Goal: Task Accomplishment & Management: Manage account settings

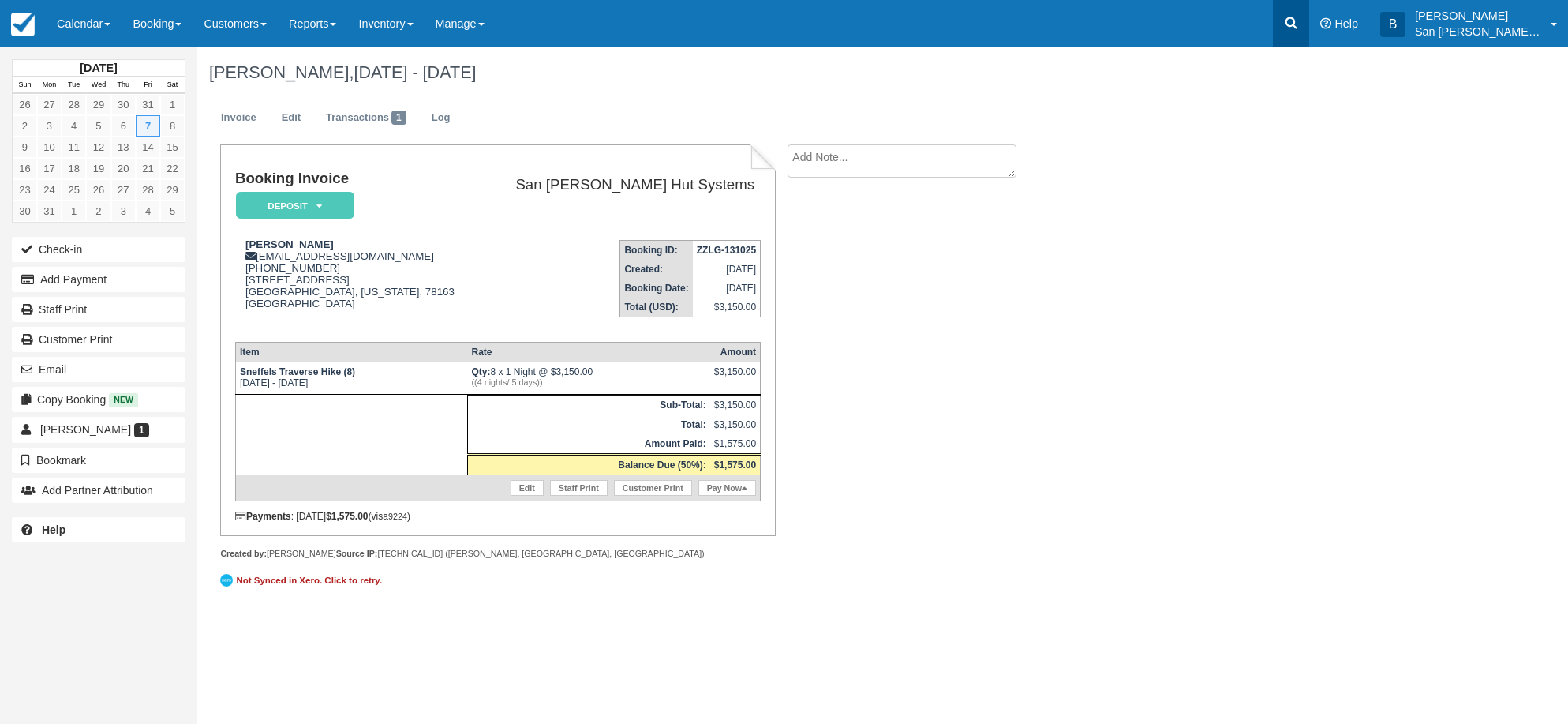
click at [1298, 17] on icon at bounding box center [1290, 22] width 16 height 16
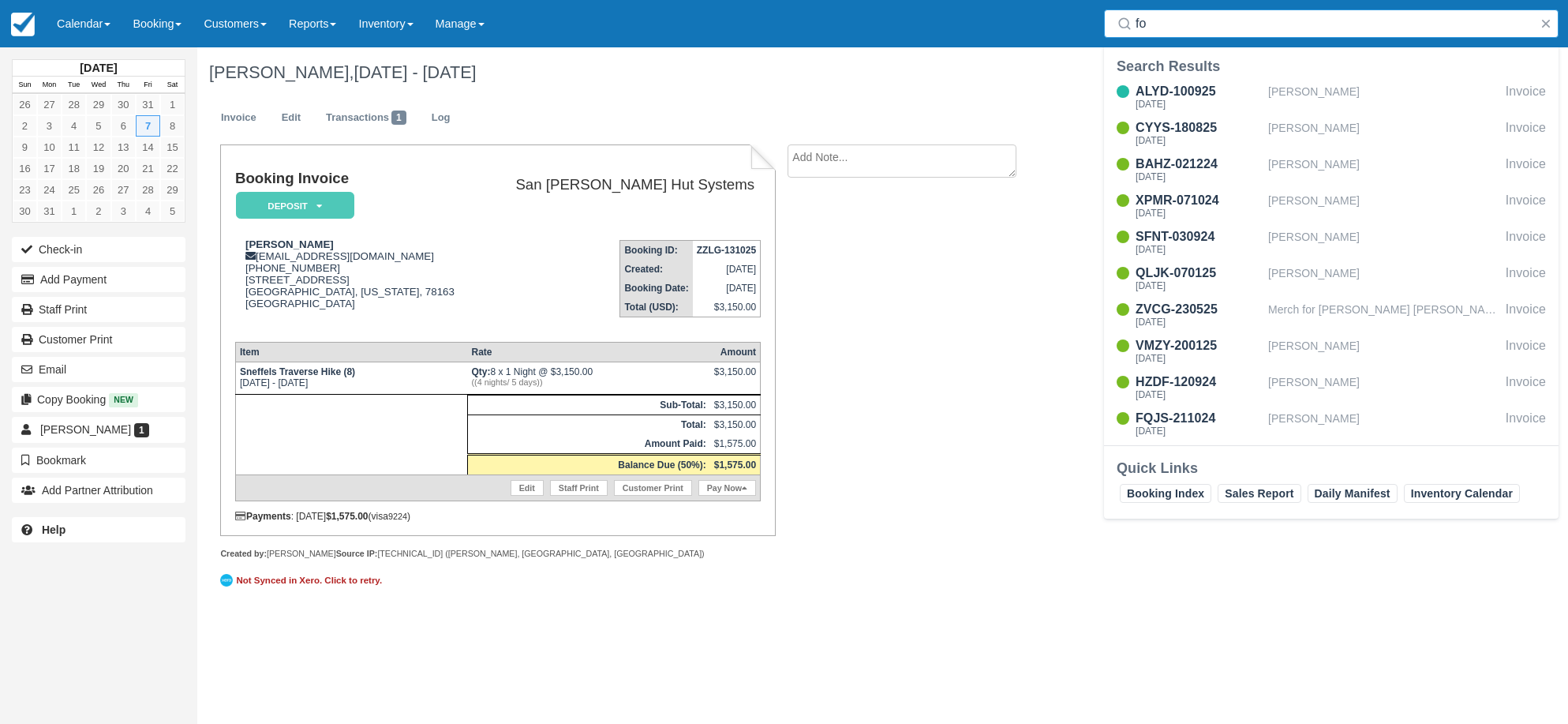
type input "f"
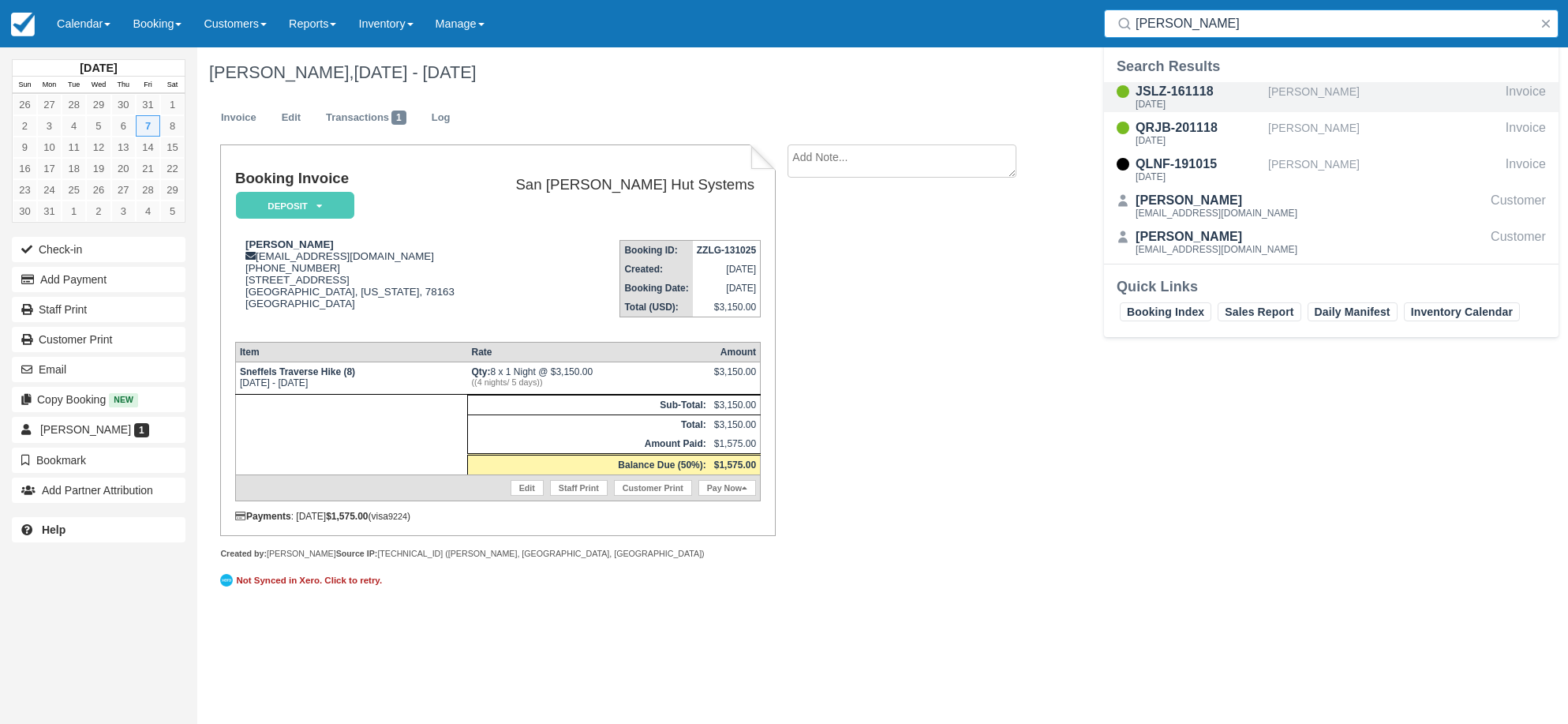
type input "Boyer"
click at [1159, 95] on div "JSLZ-161118" at bounding box center [1199, 91] width 127 height 19
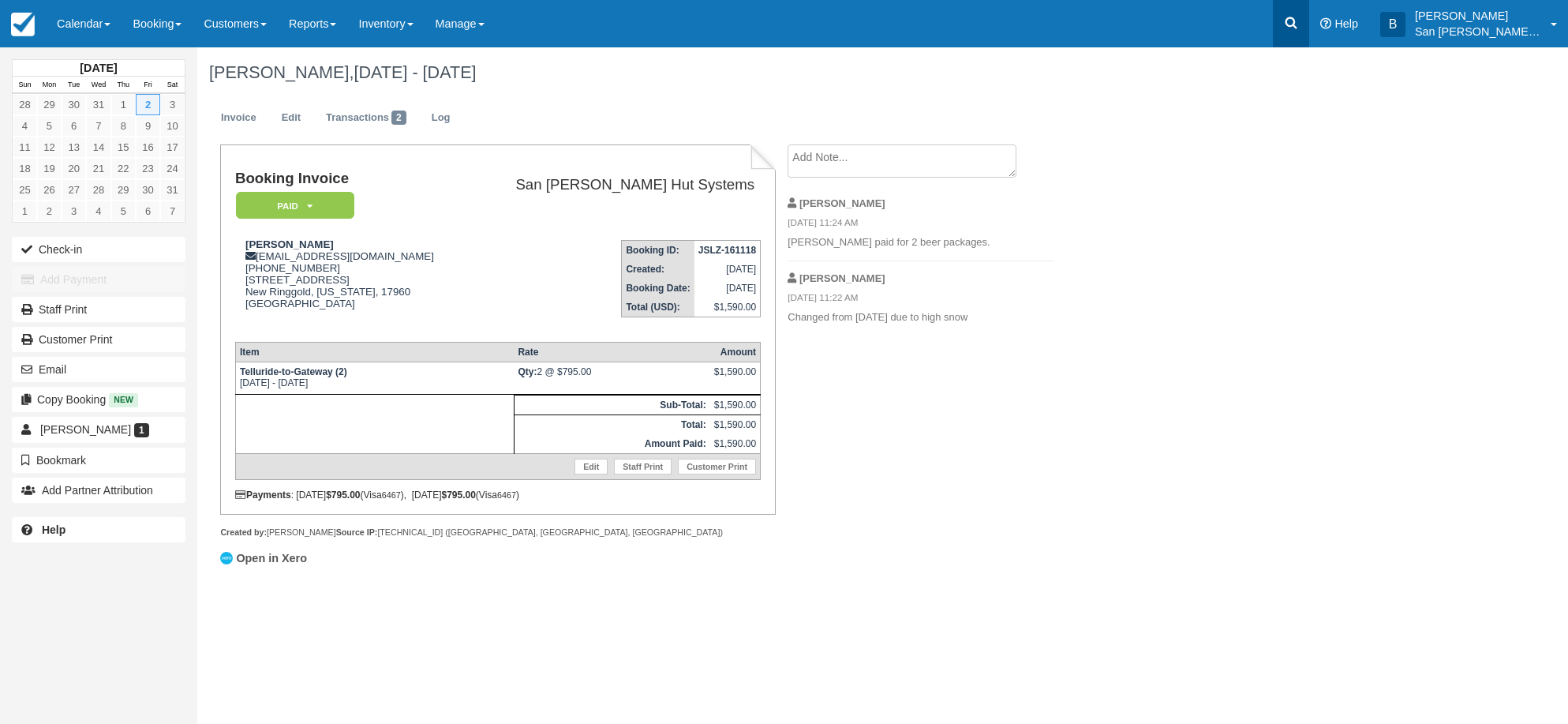
click at [1284, 24] on link at bounding box center [1290, 23] width 36 height 47
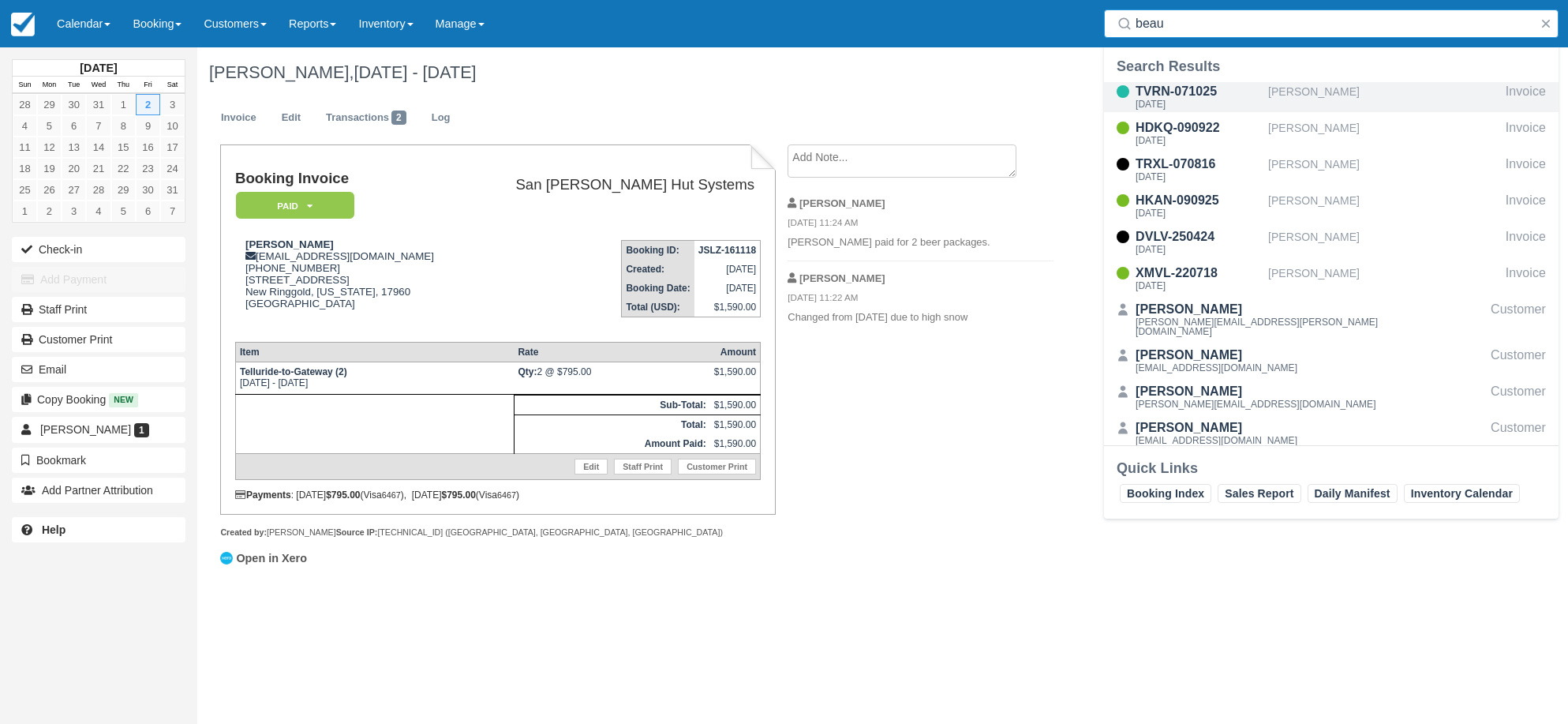
type input "beau"
click at [1167, 109] on div "Tue Jul 14 2026" at bounding box center [1199, 104] width 127 height 9
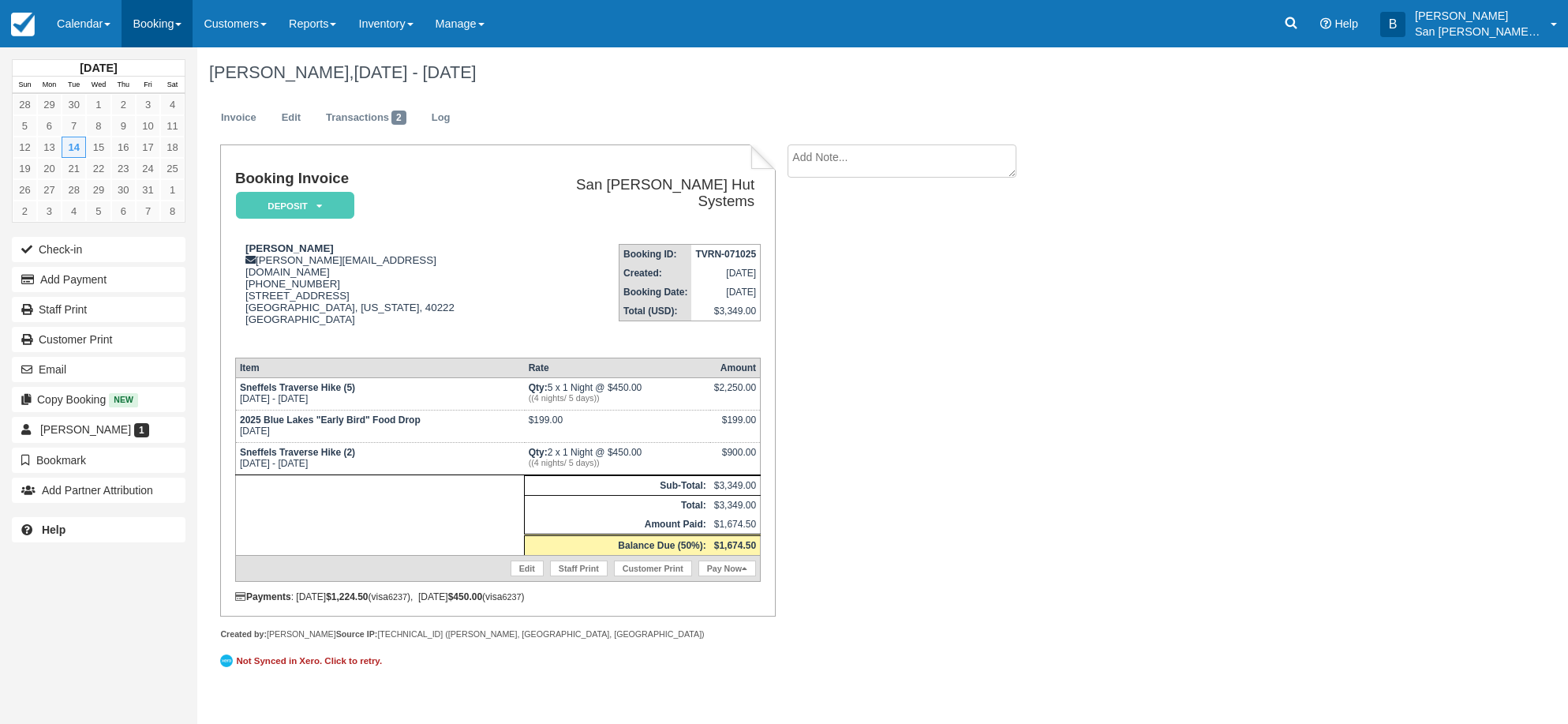
click at [141, 30] on link "Booking" at bounding box center [157, 23] width 71 height 47
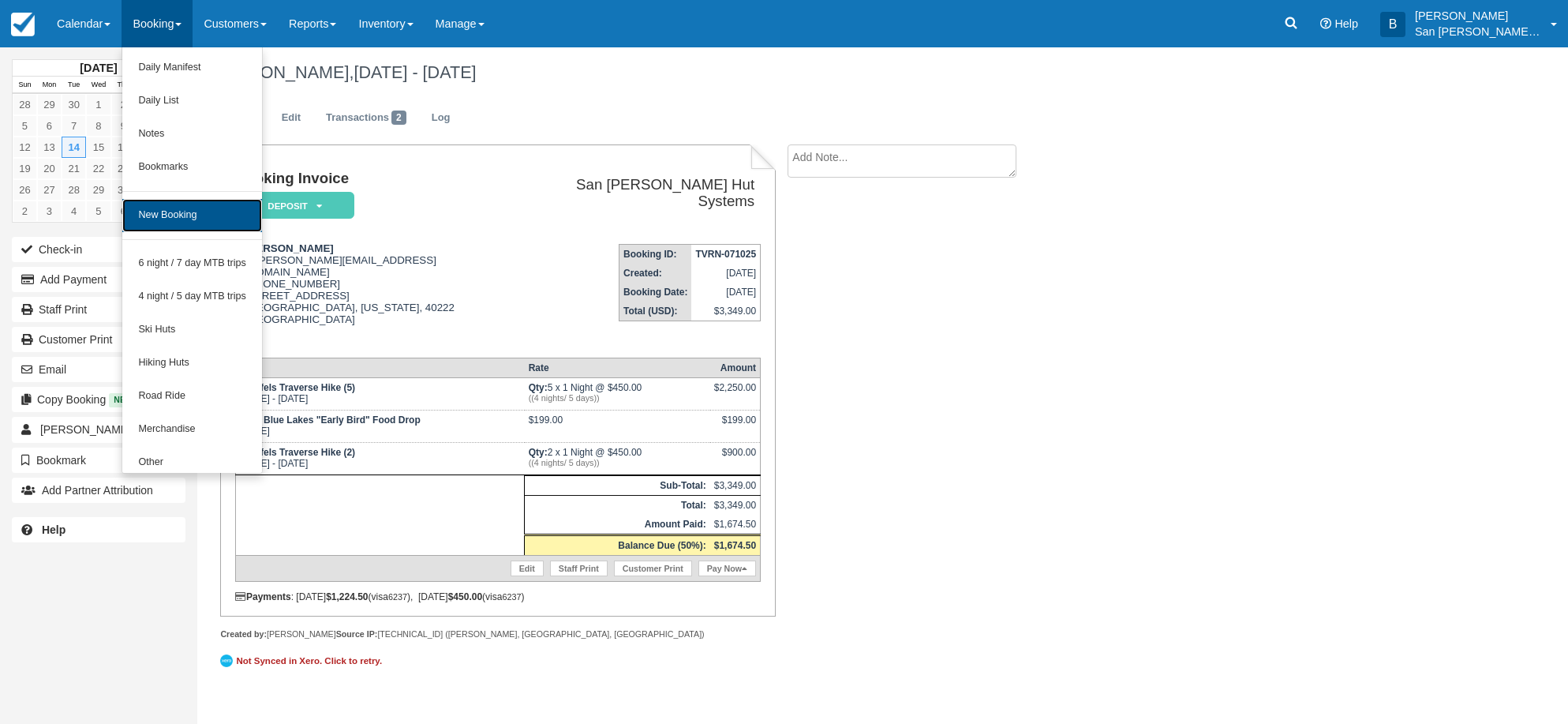
click at [182, 221] on link "New Booking" at bounding box center [191, 215] width 139 height 33
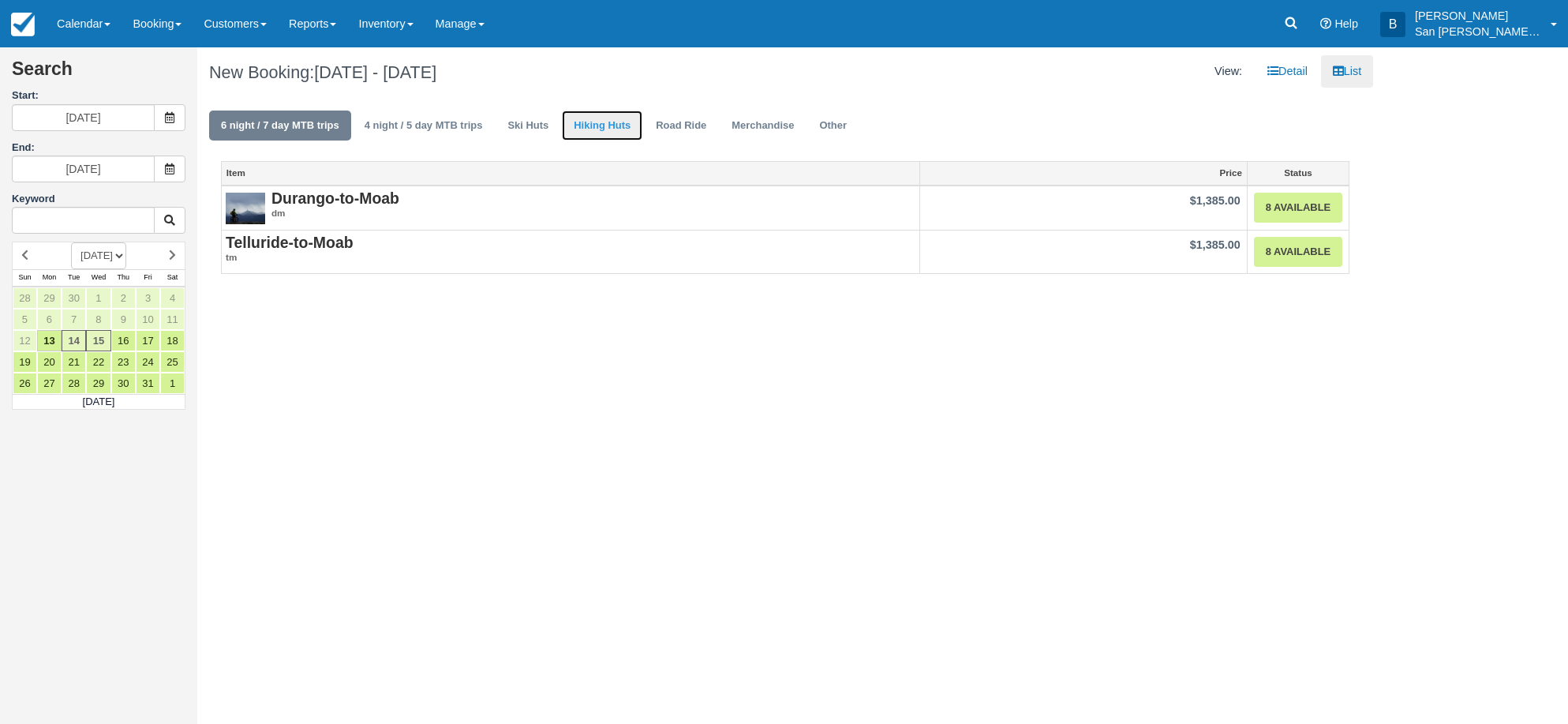
click at [629, 127] on link "Hiking Huts" at bounding box center [601, 126] width 80 height 30
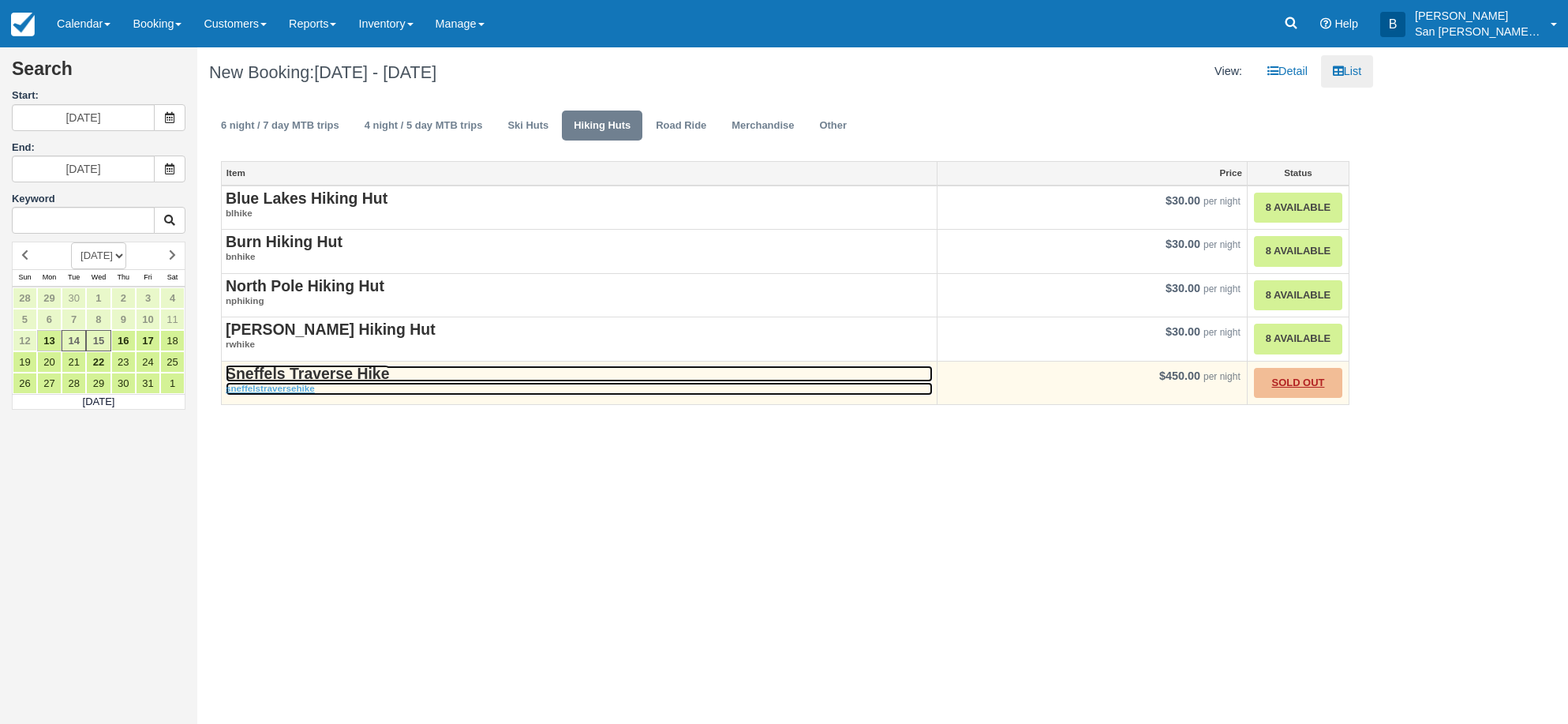
click at [334, 378] on strong "Sneffels Traverse Hike" at bounding box center [307, 373] width 163 height 18
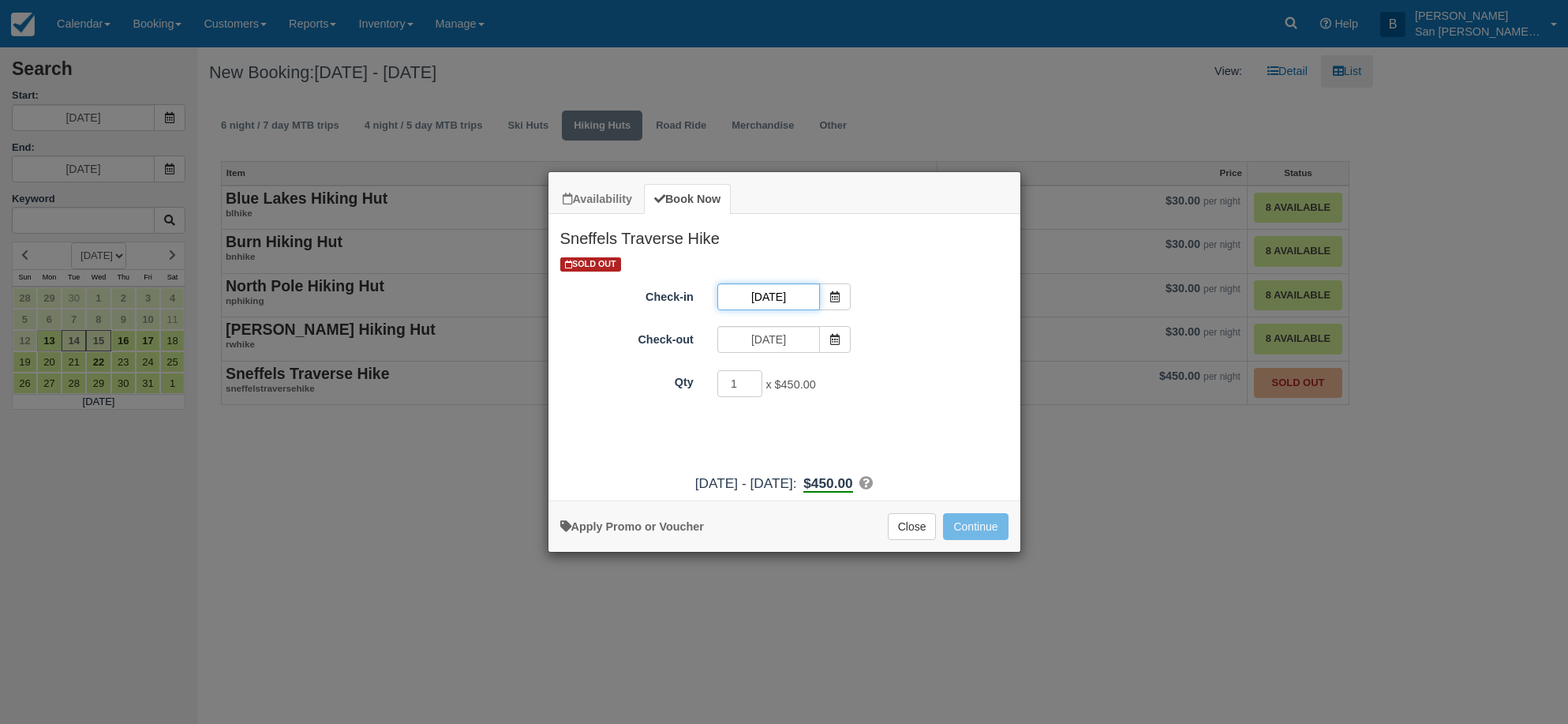
click at [814, 293] on input "10/14/25" at bounding box center [768, 296] width 103 height 27
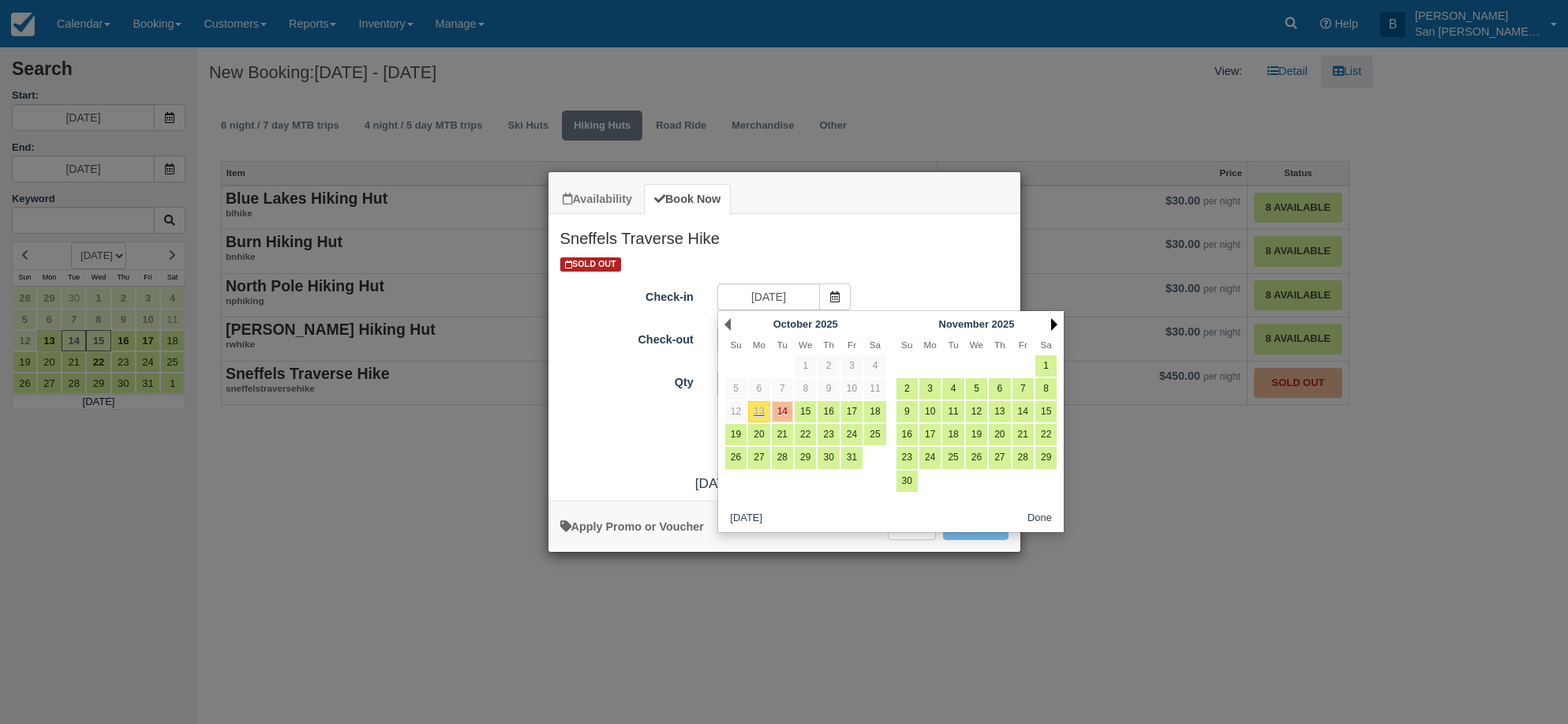
click at [1054, 327] on link "Next" at bounding box center [1054, 324] width 6 height 13
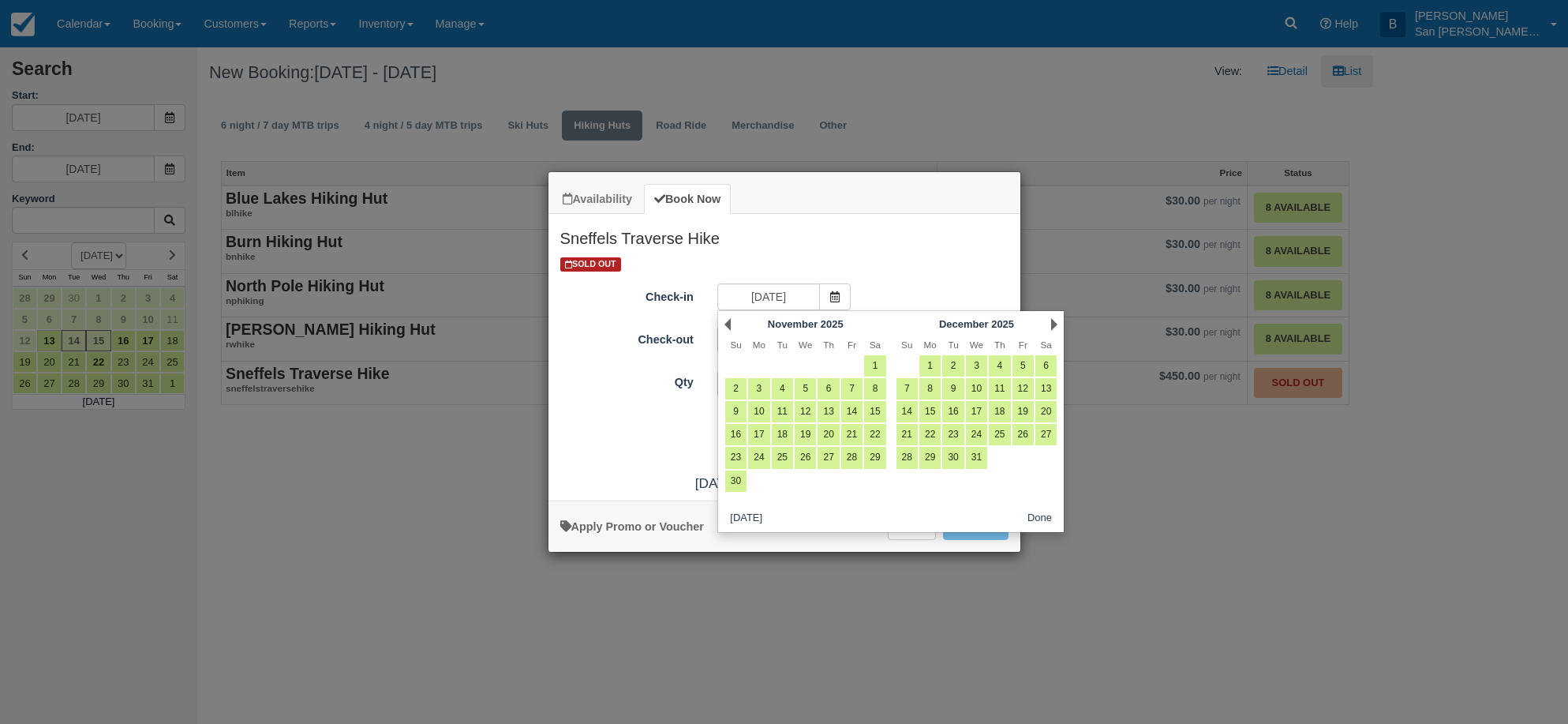
click at [1054, 327] on link "Next" at bounding box center [1054, 324] width 6 height 13
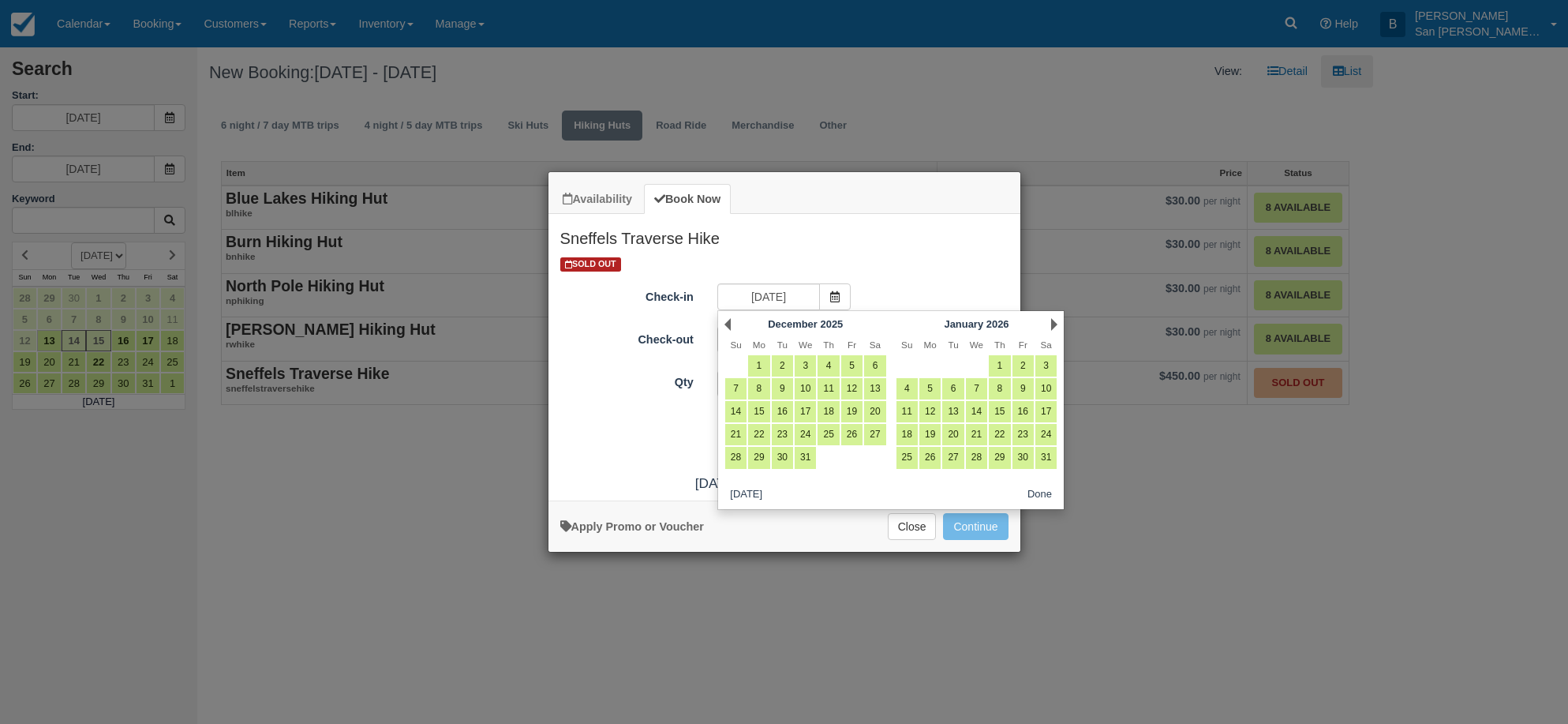
click at [1054, 327] on link "Next" at bounding box center [1054, 324] width 6 height 13
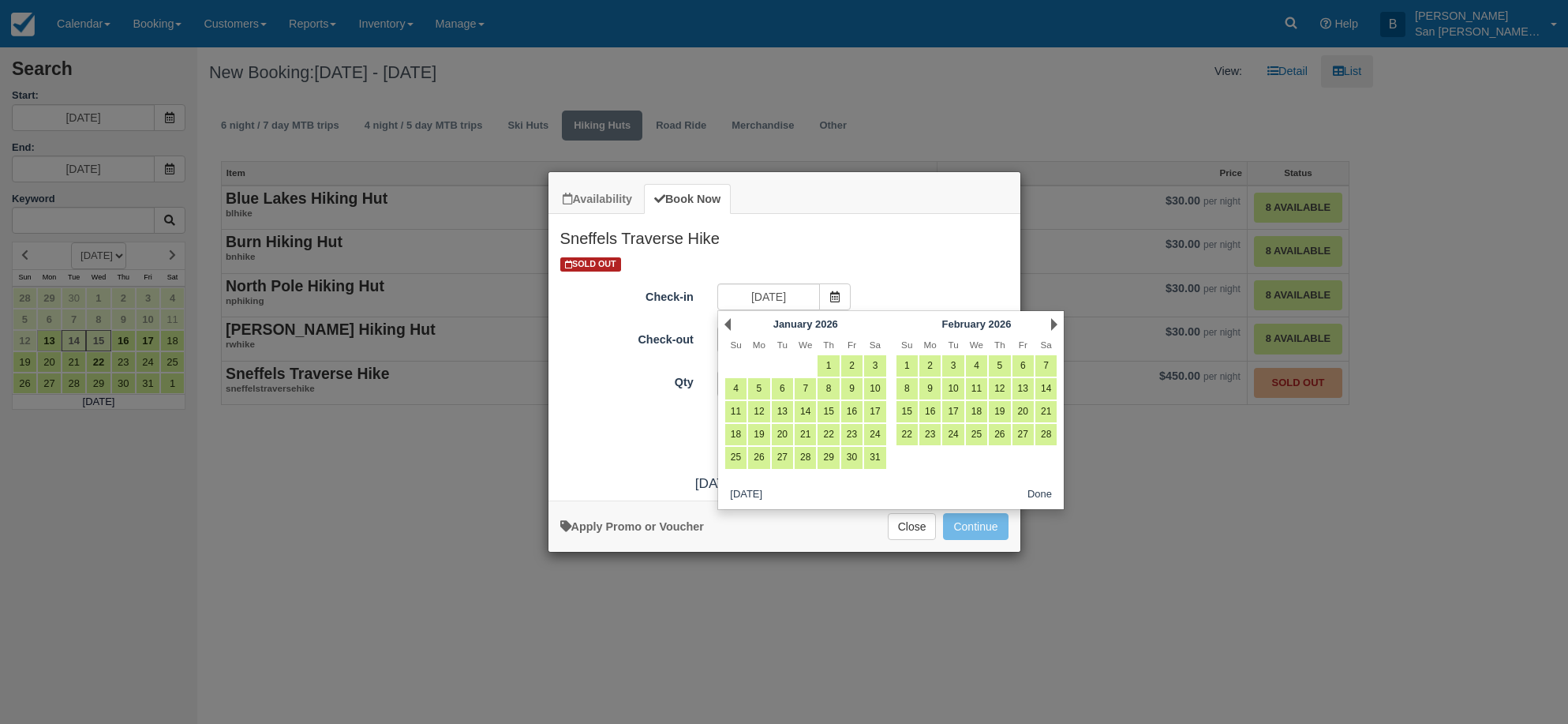
click at [1054, 327] on link "Next" at bounding box center [1054, 324] width 6 height 13
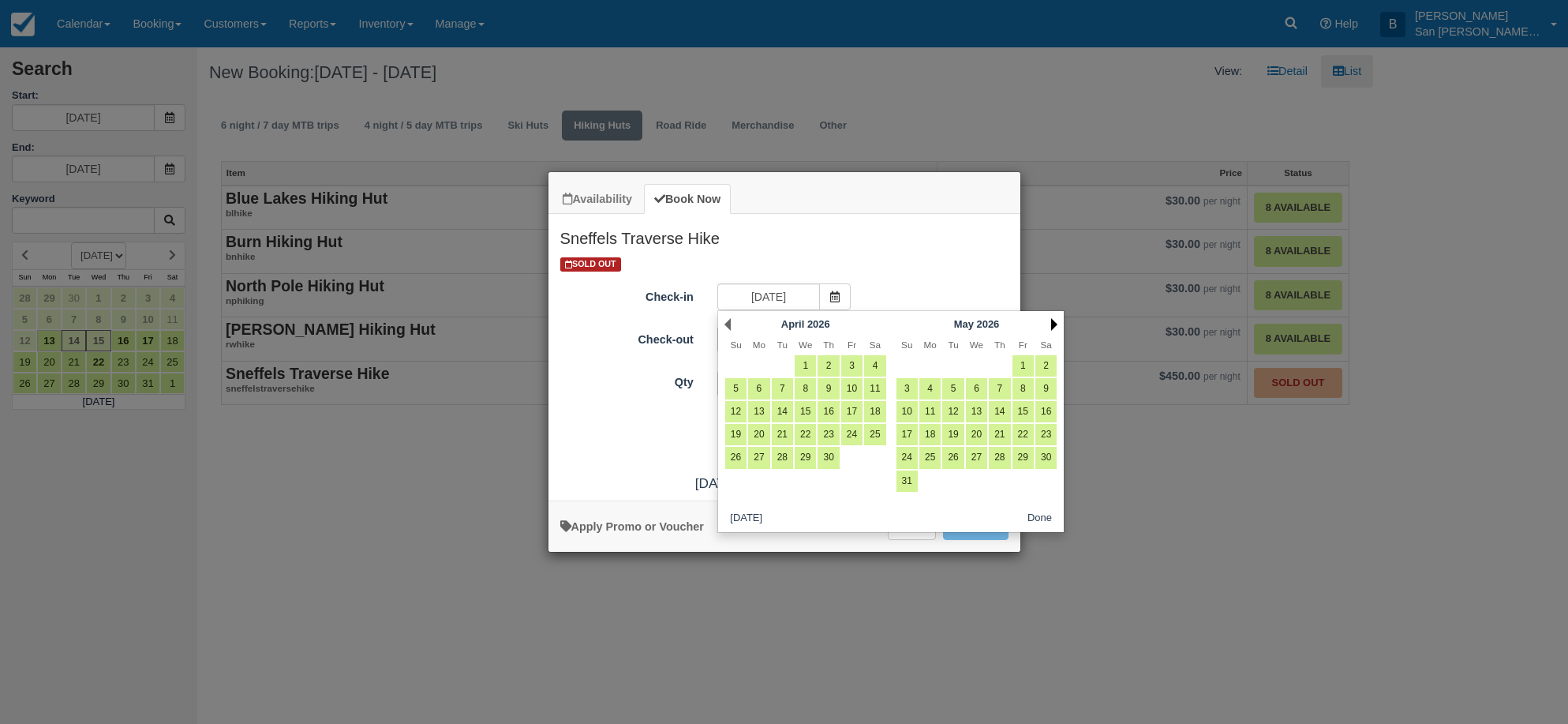
click at [1054, 327] on link "Next" at bounding box center [1054, 324] width 6 height 13
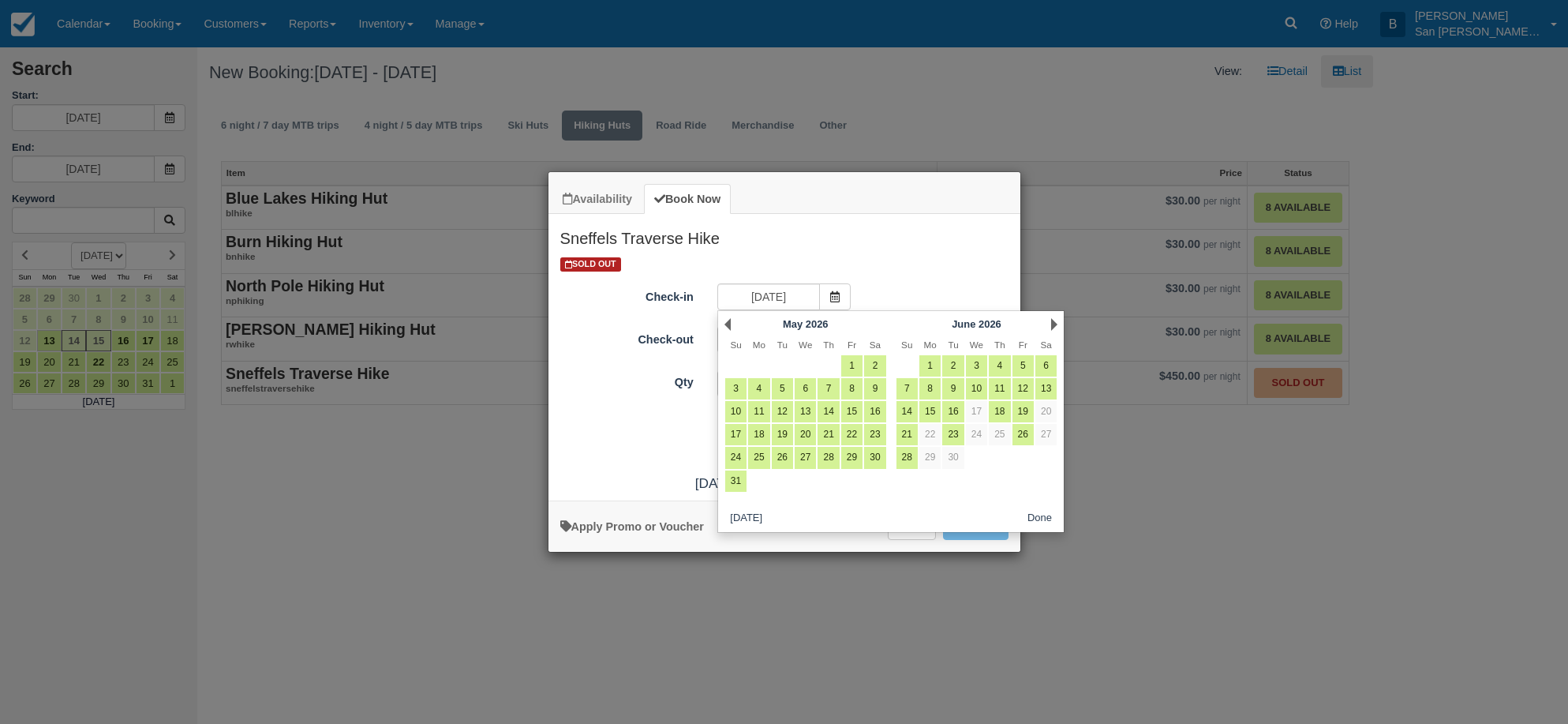
click at [1054, 327] on link "Next" at bounding box center [1054, 324] width 6 height 13
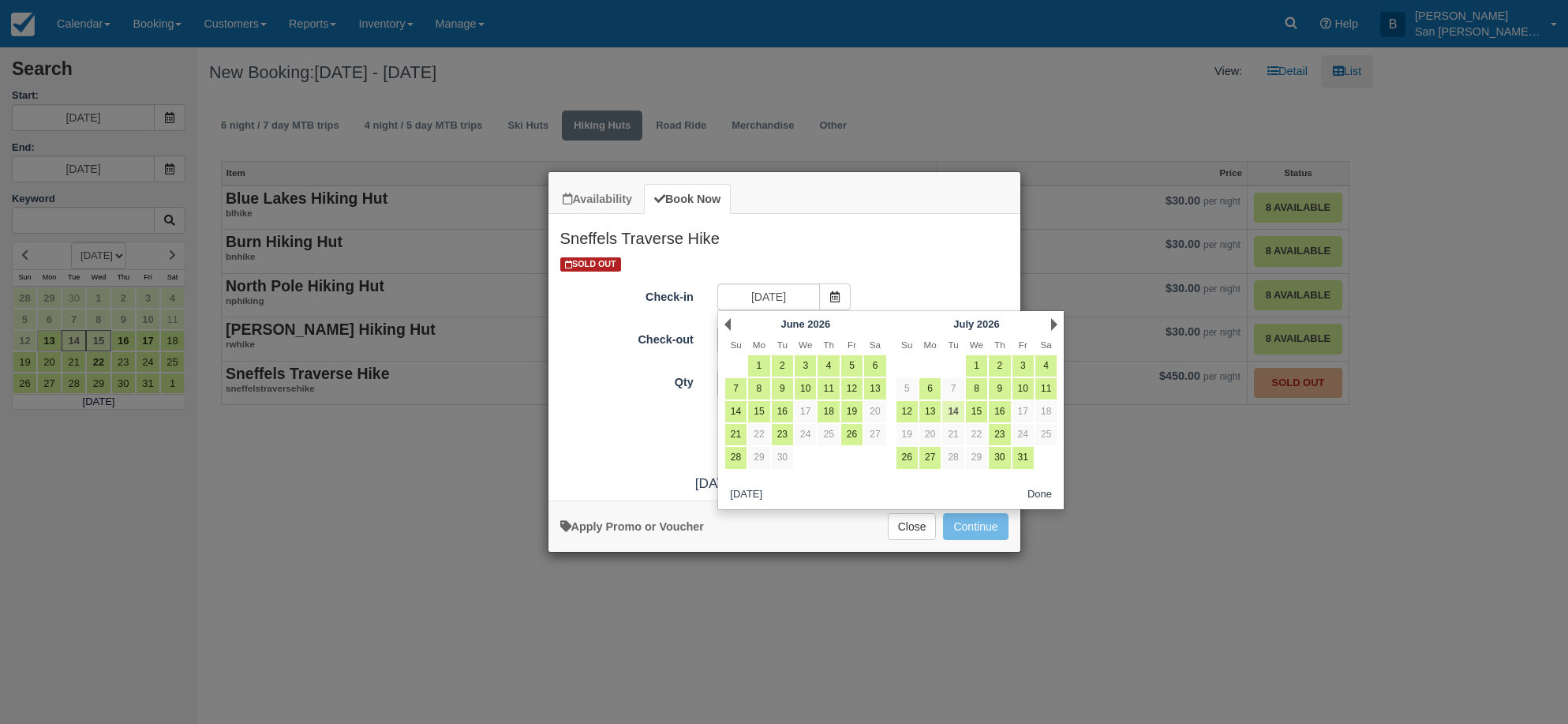
click at [959, 413] on link "14" at bounding box center [952, 411] width 21 height 21
type input "07/14/26"
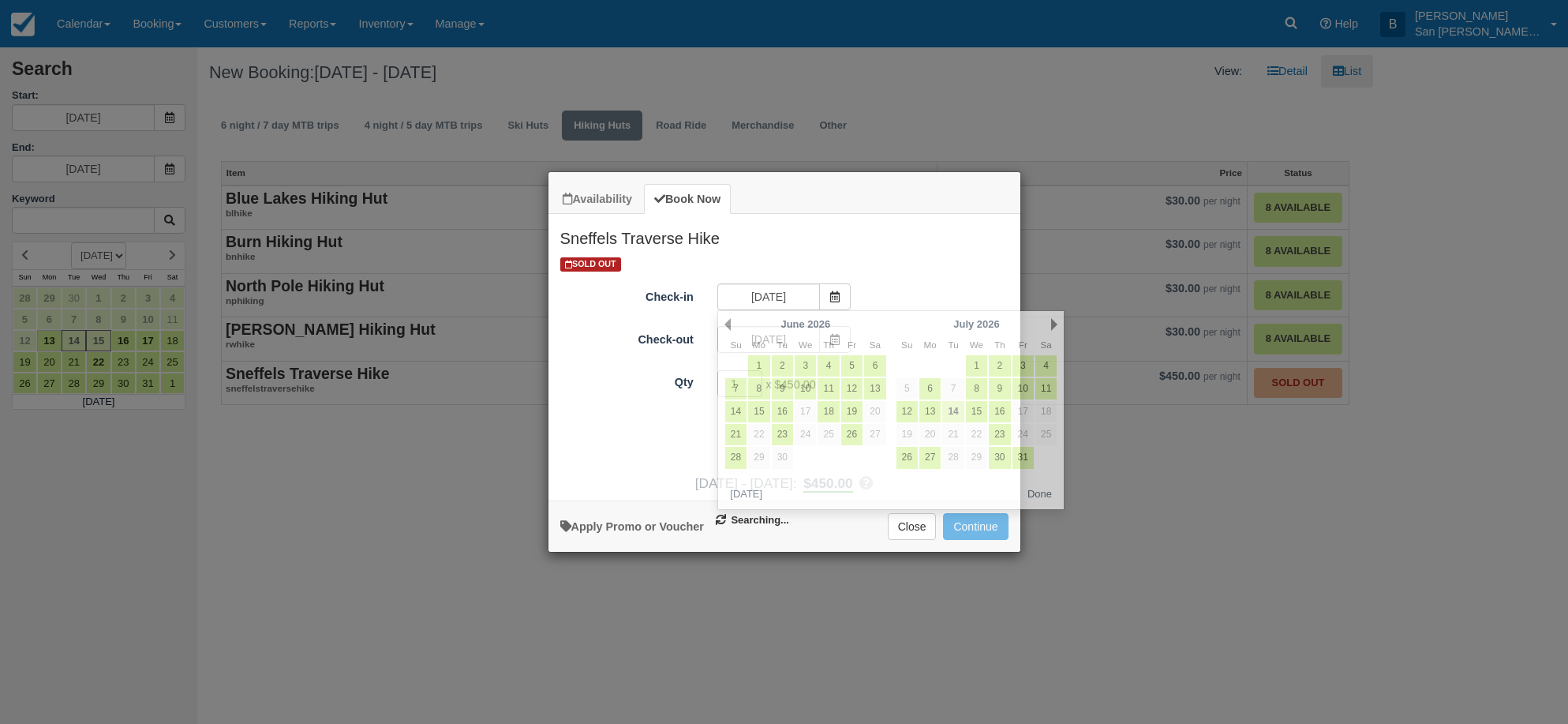
type input "07/15/26"
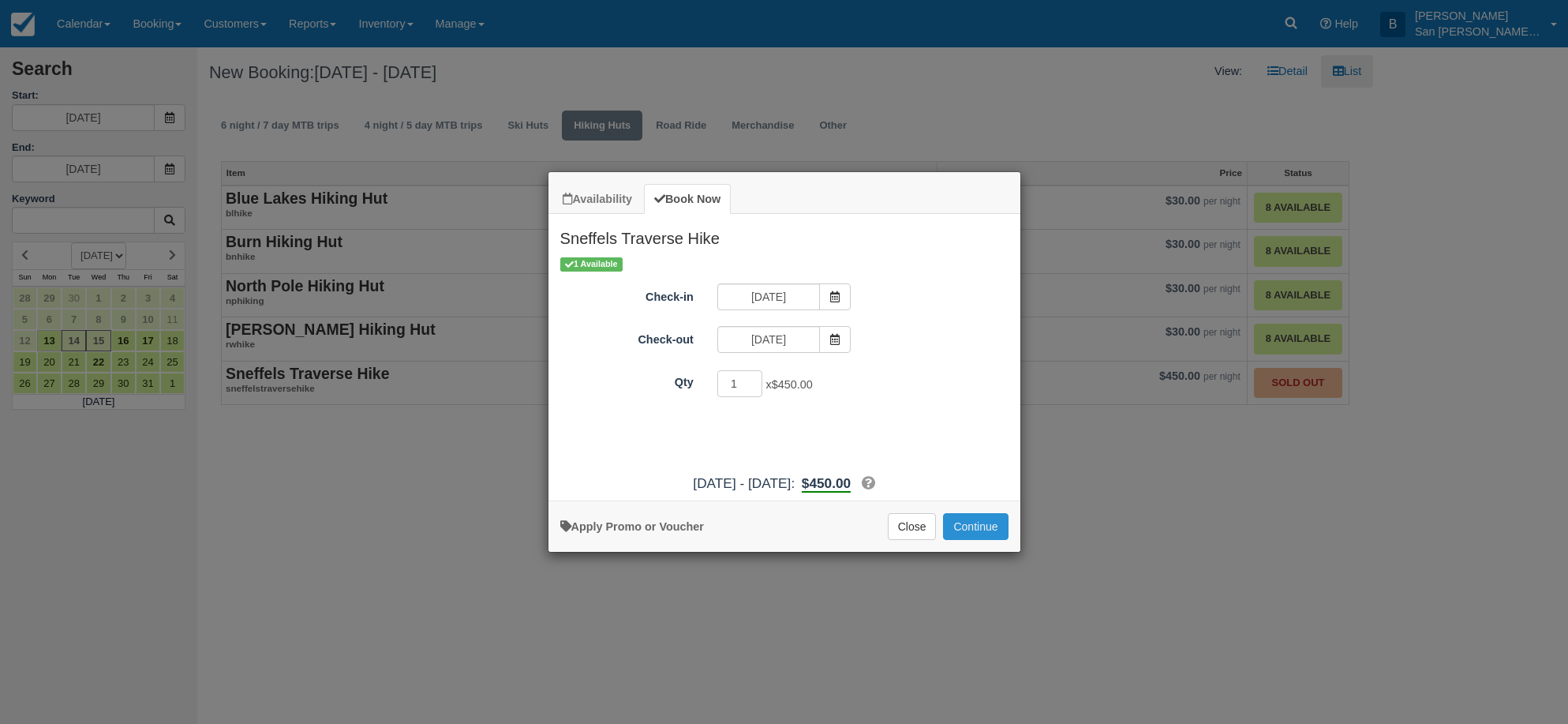
click at [987, 528] on button "Continue" at bounding box center [975, 525] width 65 height 27
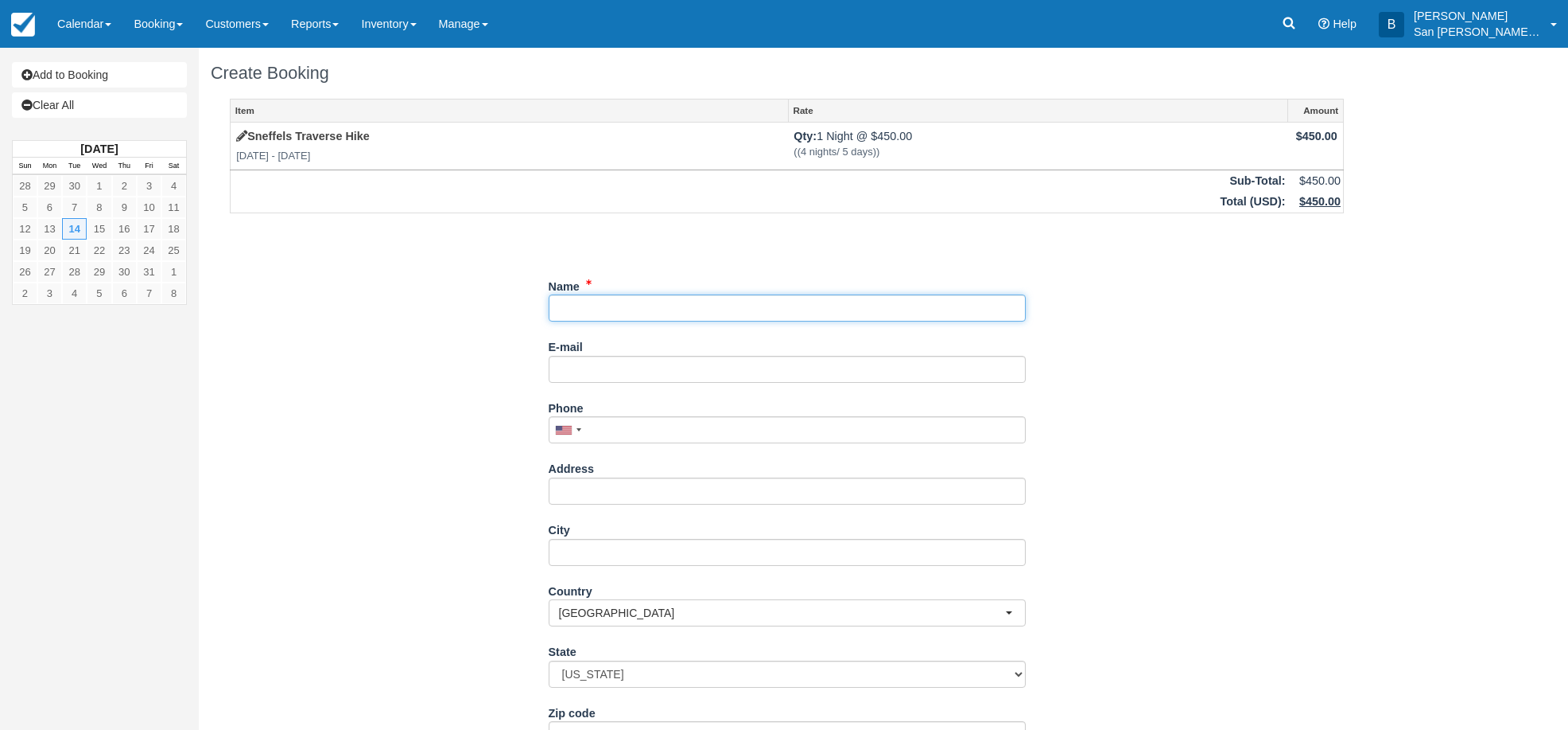
click at [570, 304] on input "Name" at bounding box center [787, 307] width 477 height 27
type input "[PERSON_NAME]"
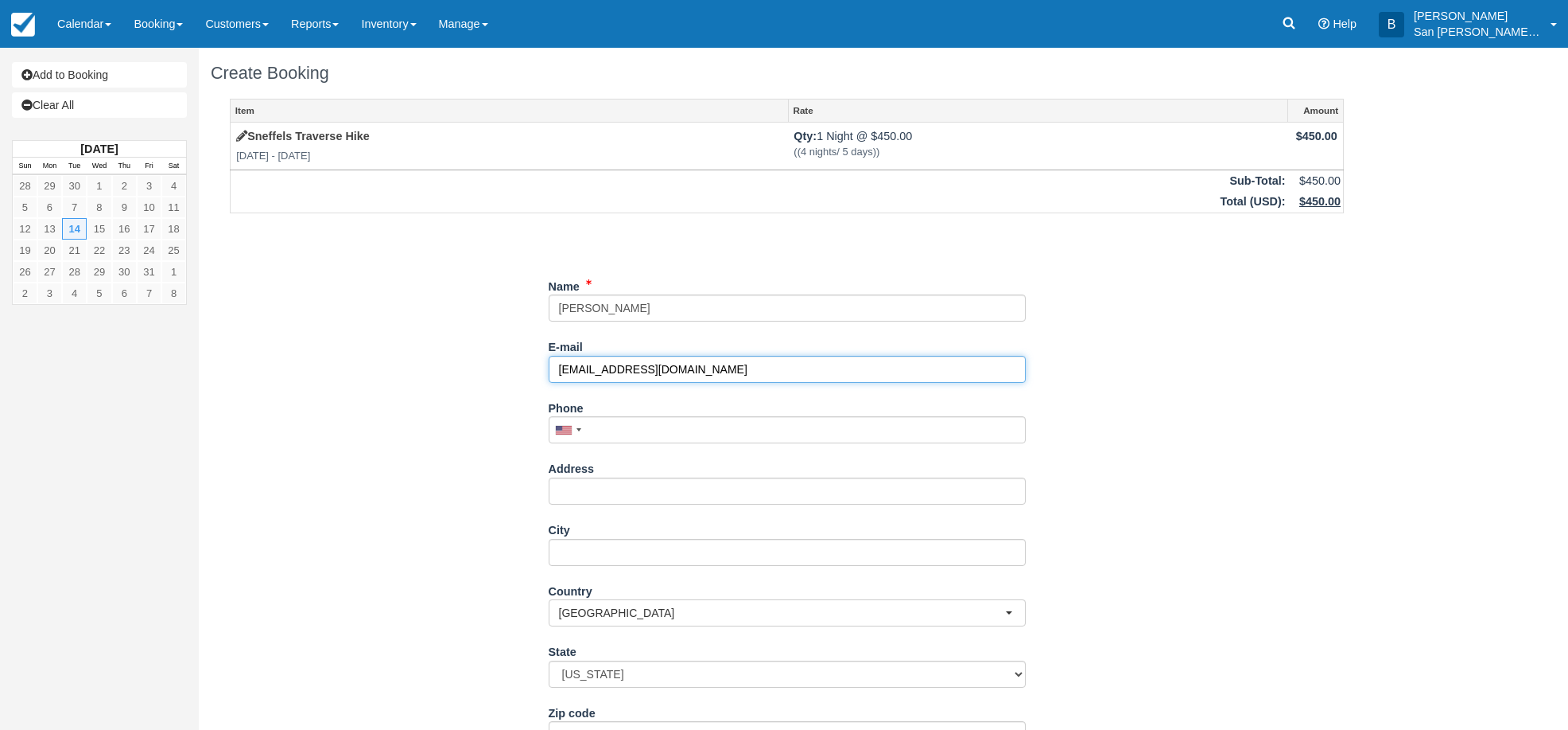
type input "[EMAIL_ADDRESS][DOMAIN_NAME]"
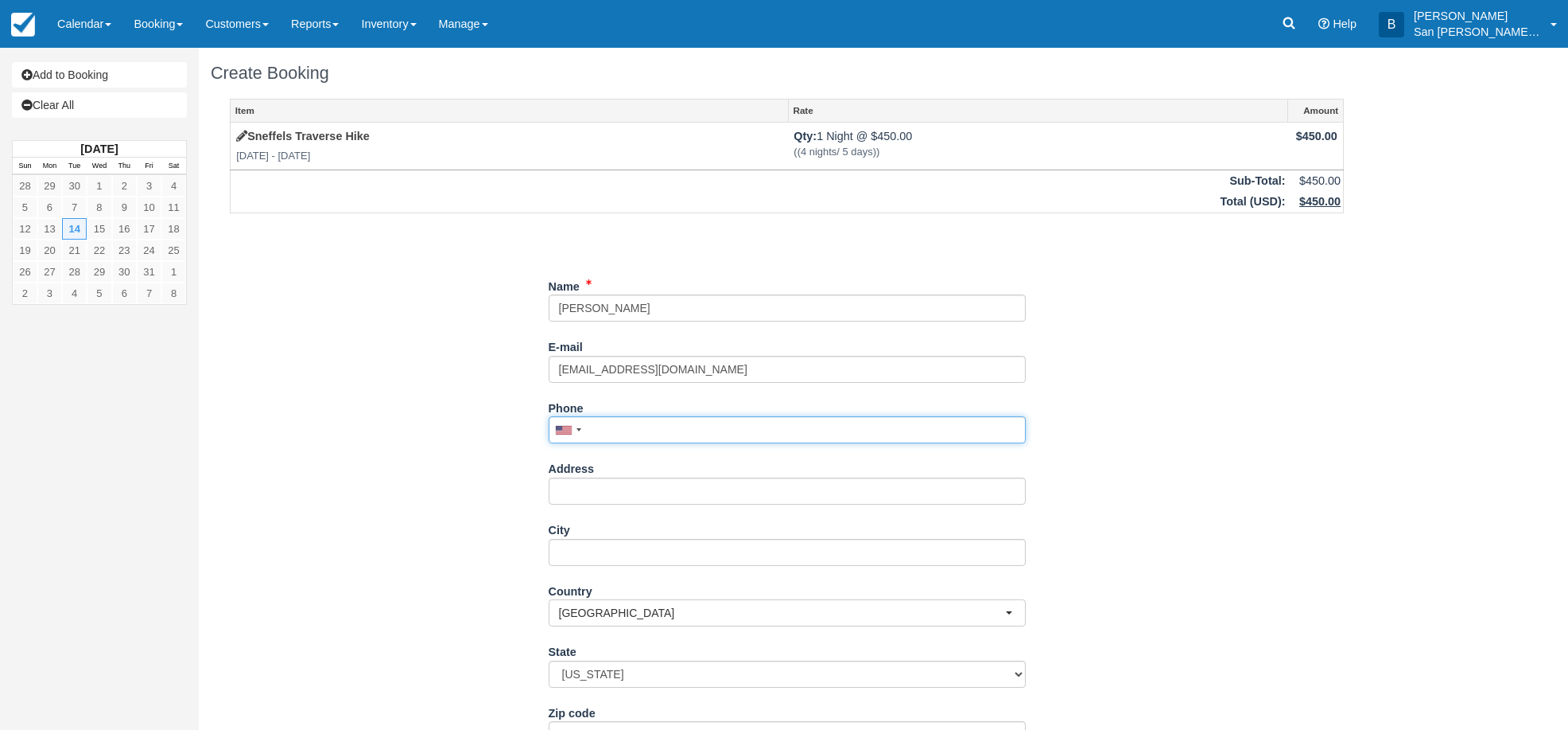
click at [642, 423] on input "Phone" at bounding box center [787, 429] width 477 height 27
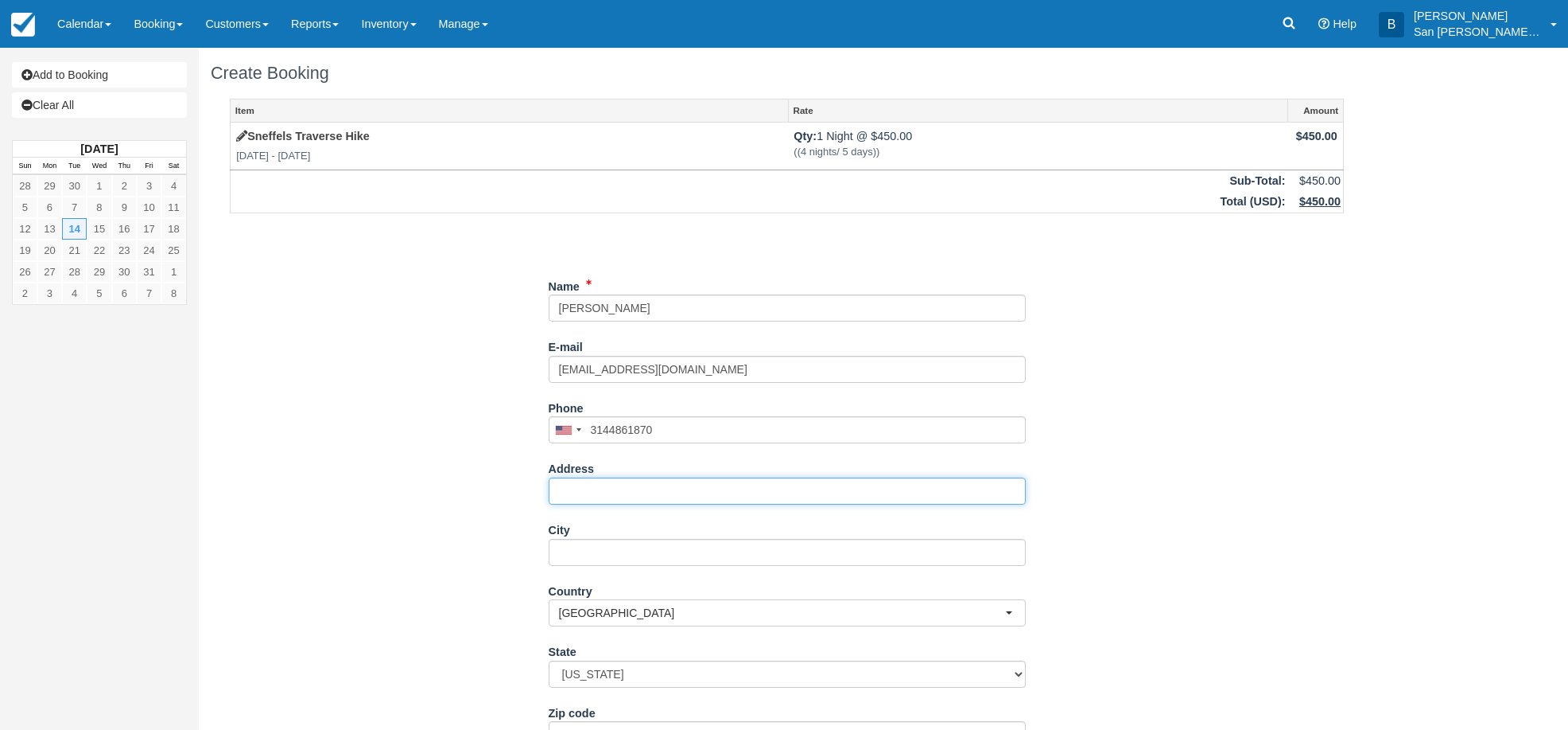
type input "(314) 486-1870"
click at [608, 495] on input "Address" at bounding box center [787, 491] width 477 height 27
type input "[STREET_ADDRESS]"
type input "Bozeman"
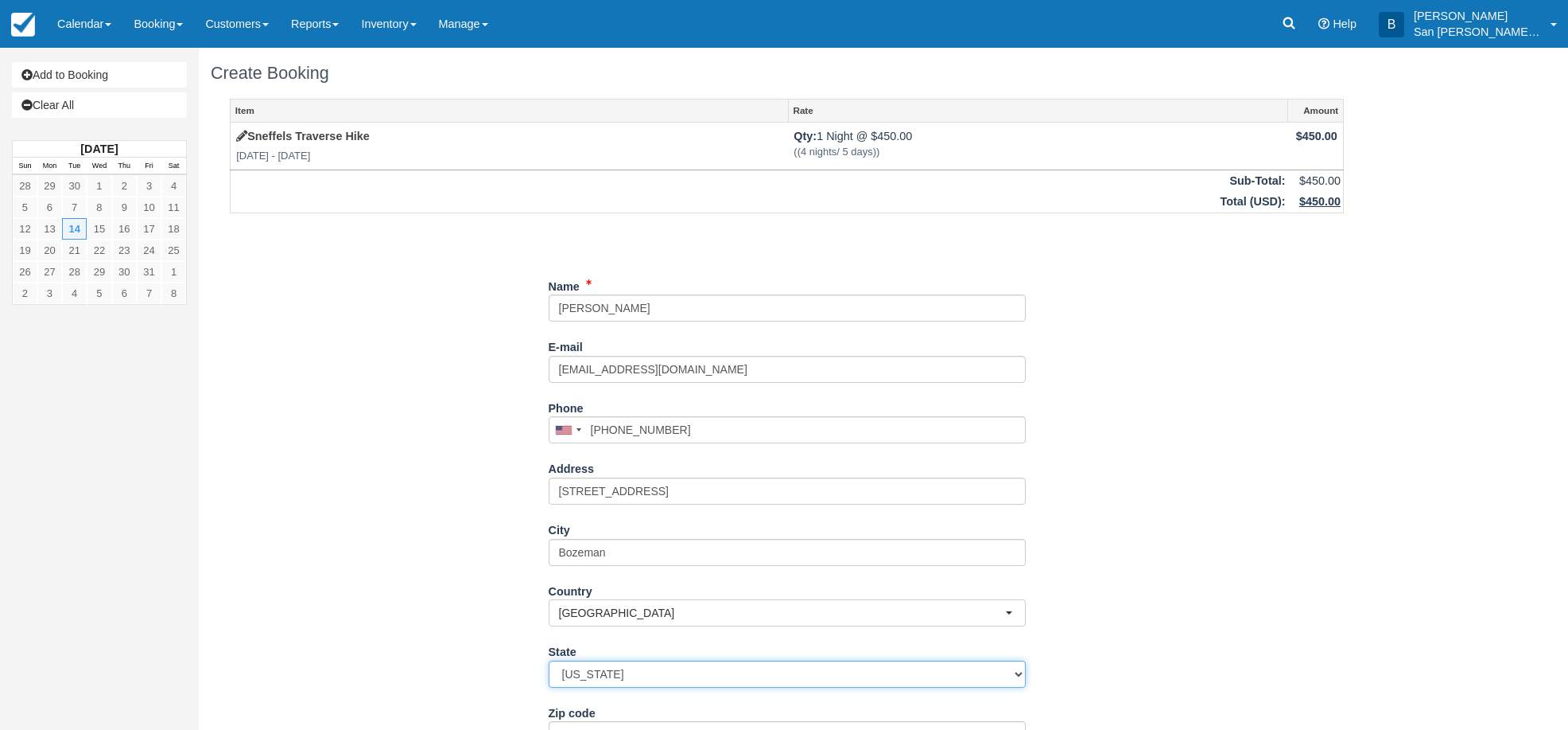
select select "MT"
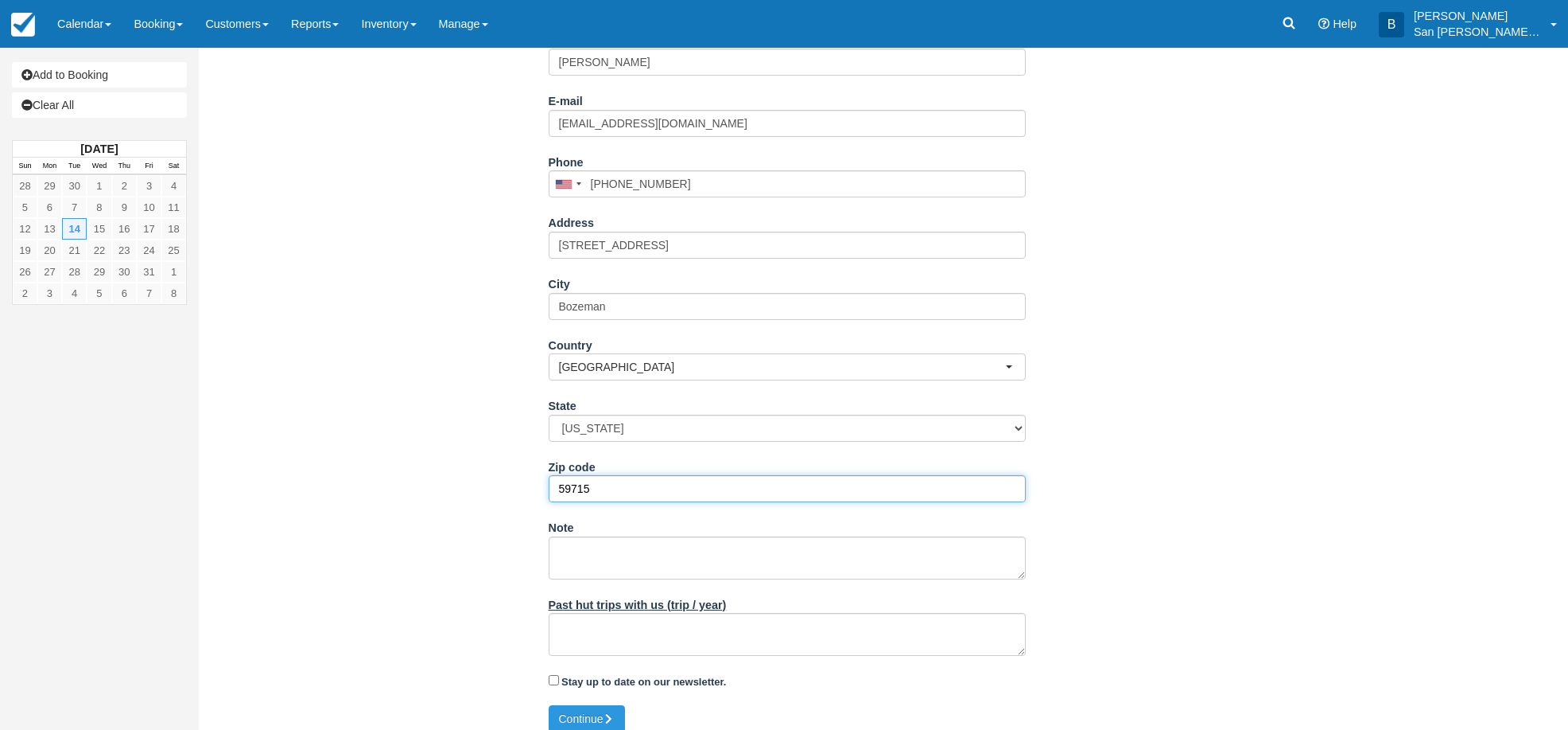
scroll to position [260, 0]
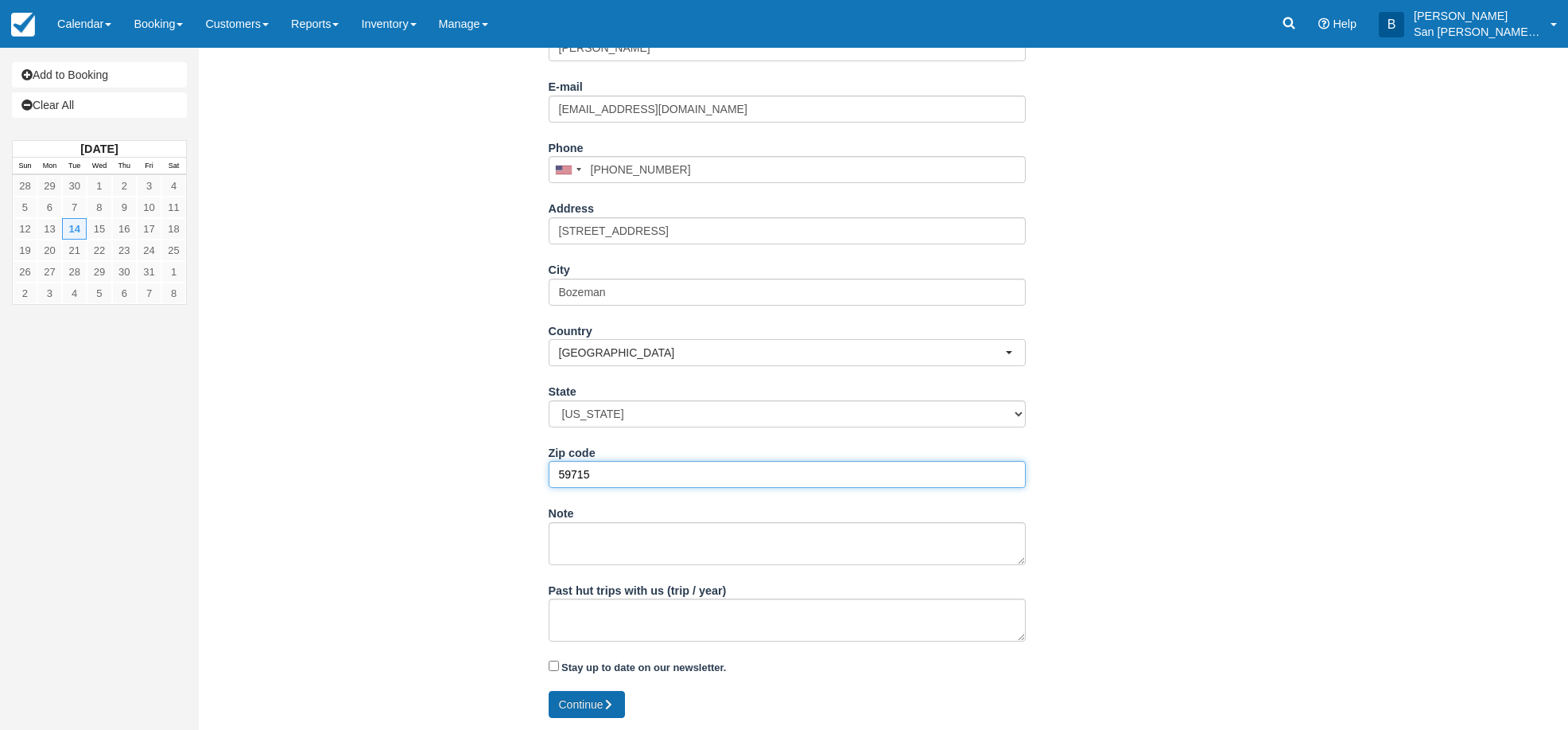
type input "59715"
click at [578, 696] on button "Continue" at bounding box center [587, 704] width 76 height 27
type input "+13144861870"
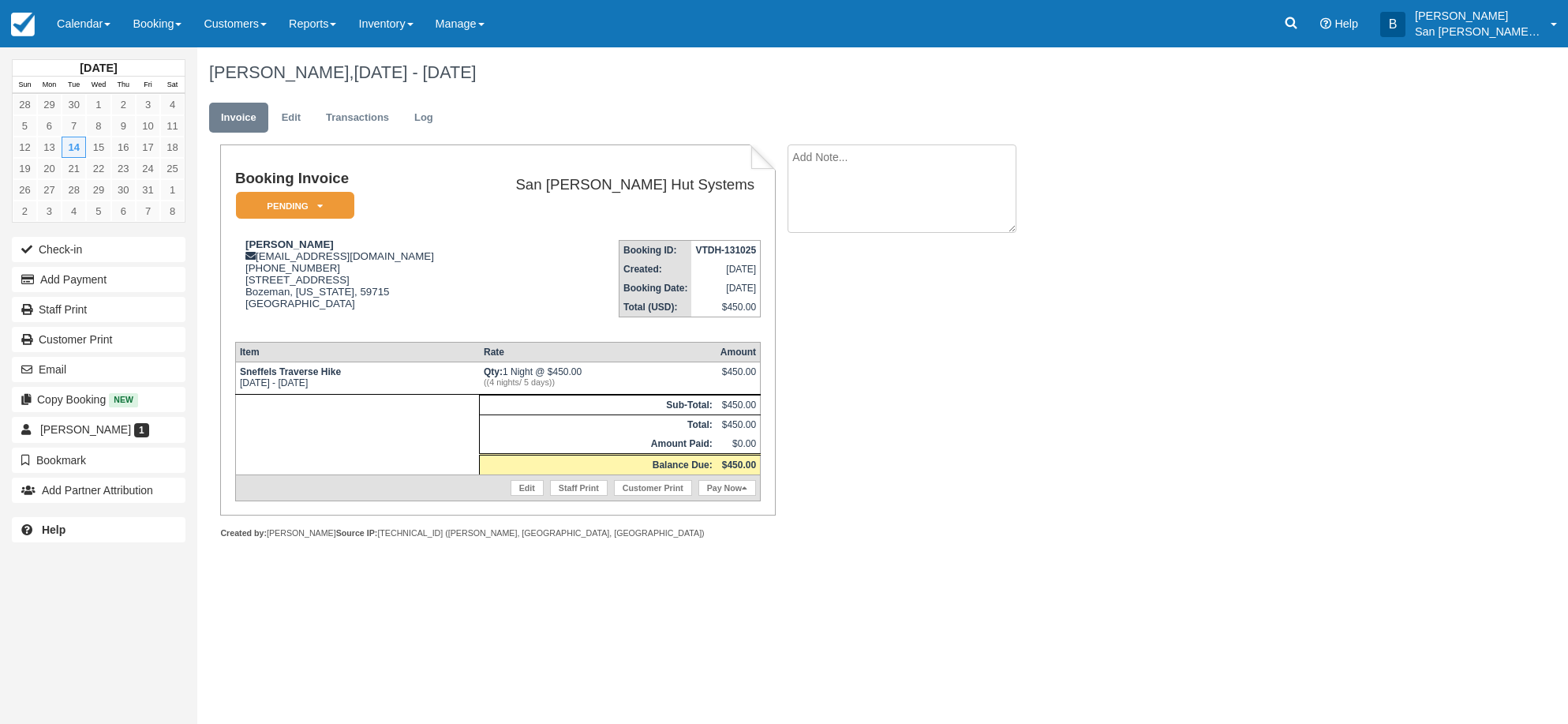
click at [917, 147] on textarea at bounding box center [902, 188] width 229 height 89
type textarea "Joining [PERSON_NAME]"
click at [873, 247] on input "Show on invoice" at bounding box center [874, 247] width 10 height 10
checkbox input "true"
click at [826, 255] on button "Create" at bounding box center [823, 250] width 71 height 27
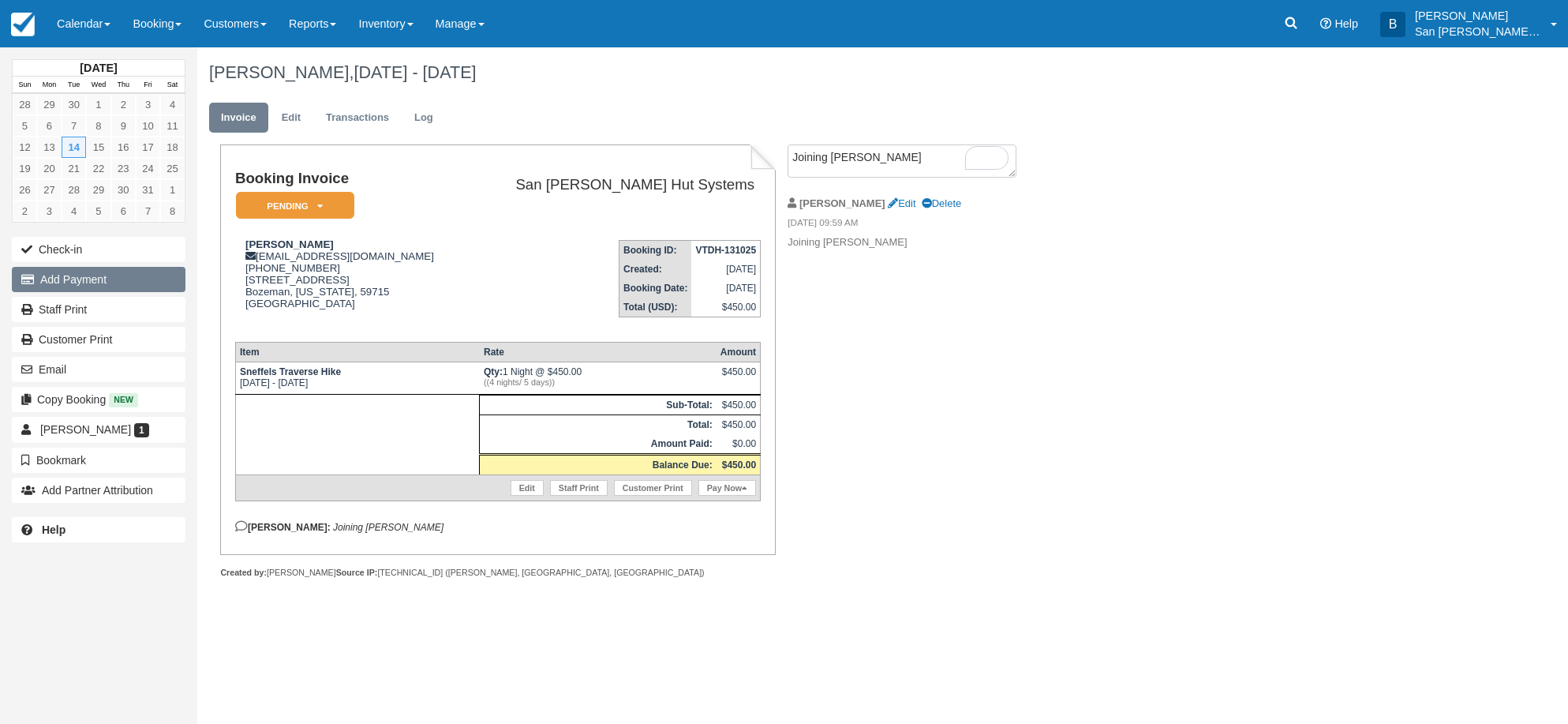
click at [103, 277] on button "Add Payment" at bounding box center [99, 279] width 174 height 25
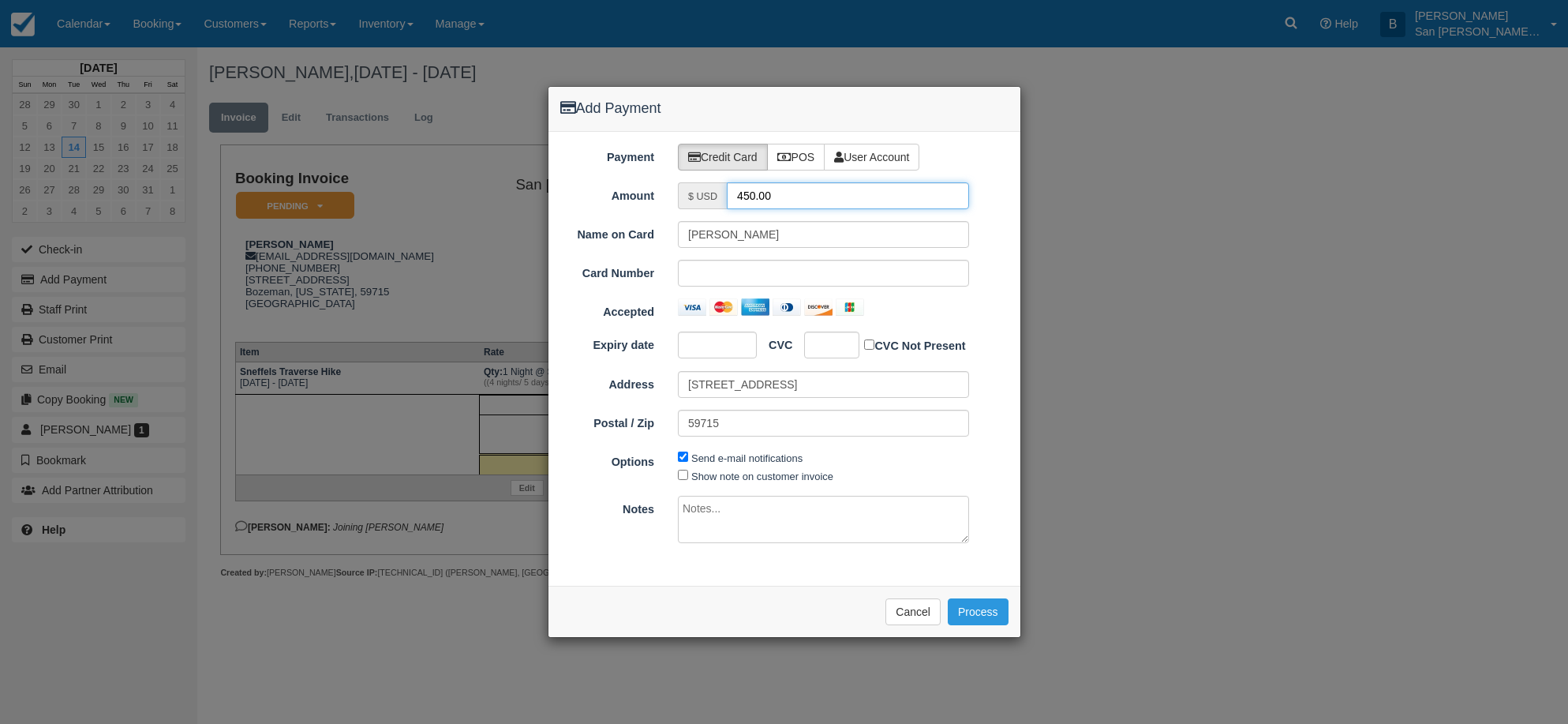
drag, startPoint x: 806, startPoint y: 193, endPoint x: 676, endPoint y: 181, distance: 130.6
click at [676, 181] on div "Payment Credit Card POS User Account Amount $ USD 450.00 Name on Card Libby Erk…" at bounding box center [784, 358] width 472 height 453
type input "225.00"
click at [977, 613] on button "Process" at bounding box center [978, 611] width 61 height 27
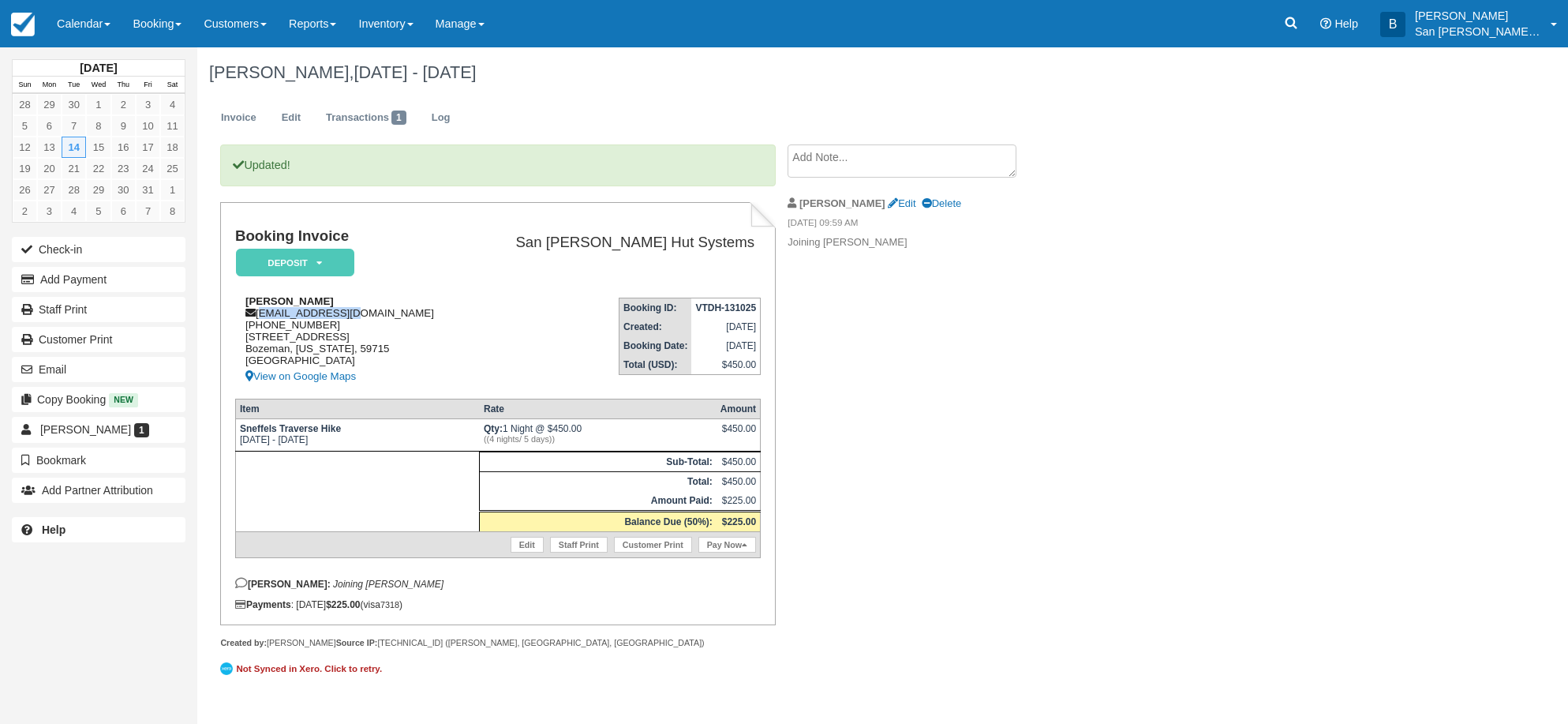
drag, startPoint x: 261, startPoint y: 314, endPoint x: 357, endPoint y: 310, distance: 96.1
click at [357, 310] on div "[PERSON_NAME] [EMAIL_ADDRESS][DOMAIN_NAME] [PHONE_NUMBER] [STREET_ADDRESS][US_S…" at bounding box center [351, 341] width 232 height 90
copy div "[EMAIL_ADDRESS][DOMAIN_NAME]"
click at [887, 198] on link "Edit" at bounding box center [901, 203] width 28 height 12
type textarea "Joining [PERSON_NAME]"
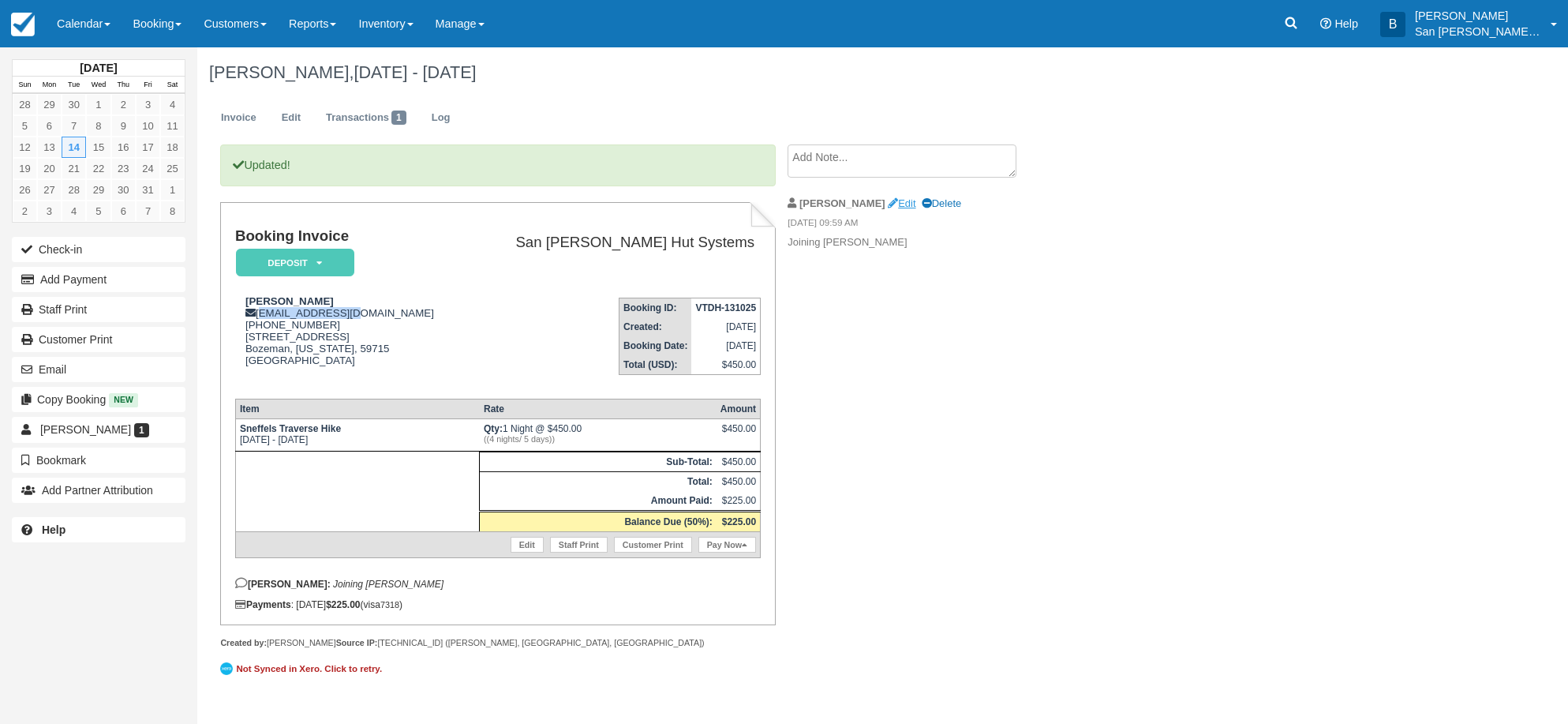
checkbox input "true"
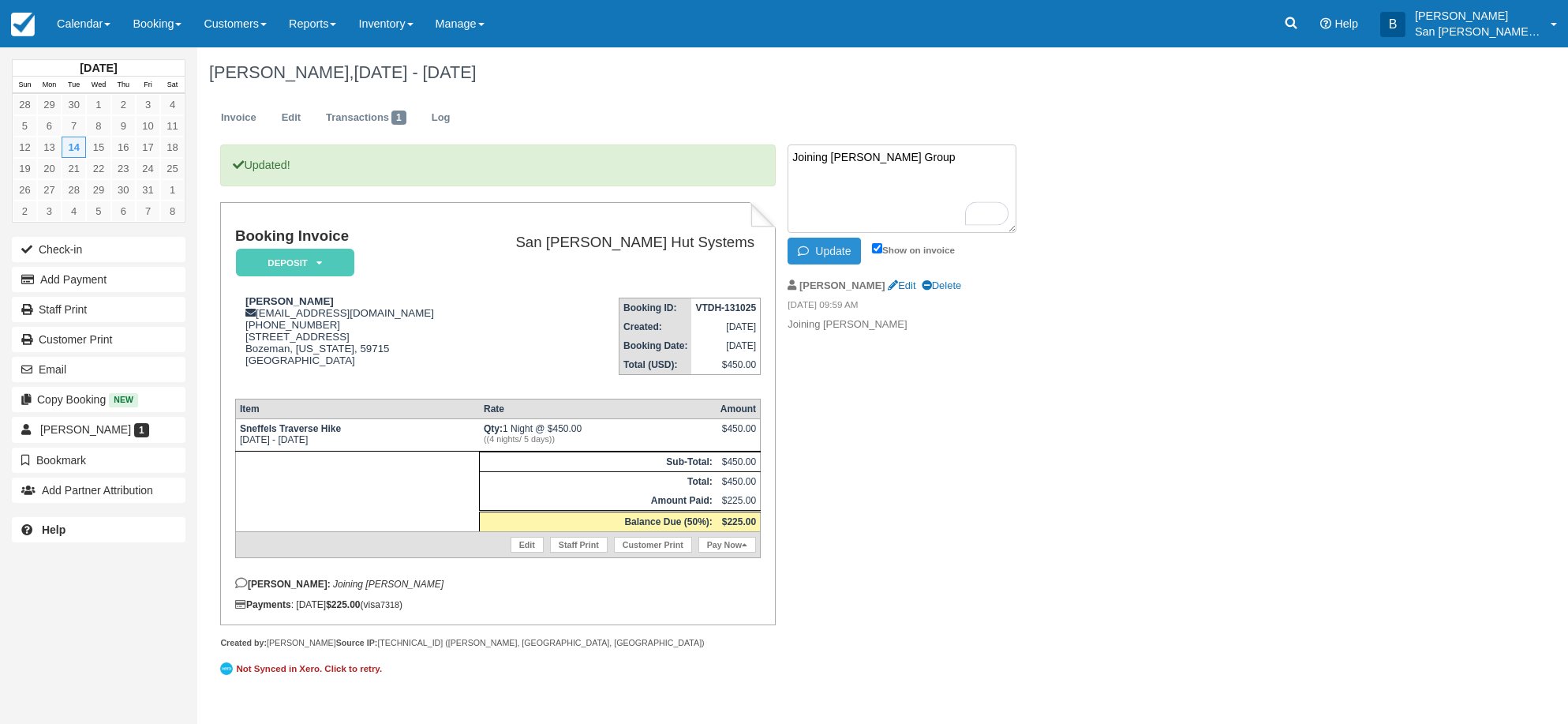
type textarea "Joining [PERSON_NAME] Group"
click at [845, 252] on button "Update" at bounding box center [824, 250] width 73 height 27
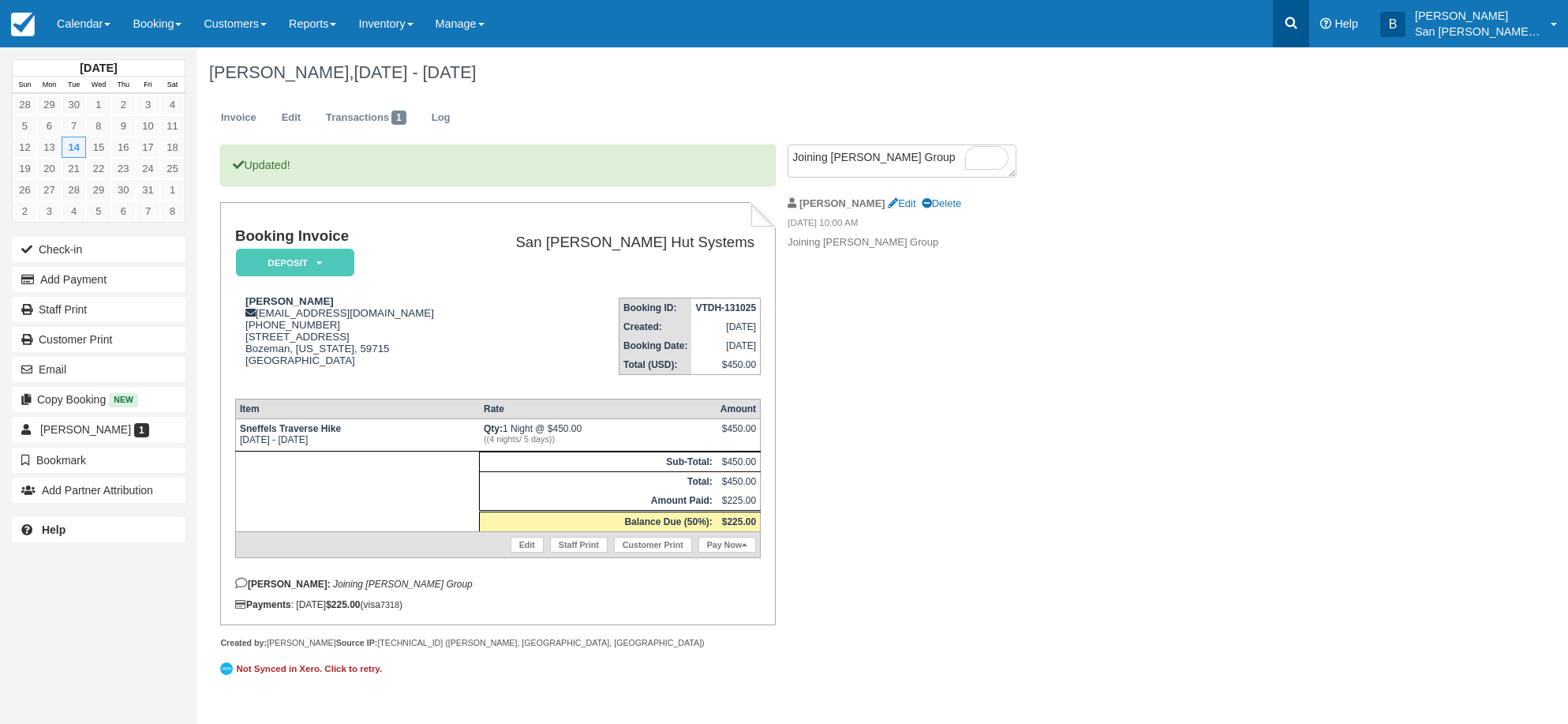
click at [1304, 9] on link at bounding box center [1290, 23] width 36 height 47
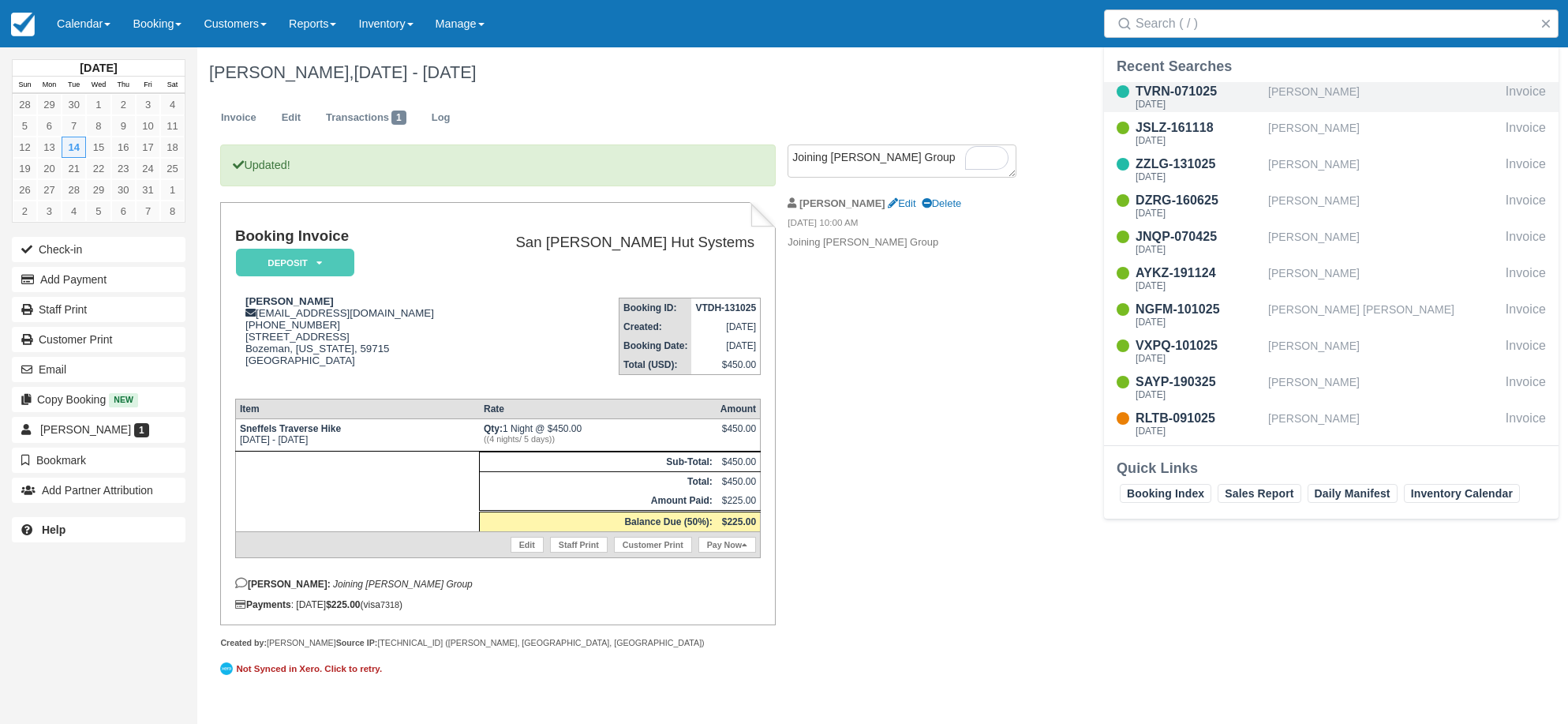
click at [1337, 90] on div "Rebecca Beaulieu" at bounding box center [1383, 97] width 231 height 30
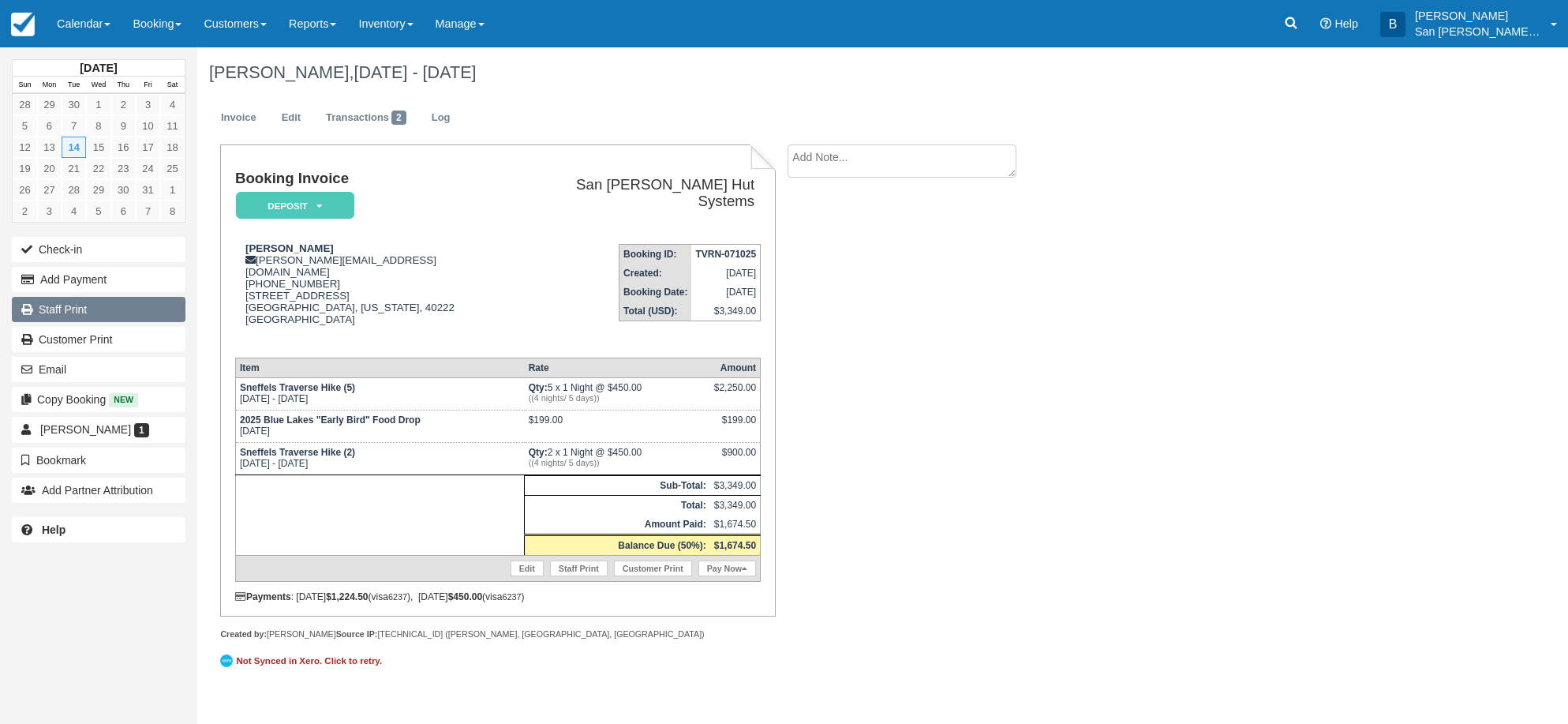
click at [72, 311] on link "Staff Print" at bounding box center [99, 308] width 174 height 25
click at [1285, 36] on link at bounding box center [1290, 23] width 36 height 47
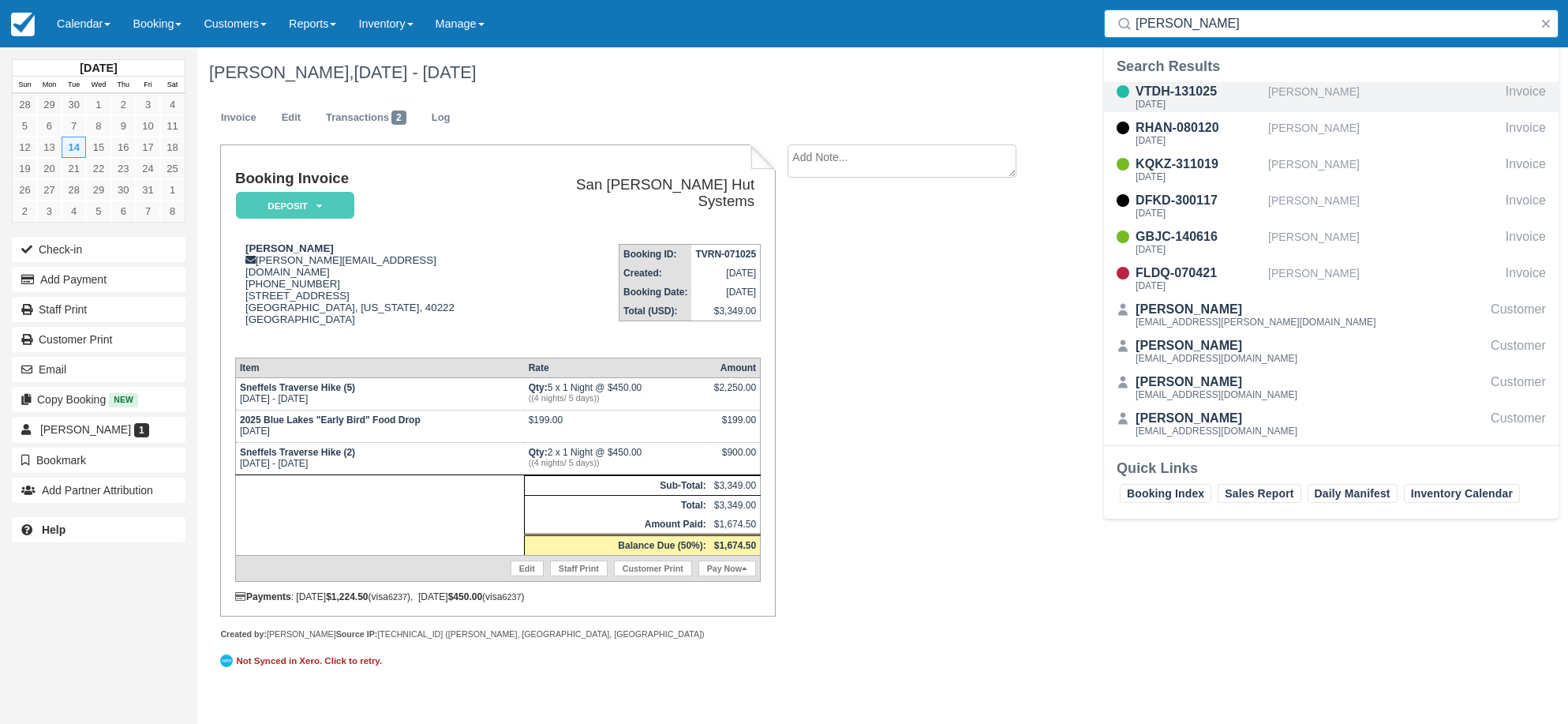
type input "libby"
click at [1189, 101] on div "Tue Jul 14 2026" at bounding box center [1199, 104] width 127 height 9
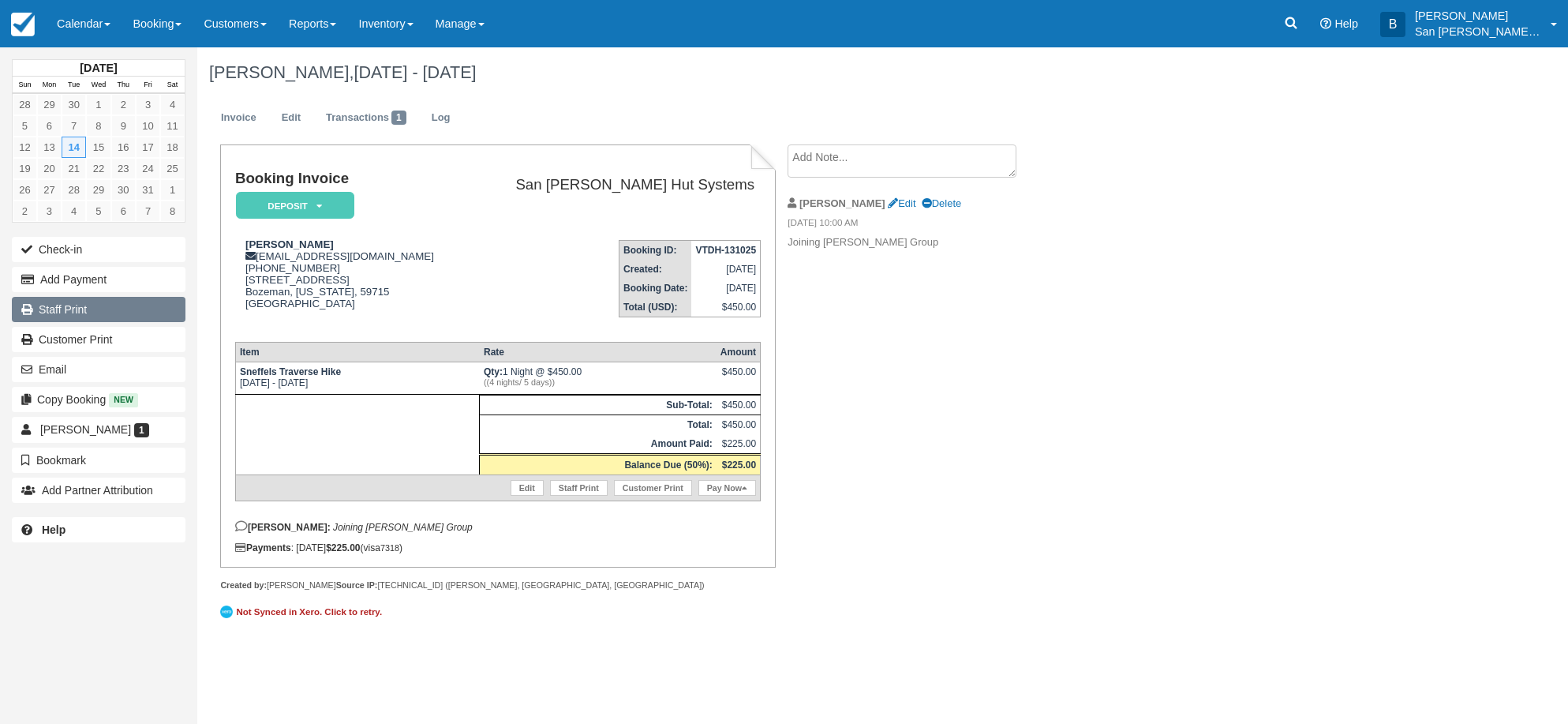
click at [64, 309] on link "Staff Print" at bounding box center [99, 308] width 174 height 25
click at [448, 124] on link "Log" at bounding box center [441, 117] width 42 height 30
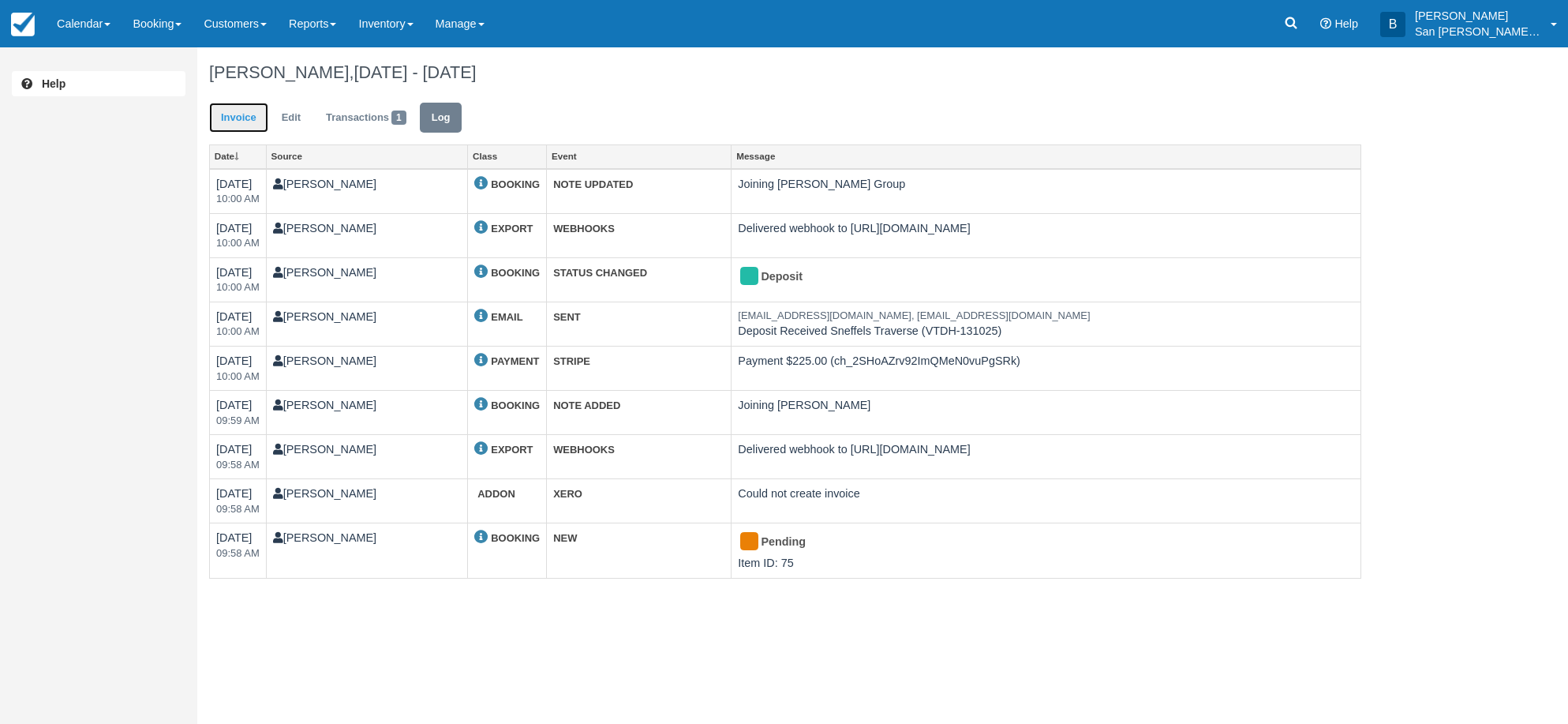
click at [232, 116] on link "Invoice" at bounding box center [238, 117] width 59 height 30
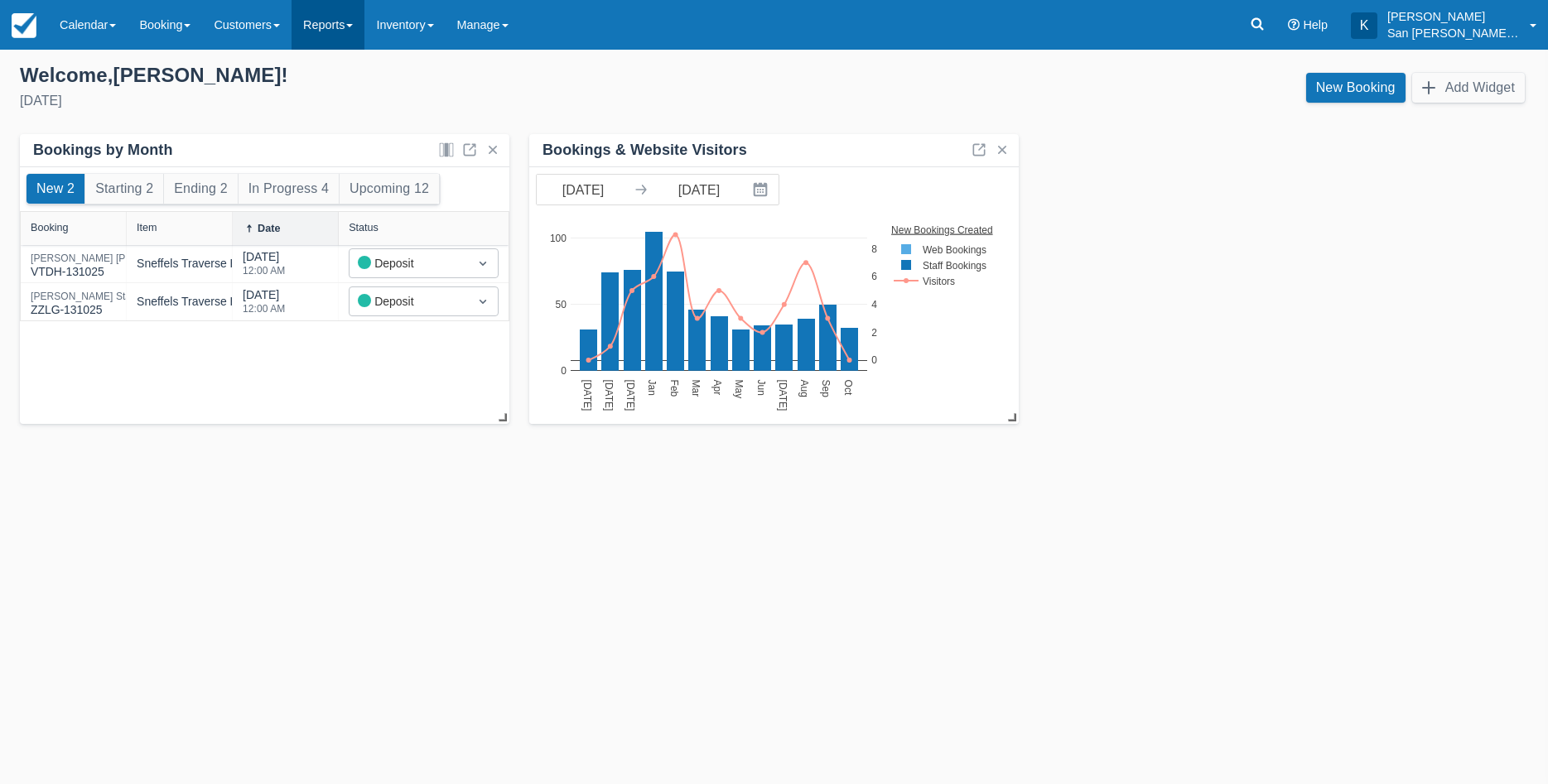
click at [343, 35] on link "Reports" at bounding box center [328, 24] width 73 height 49
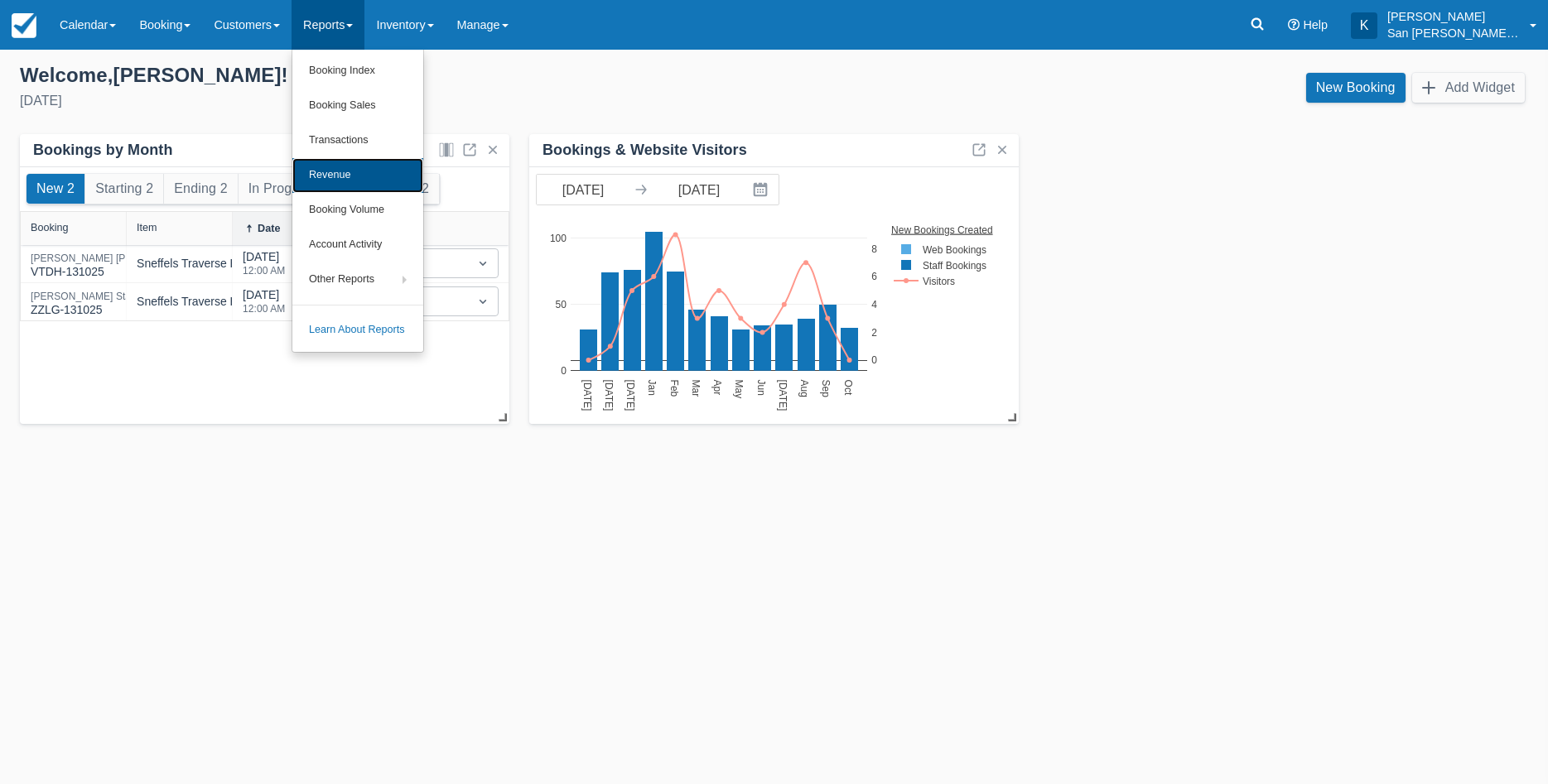
click at [350, 171] on link "Revenue" at bounding box center [358, 175] width 131 height 35
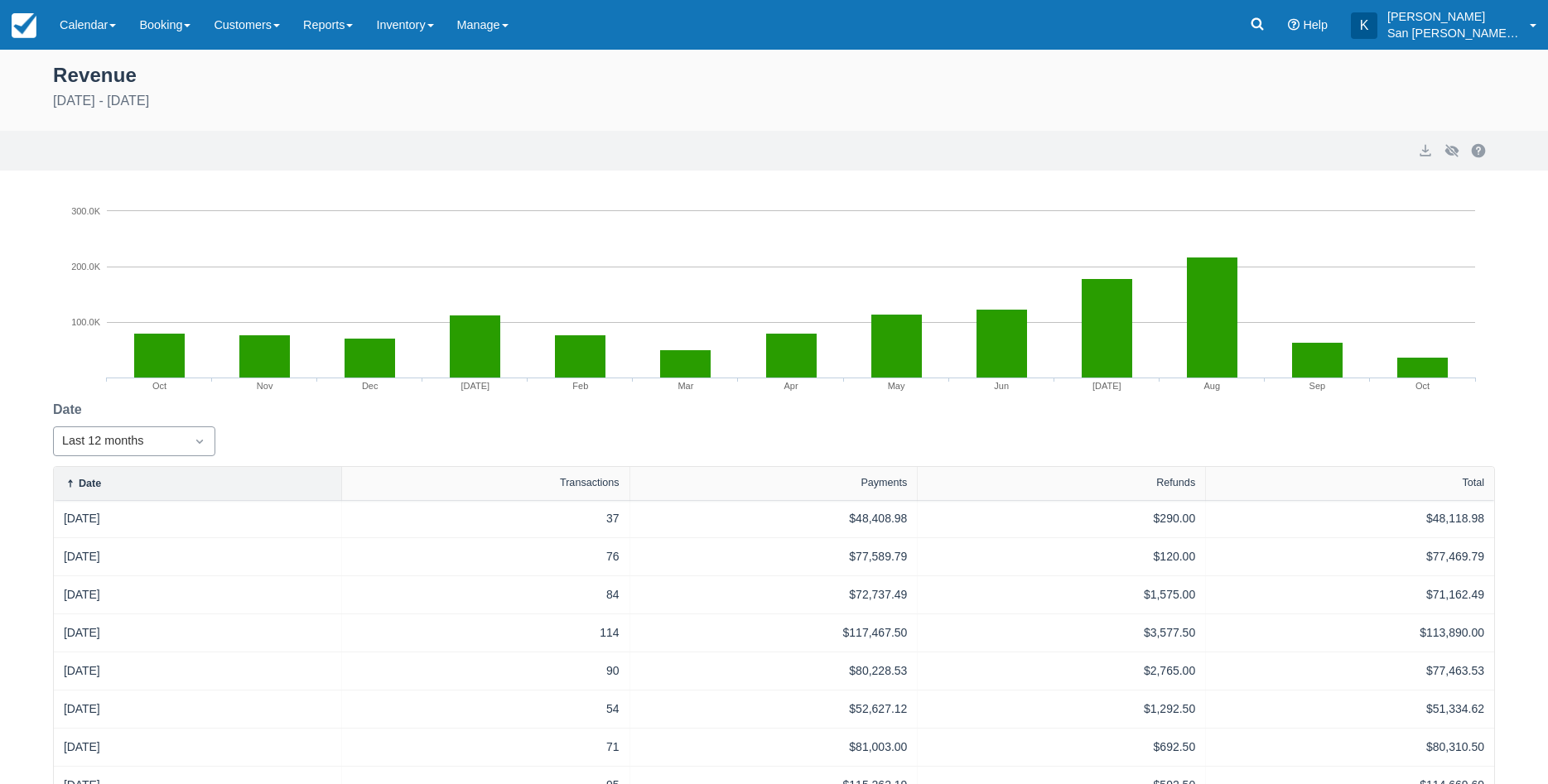
click at [196, 443] on icon "Dropdown icon" at bounding box center [199, 441] width 16 height 16
click at [159, 477] on div "Custom" at bounding box center [134, 482] width 162 height 32
click at [303, 450] on input "10/13/24" at bounding box center [276, 441] width 93 height 30
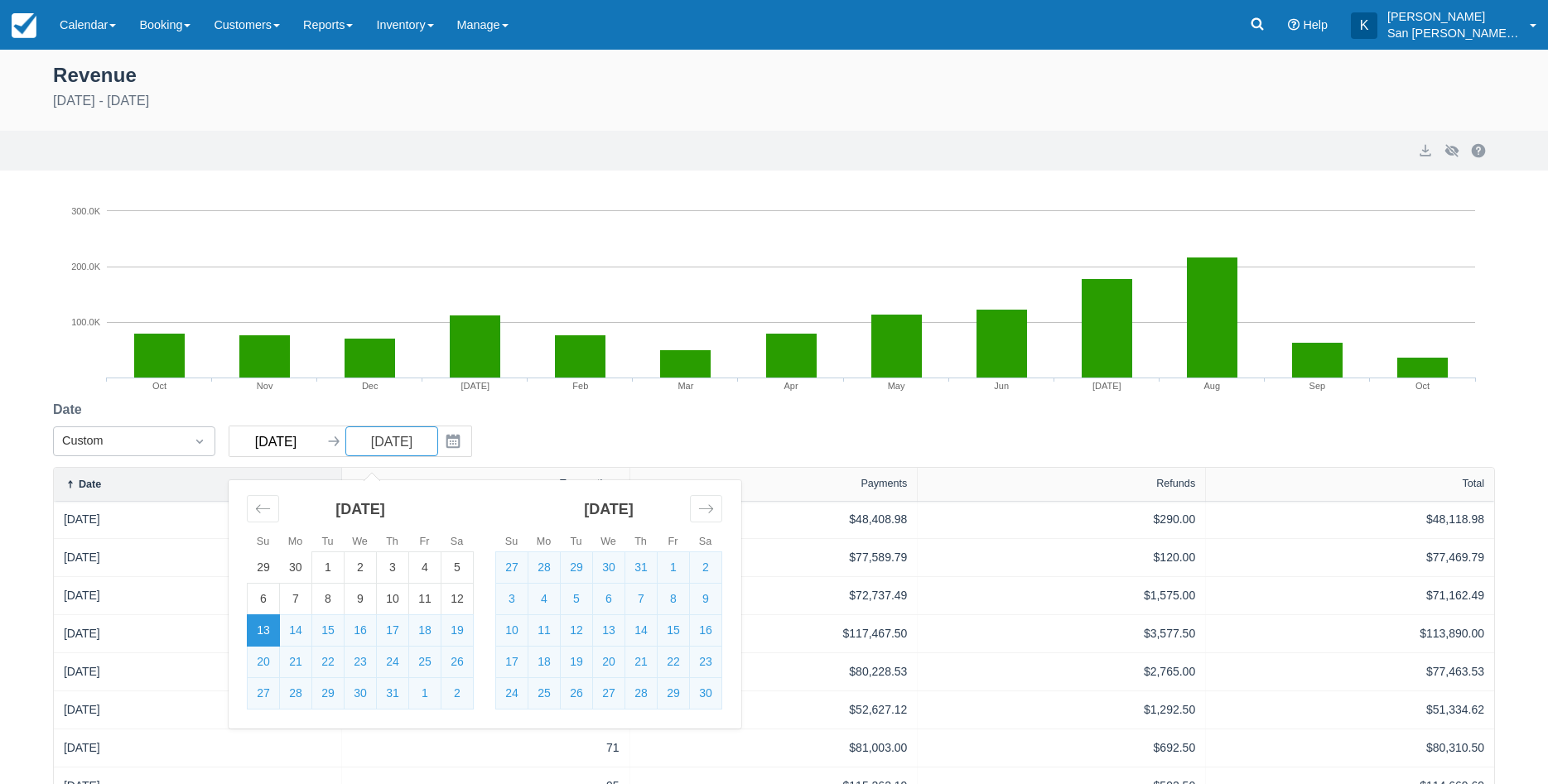
click at [291, 447] on input "10/13/24" at bounding box center [276, 441] width 93 height 30
drag, startPoint x: 287, startPoint y: 447, endPoint x: 303, endPoint y: 445, distance: 16.1
click at [303, 445] on input "10/13/24" at bounding box center [276, 441] width 93 height 30
type input "10/13/19"
select select "20"
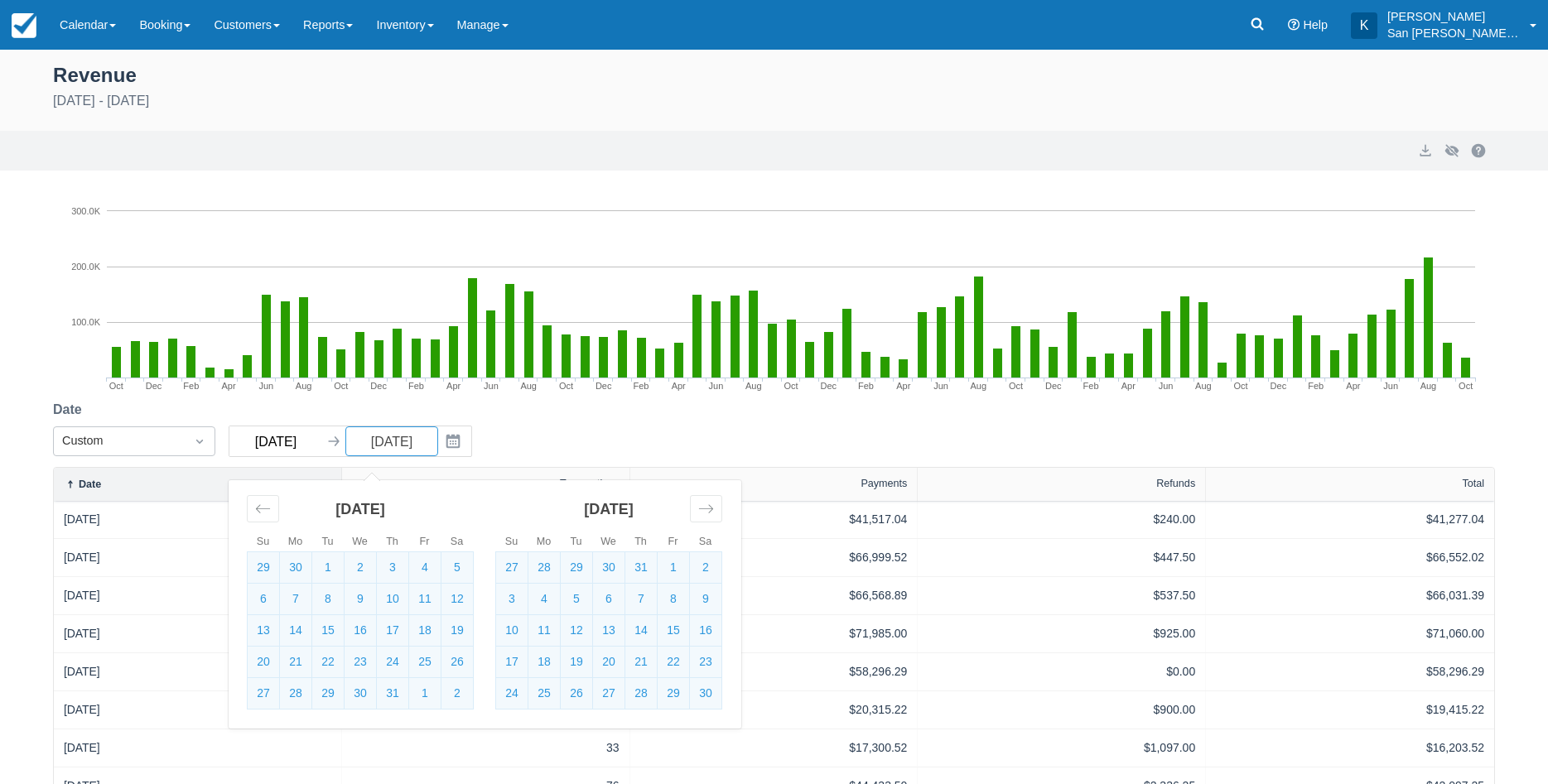
click at [301, 447] on input "10/13/19" at bounding box center [276, 441] width 93 height 30
type input "10/13/16"
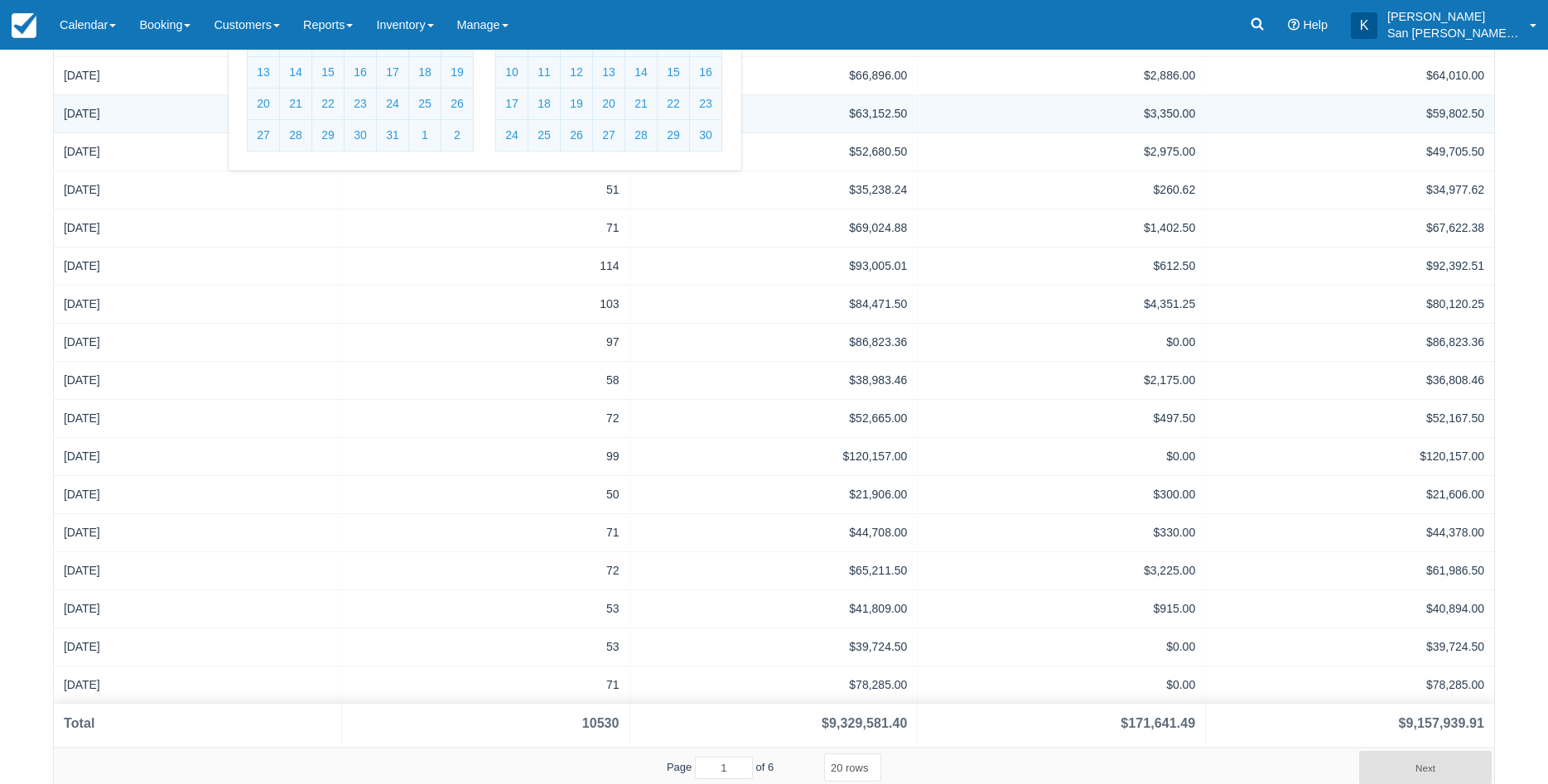
scroll to position [562, 0]
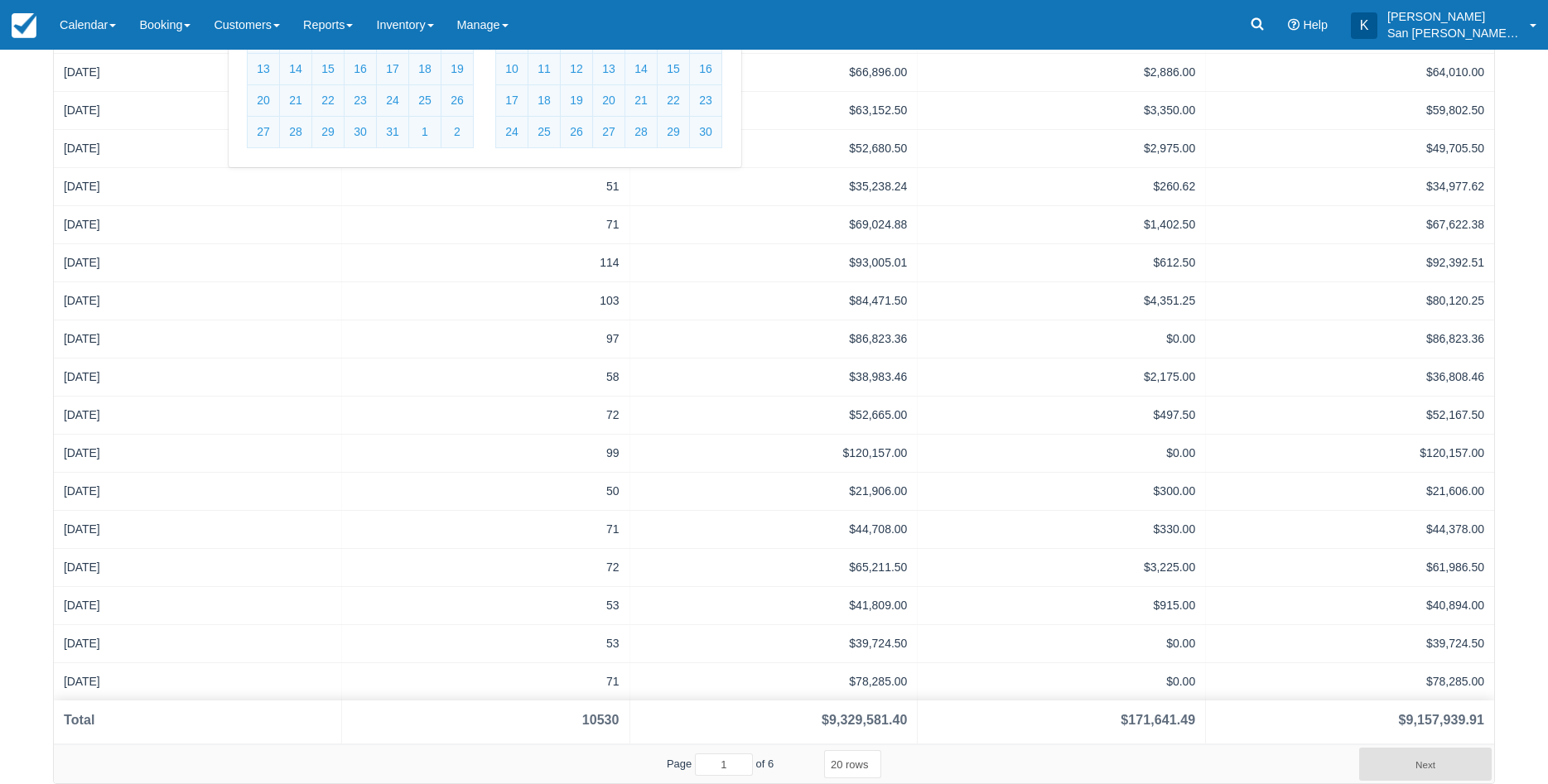
click at [824, 750] on select "5 rows 10 rows 20 rows 25 rows 50 rows 100 rows" at bounding box center [852, 764] width 57 height 28
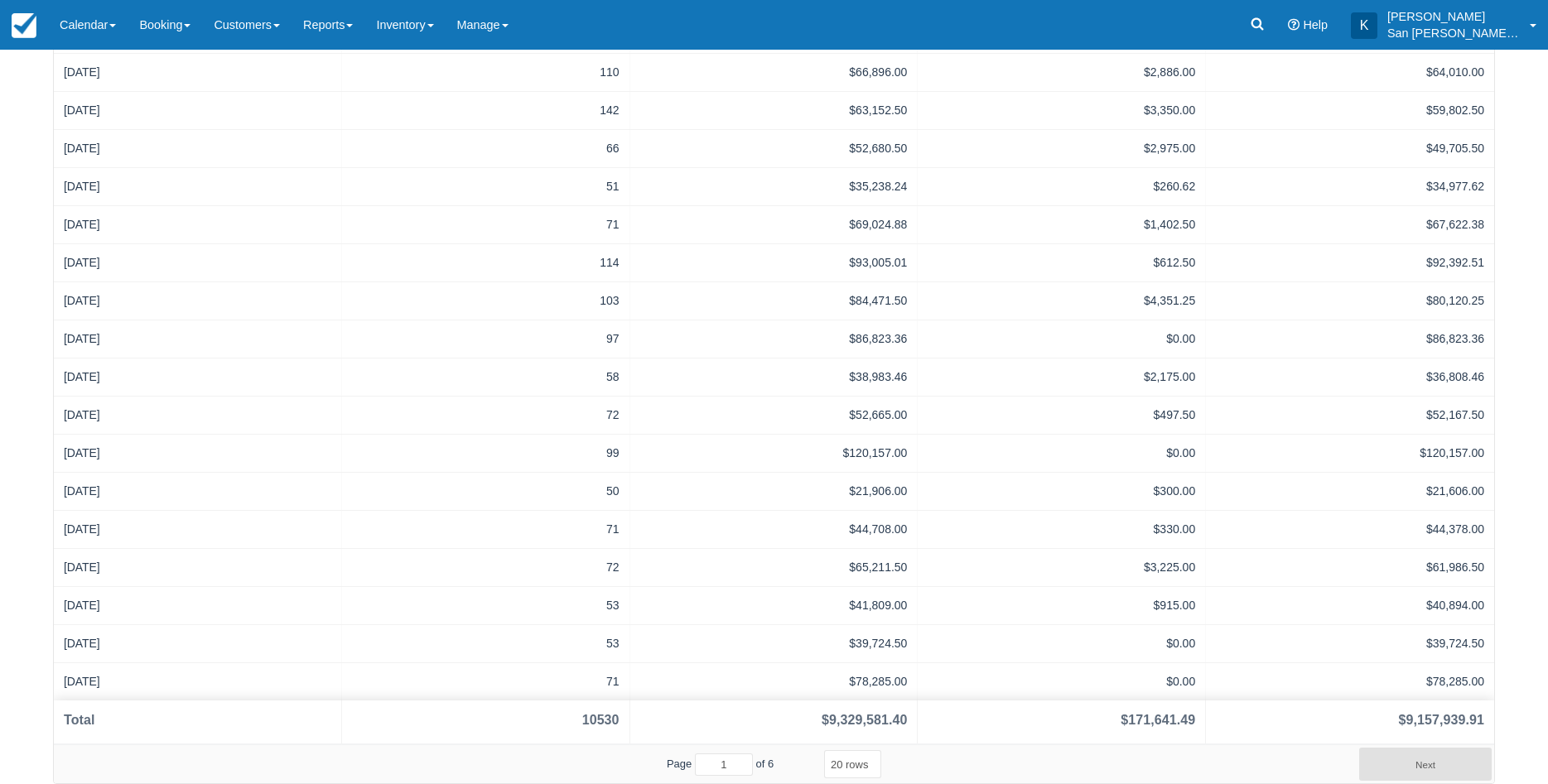
select select "100"
click option "100 rows" at bounding box center [0, 0] width 0 height 0
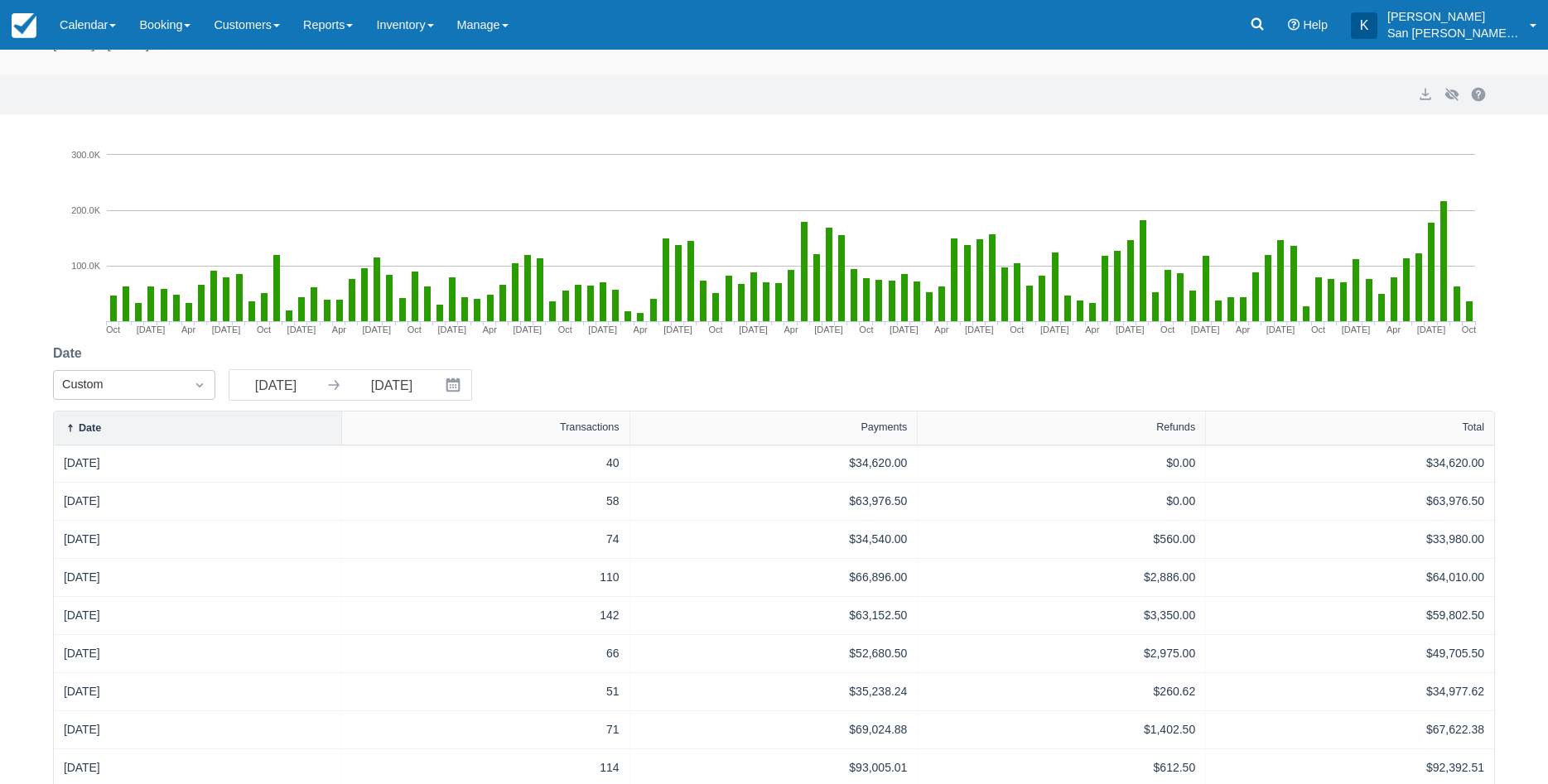
scroll to position [0, 0]
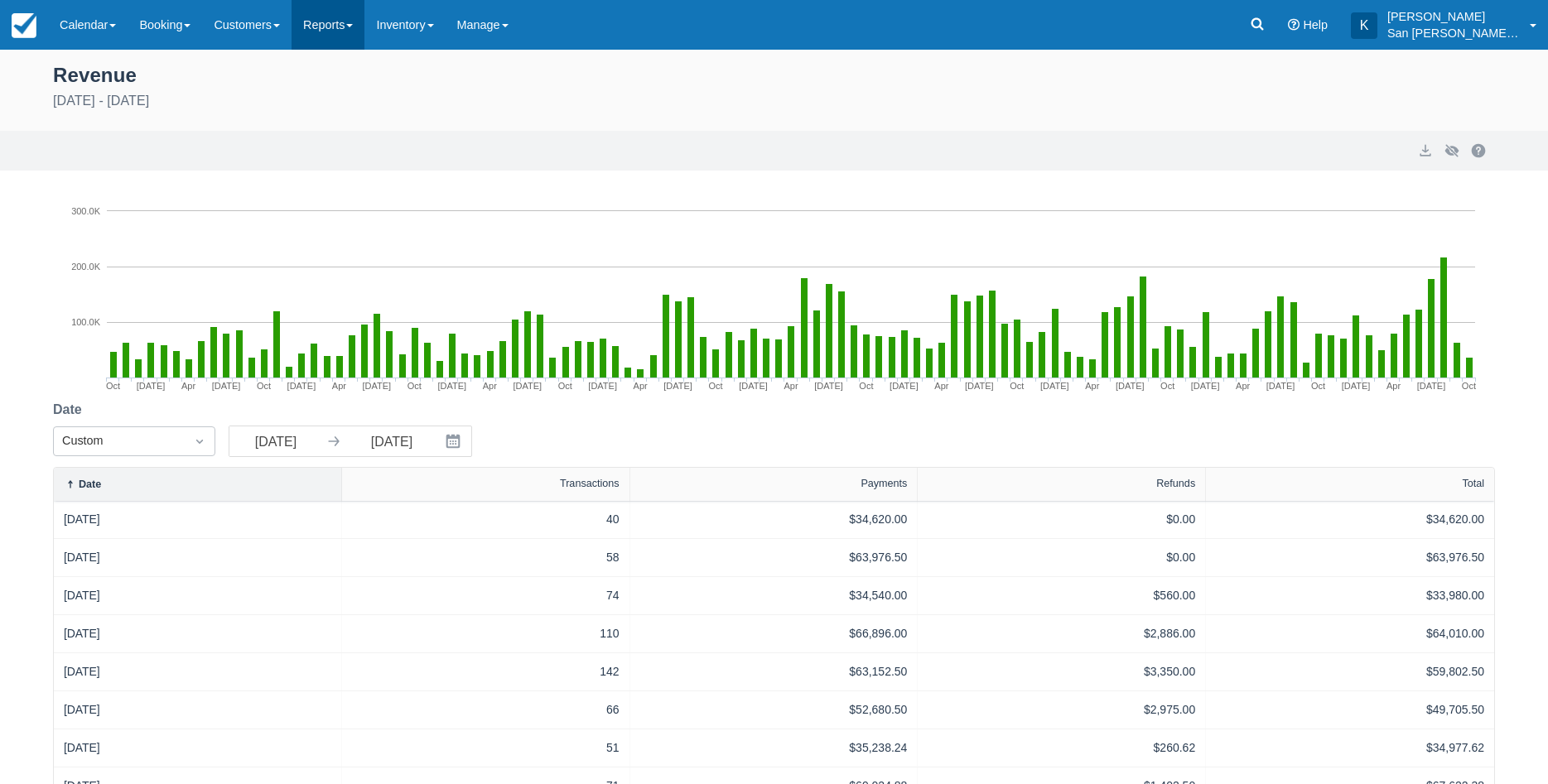
click at [364, 31] on link "Reports" at bounding box center [328, 24] width 73 height 49
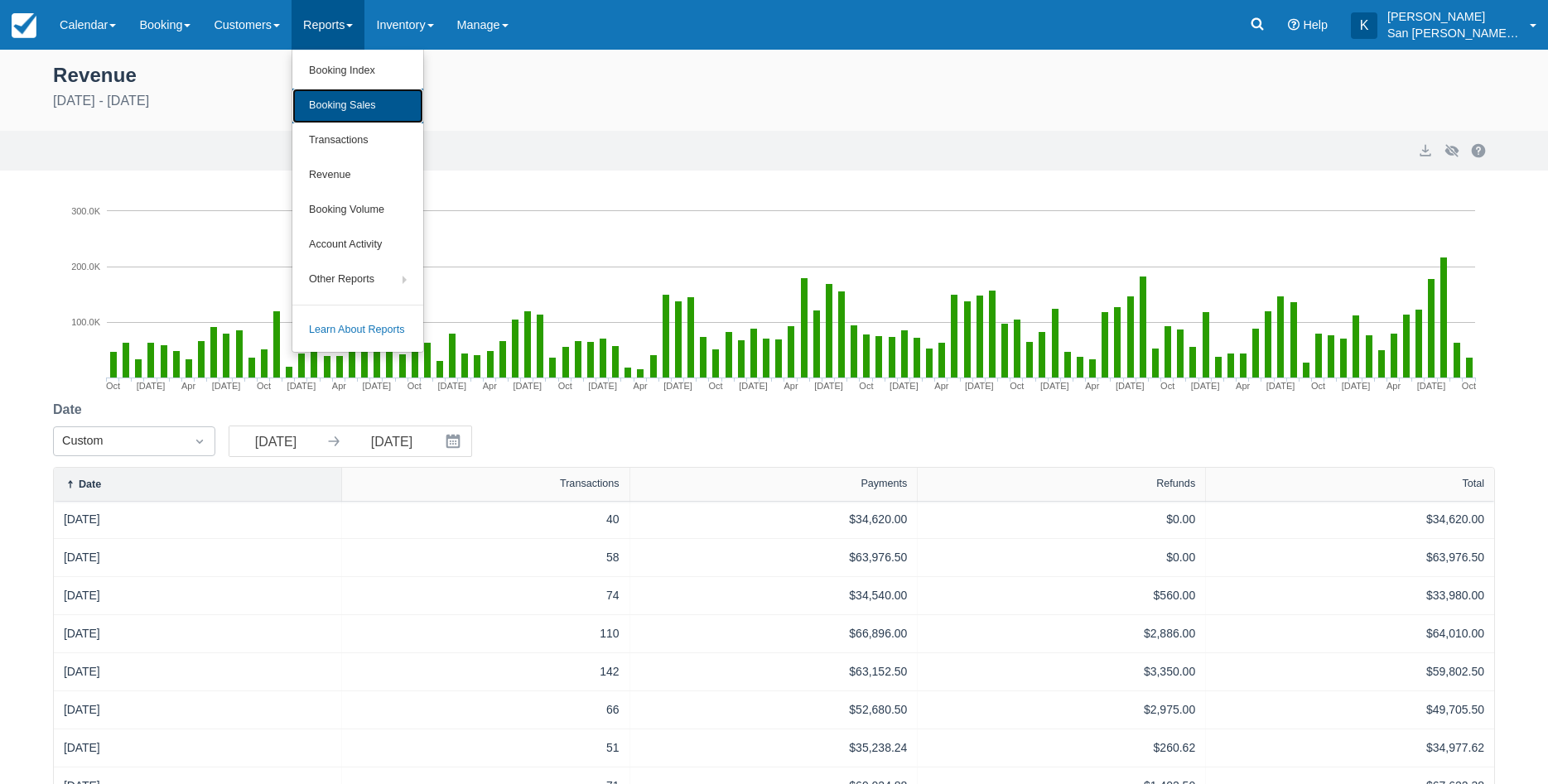
click at [362, 104] on link "Booking Sales" at bounding box center [358, 106] width 131 height 35
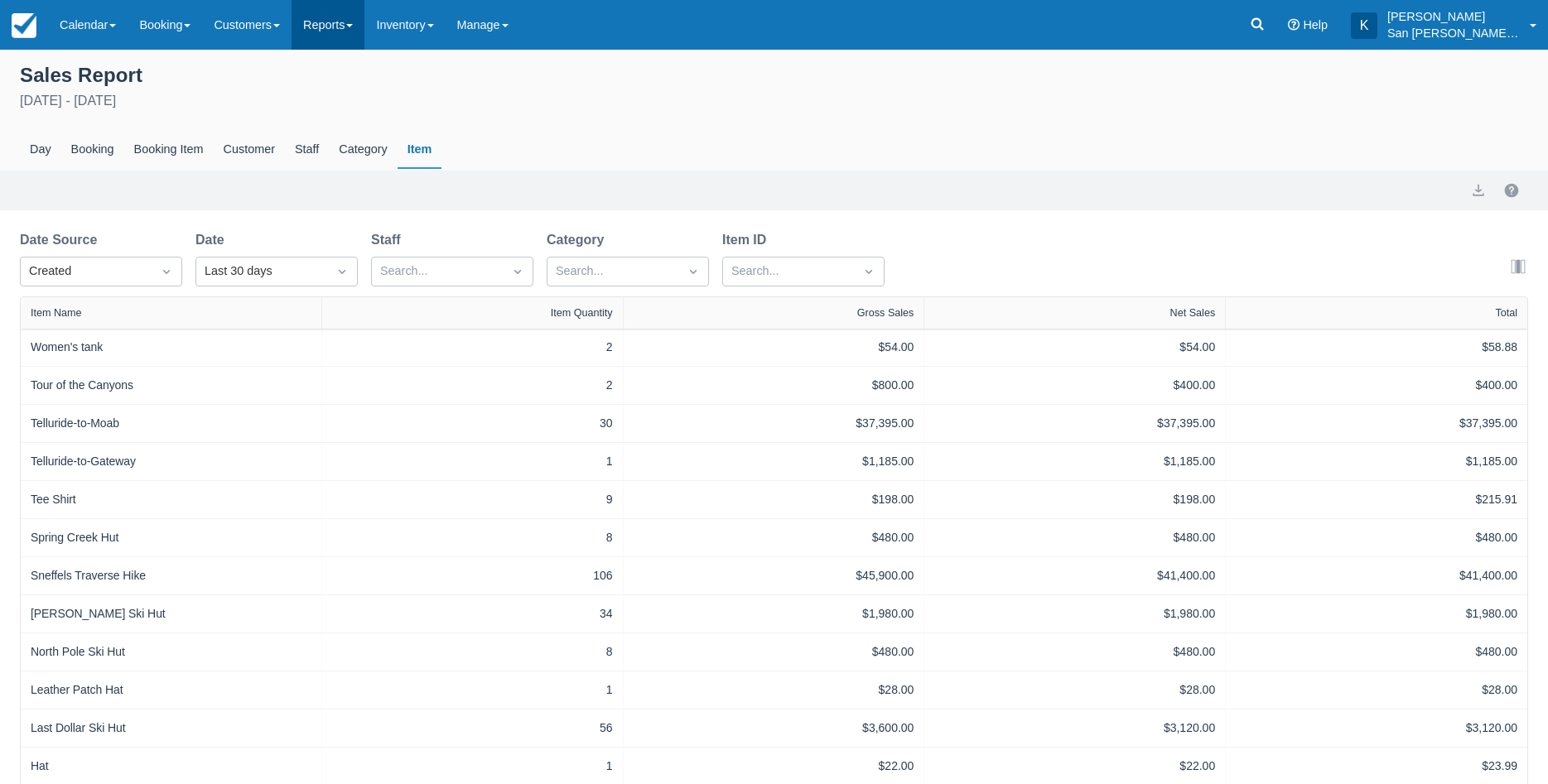
click at [333, 25] on link "Reports" at bounding box center [328, 24] width 73 height 49
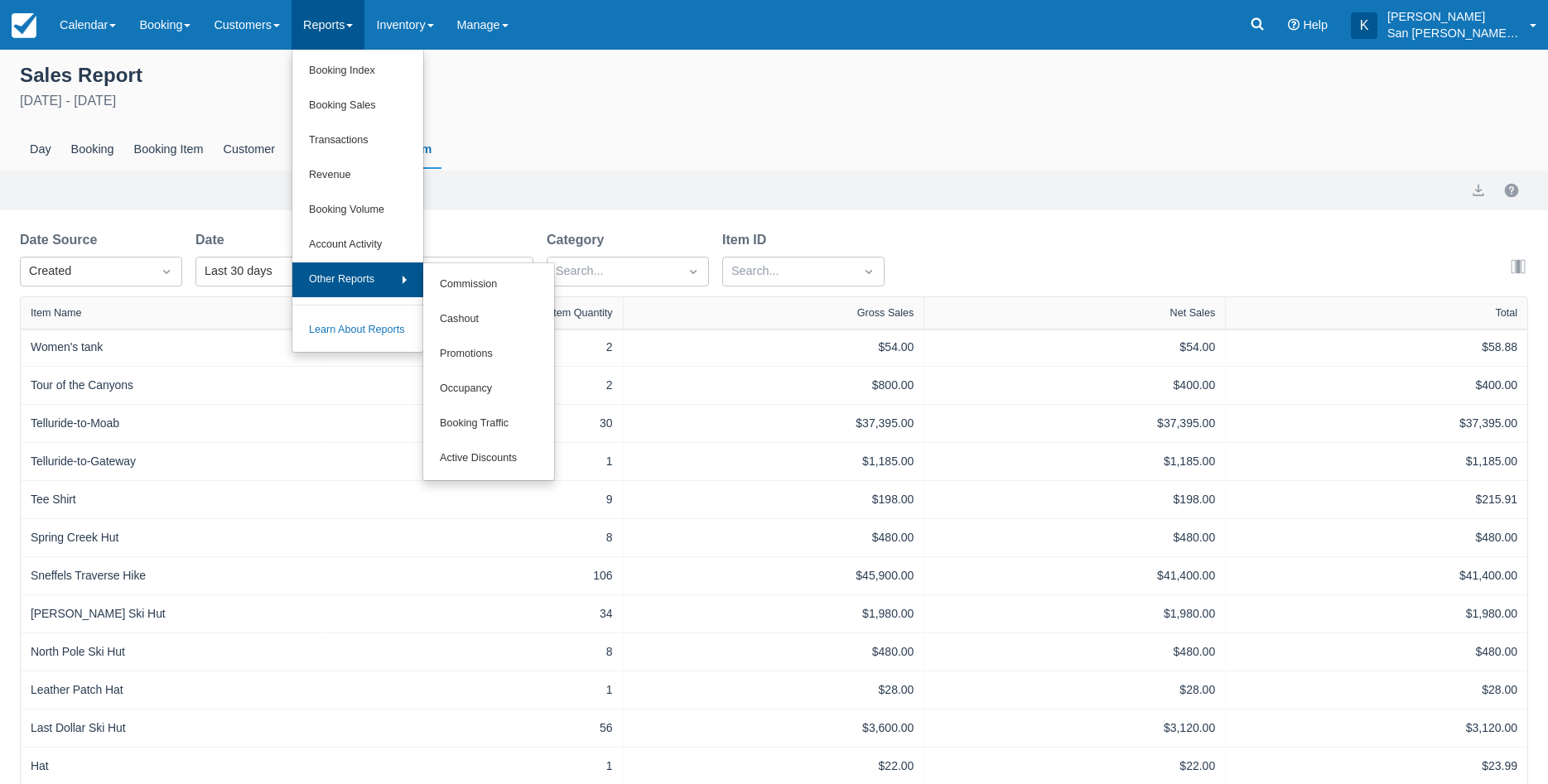
click at [332, 272] on link "Other Reports" at bounding box center [358, 280] width 131 height 35
click at [348, 104] on link "Booking Sales" at bounding box center [358, 106] width 131 height 35
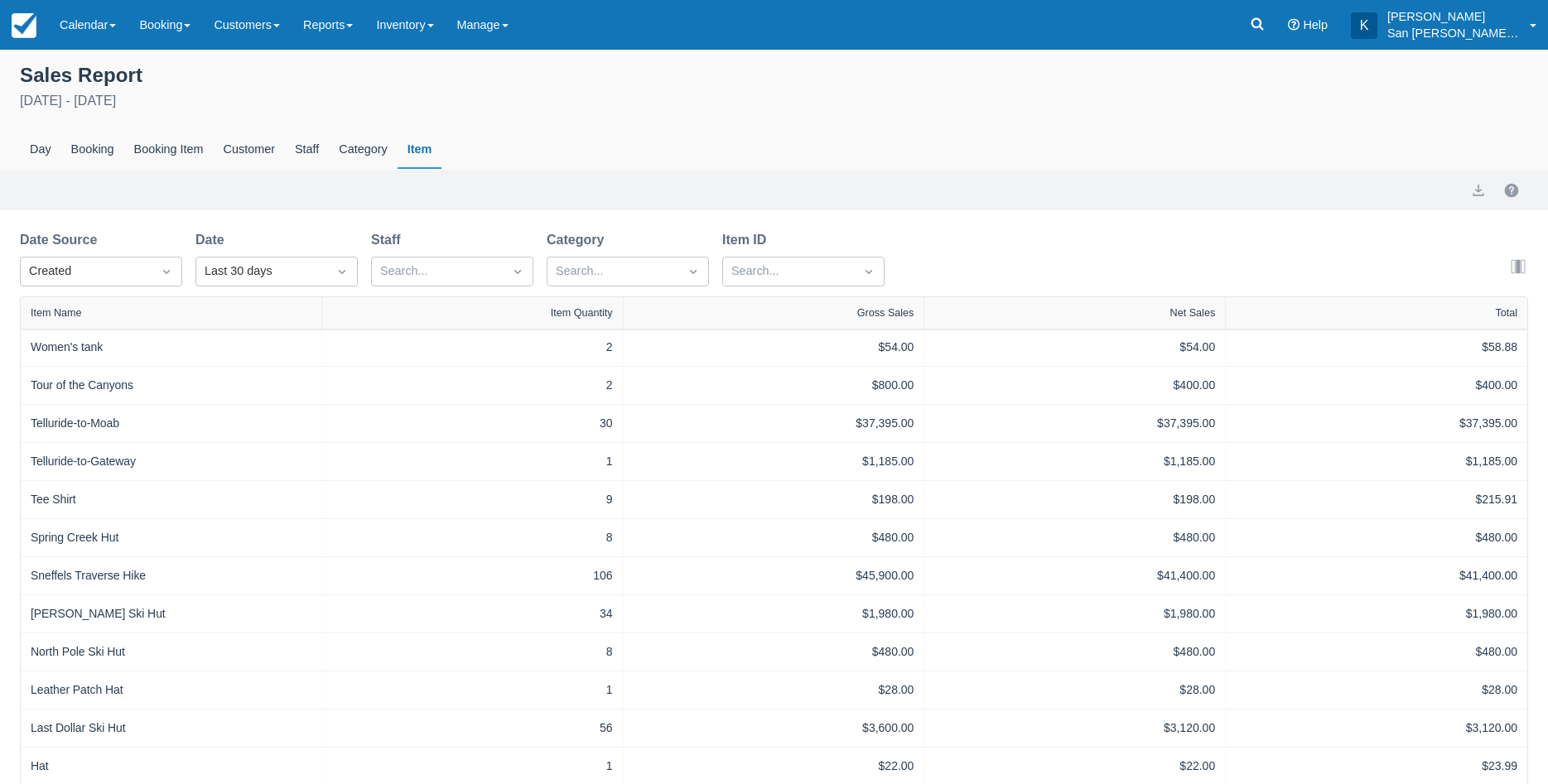
click at [423, 156] on div "Item" at bounding box center [420, 149] width 45 height 38
click at [174, 145] on div "Booking Item" at bounding box center [169, 149] width 89 height 38
select select "20"
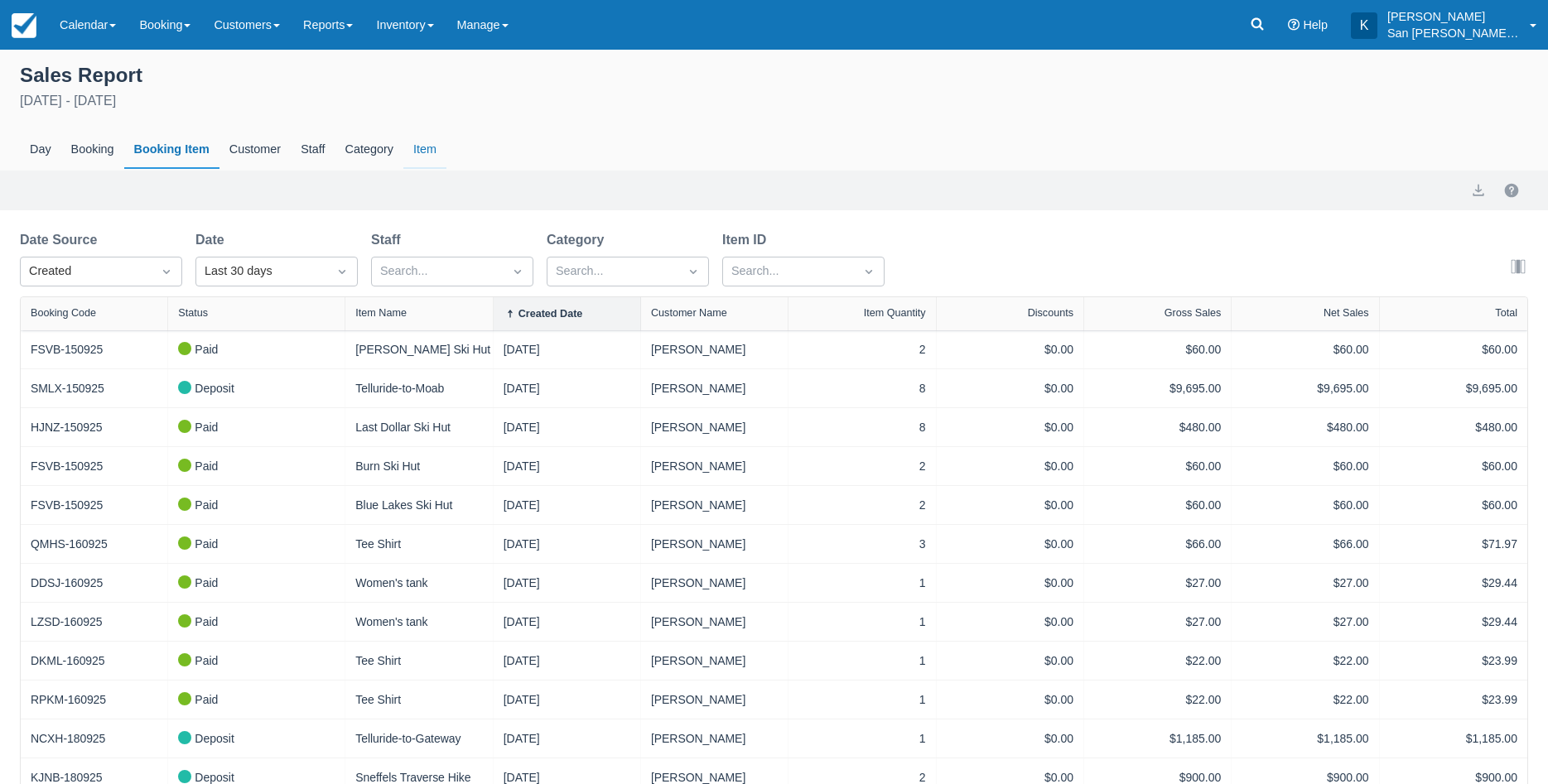
click at [421, 145] on div "Item" at bounding box center [425, 149] width 43 height 38
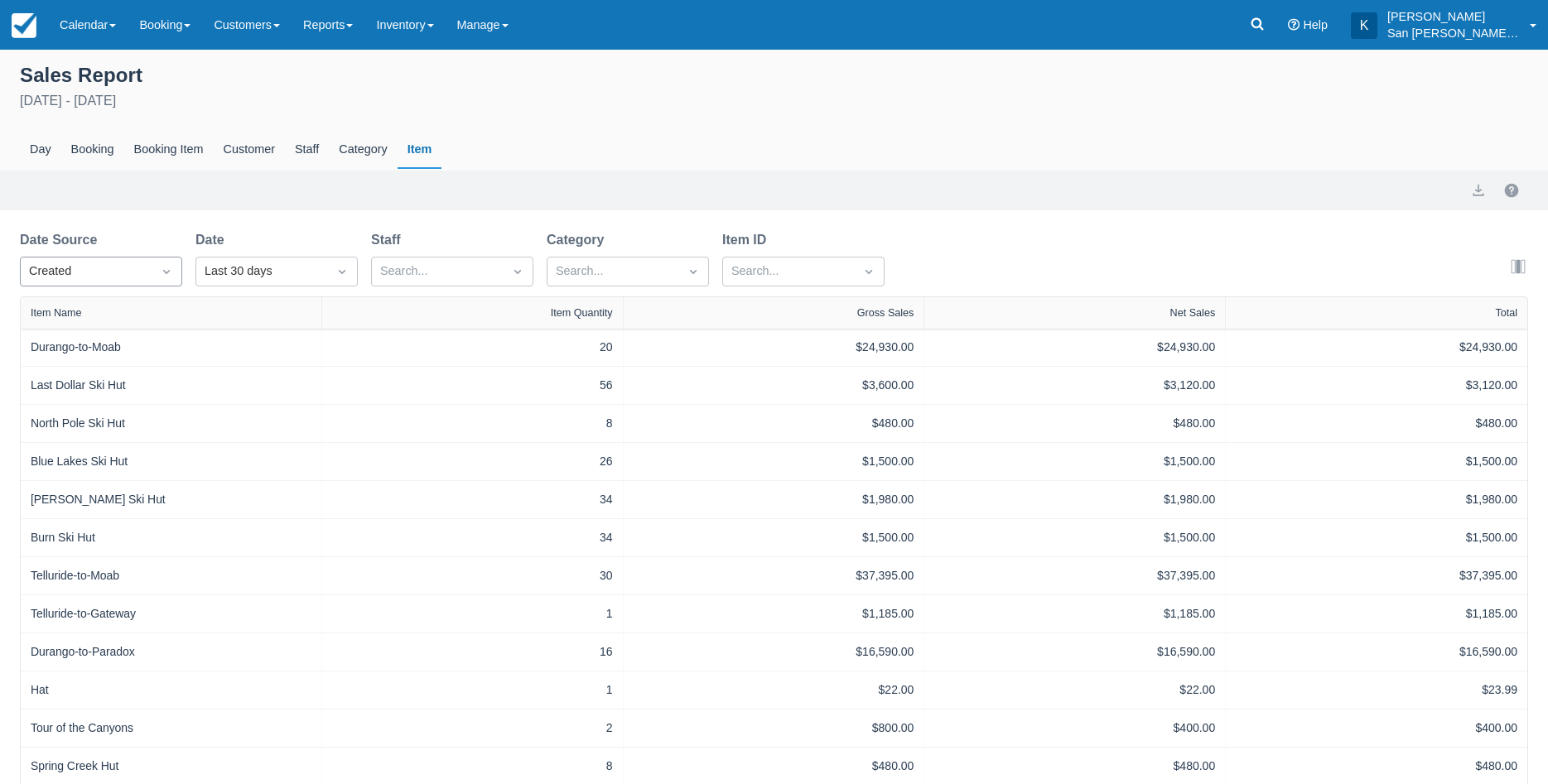
click at [172, 278] on icon "Dropdown icon" at bounding box center [166, 271] width 16 height 16
click at [89, 338] on div "Start" at bounding box center [101, 344] width 162 height 32
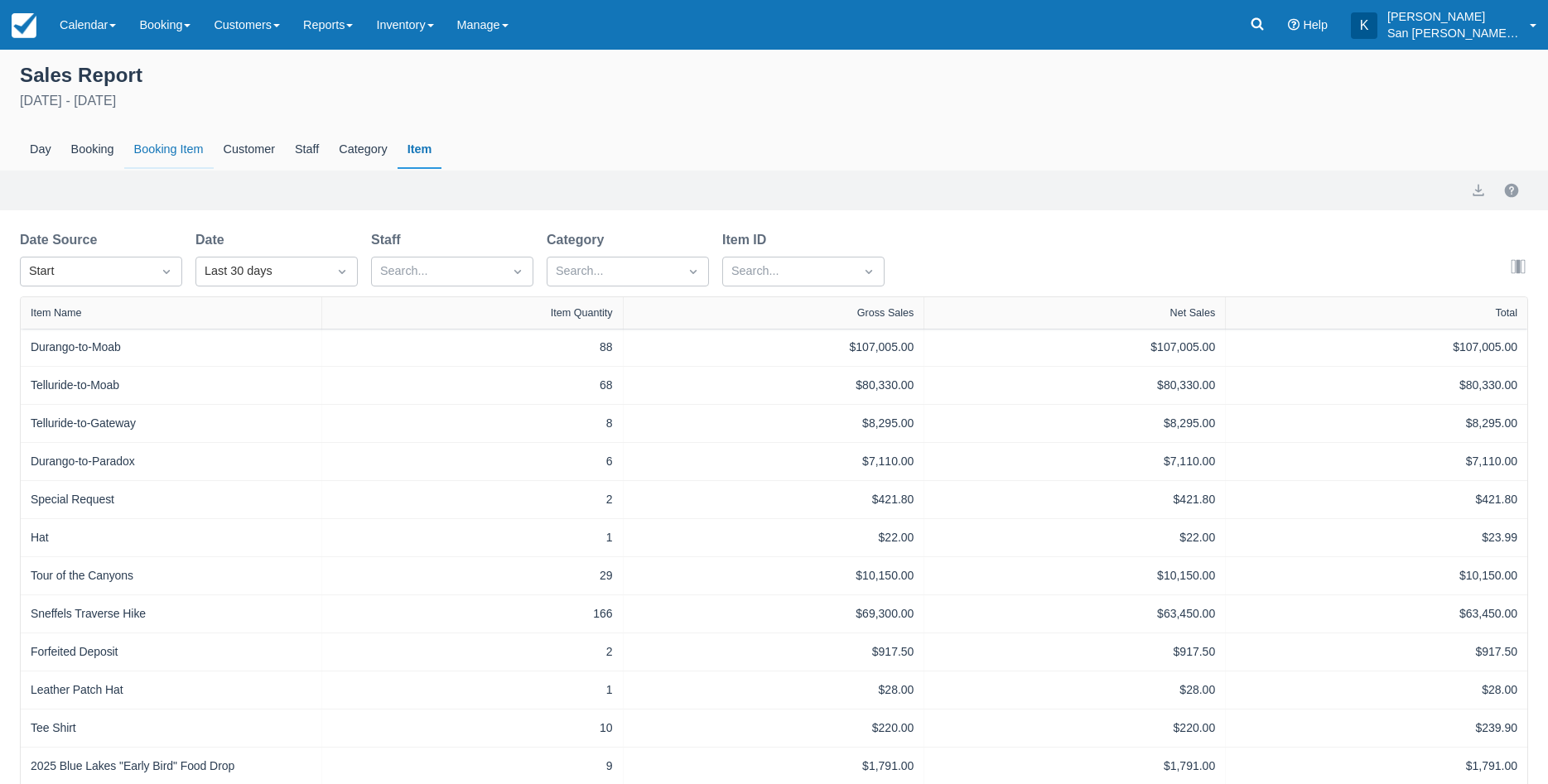
click at [165, 151] on div "Booking Item" at bounding box center [169, 149] width 89 height 38
select select "20"
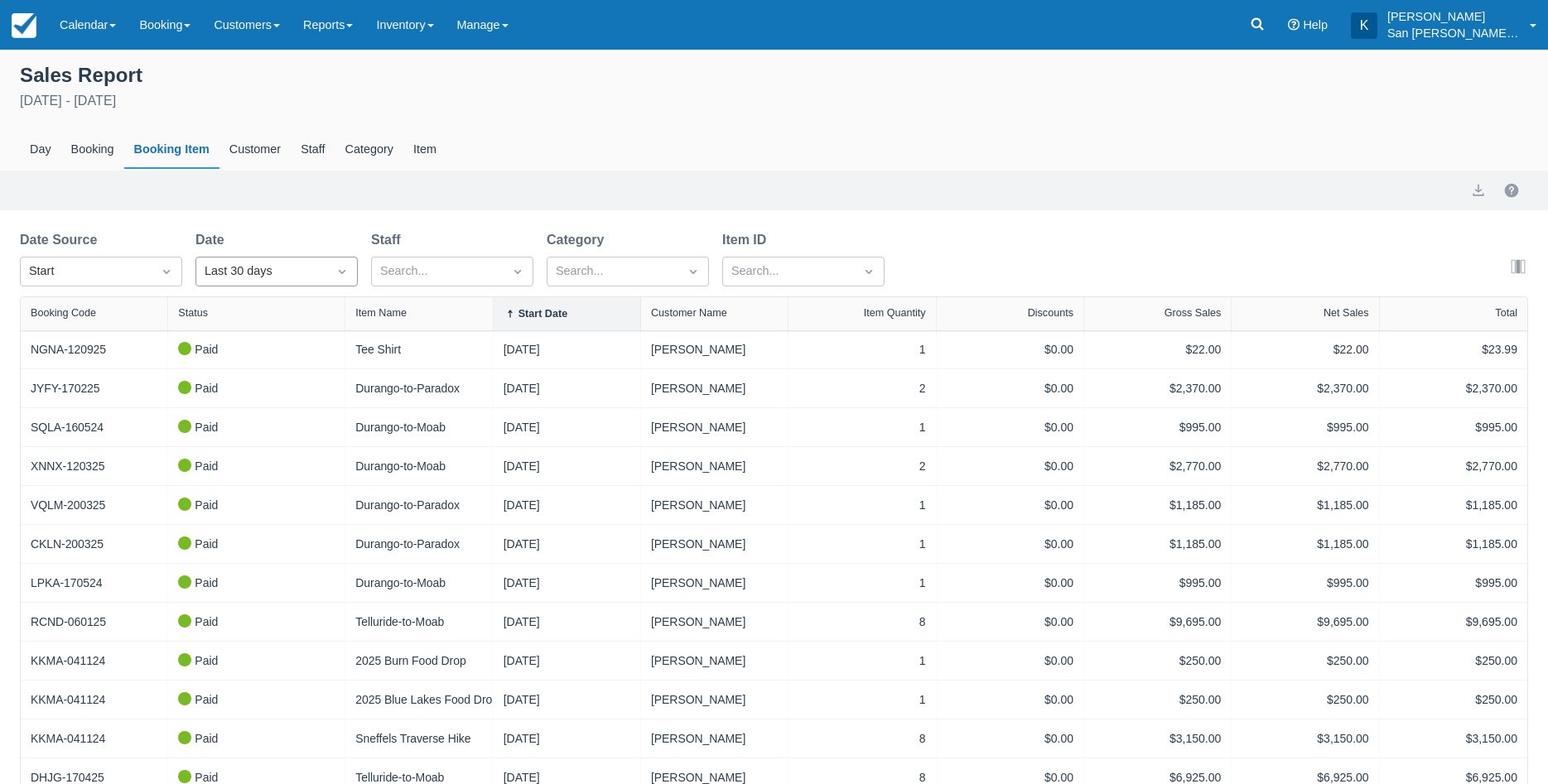
click at [237, 269] on div "Last 30 days" at bounding box center [262, 271] width 114 height 18
click at [210, 310] on div "Custom" at bounding box center [276, 312] width 162 height 32
select select "20"
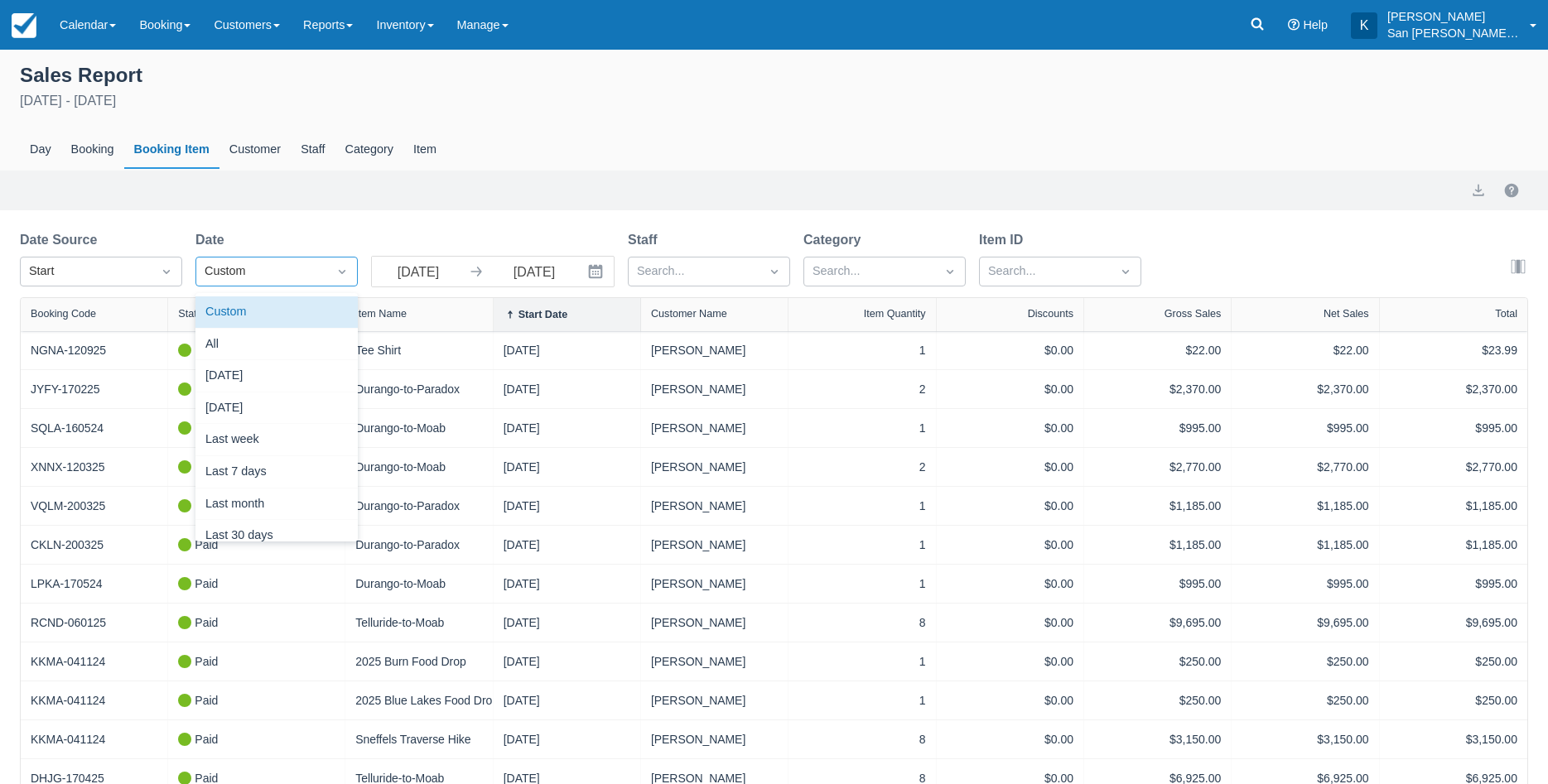
click at [291, 272] on div "Custom" at bounding box center [262, 271] width 114 height 18
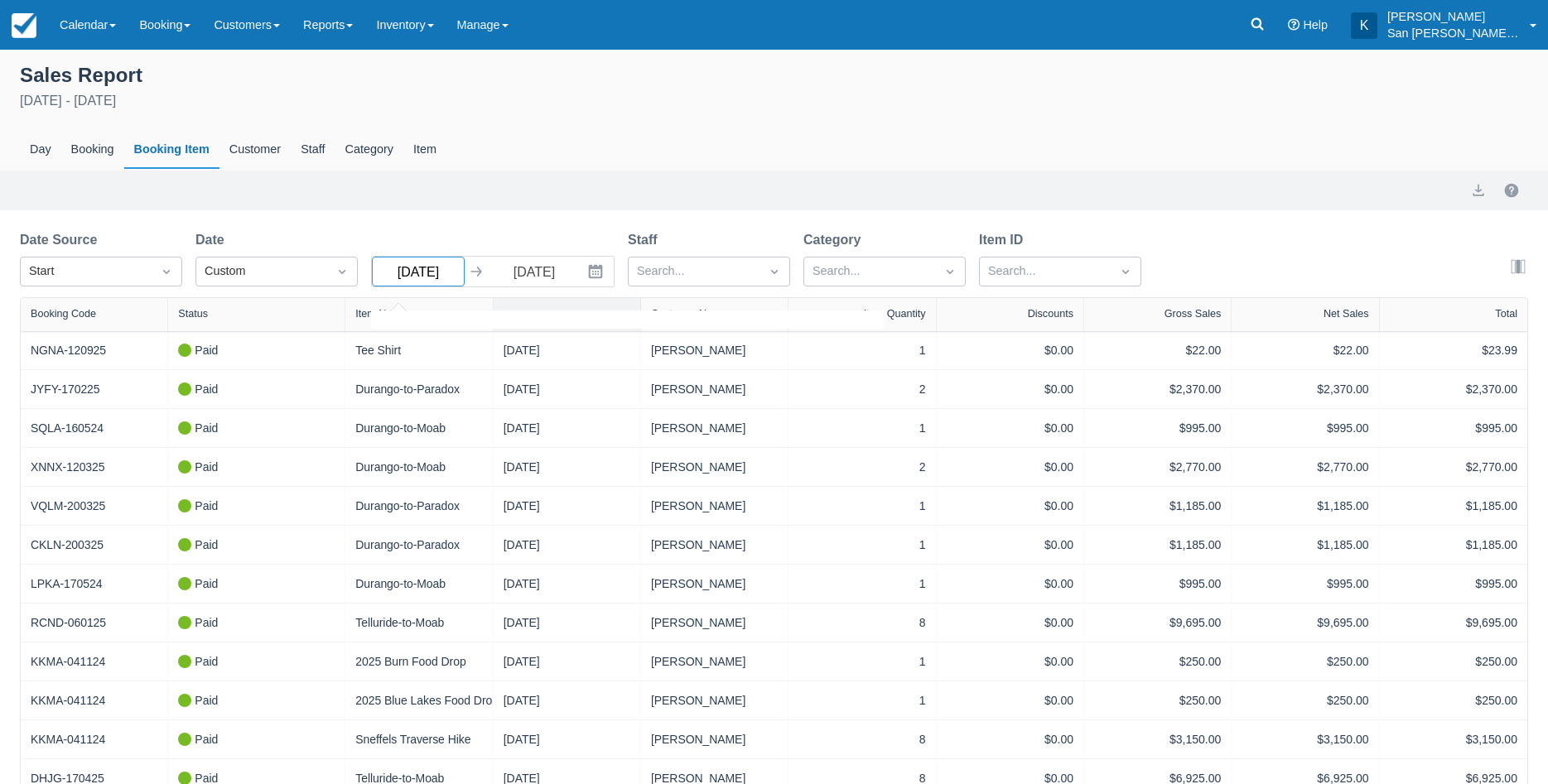
click at [443, 277] on input "09/13/25" at bounding box center [419, 271] width 93 height 30
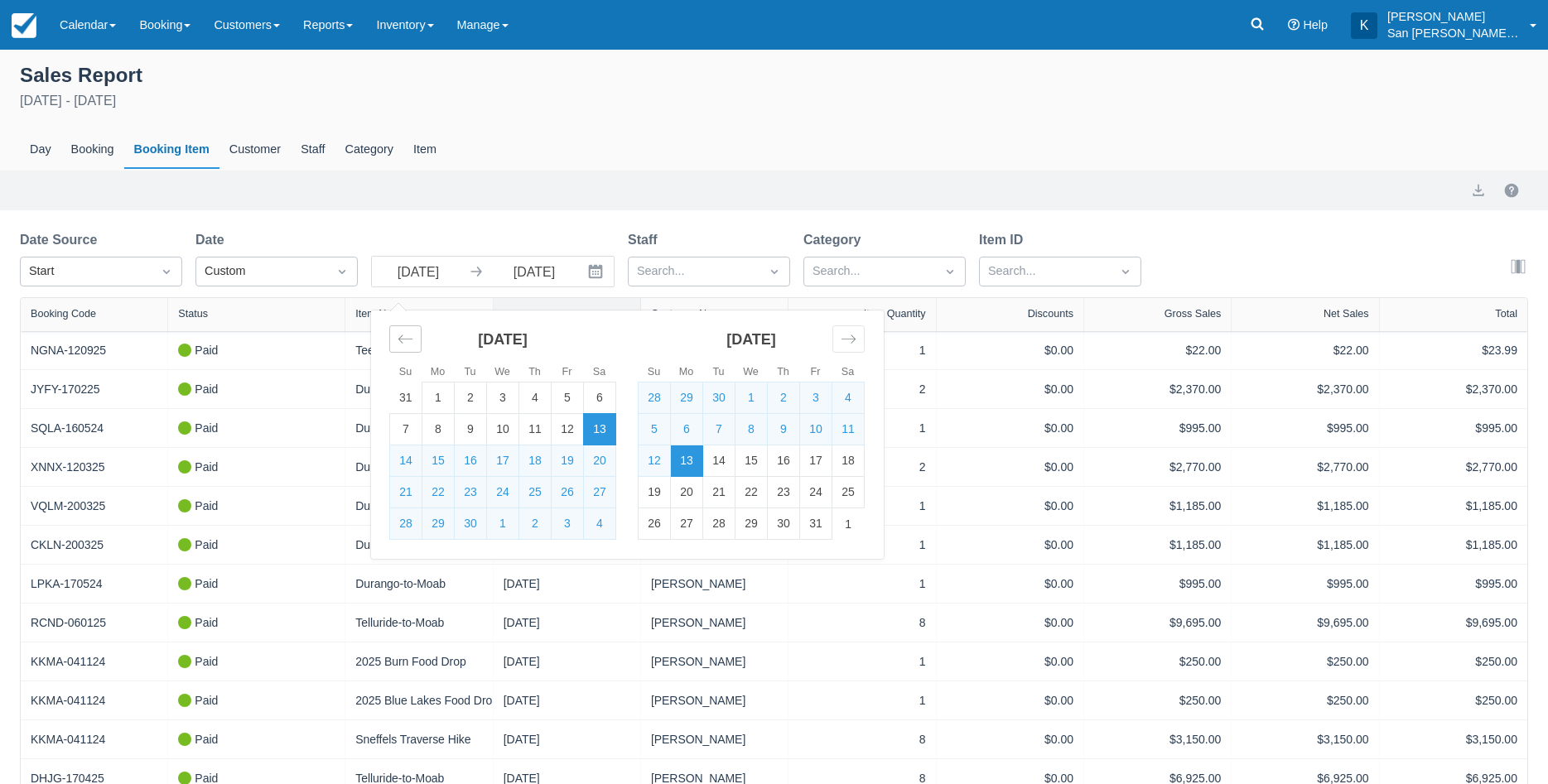
click at [412, 340] on icon "Move backward to switch to the previous month." at bounding box center [405, 339] width 15 height 9
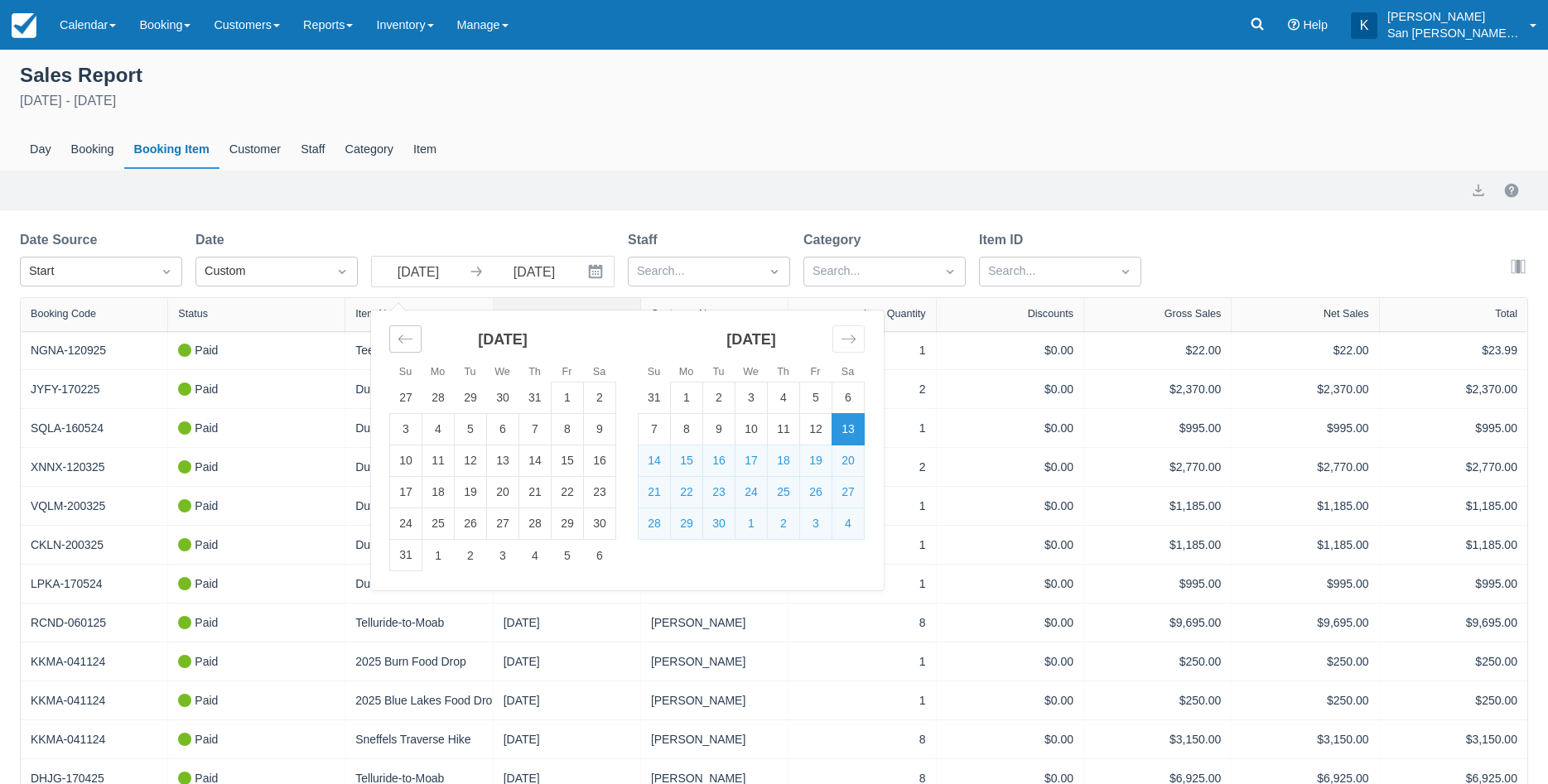
click at [407, 344] on icon "Move backward to switch to the previous month." at bounding box center [405, 339] width 16 height 16
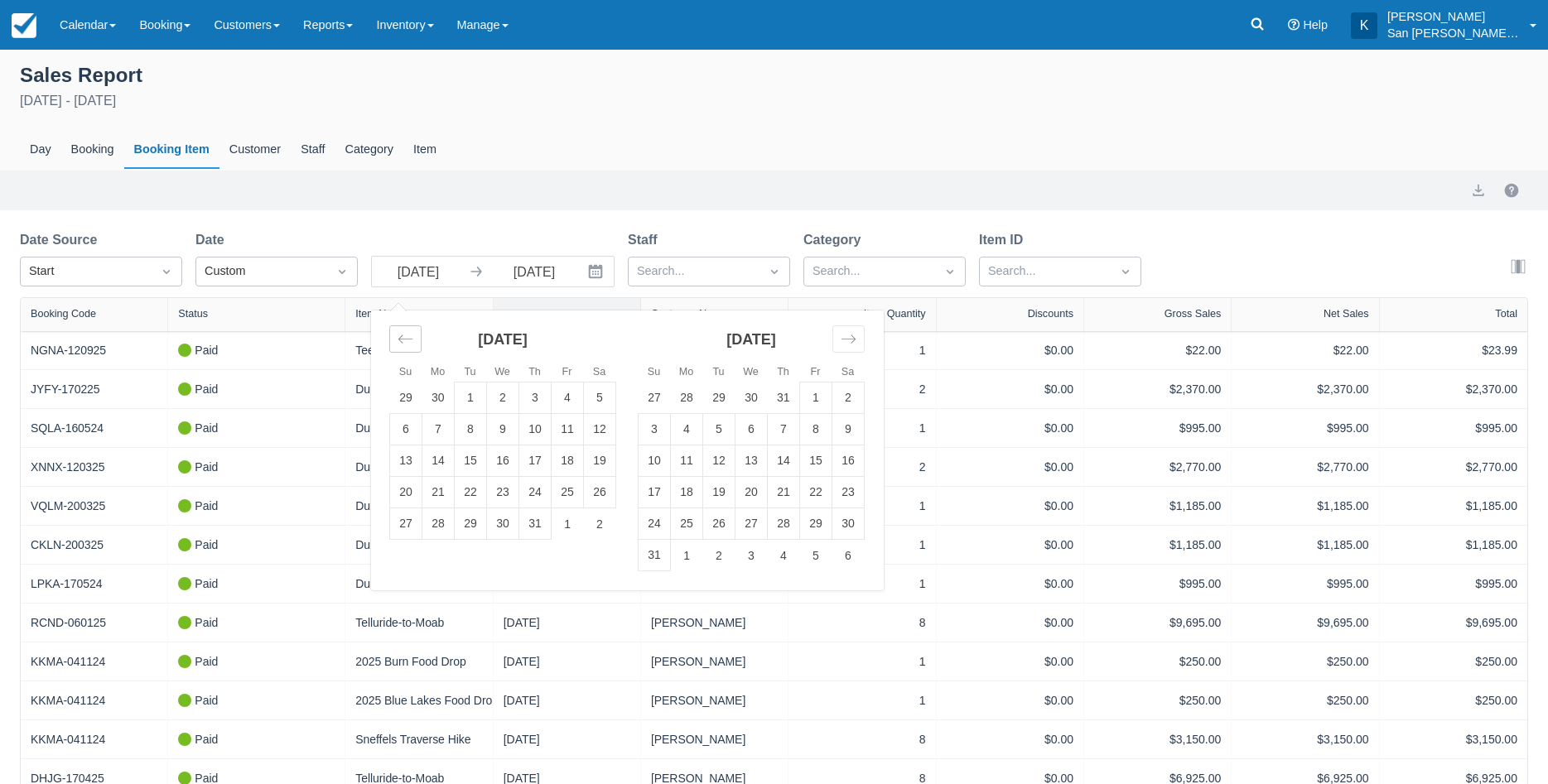
click at [413, 344] on icon "Move backward to switch to the previous month." at bounding box center [405, 339] width 16 height 16
click at [538, 404] on td "1" at bounding box center [535, 398] width 32 height 31
type input "[DATE]"
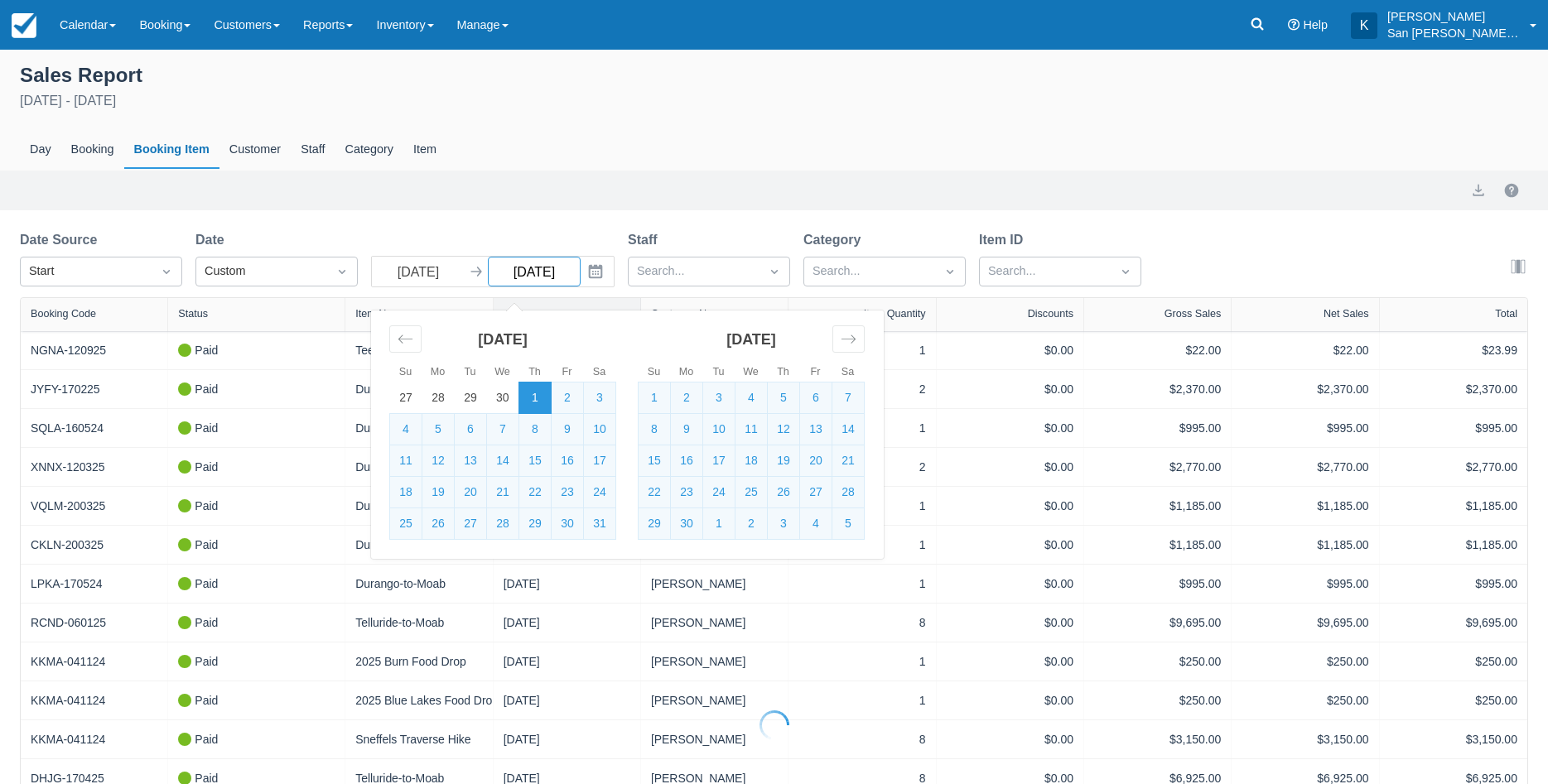
select select "20"
click at [845, 347] on icon "Move forward to switch to the next month." at bounding box center [848, 339] width 16 height 16
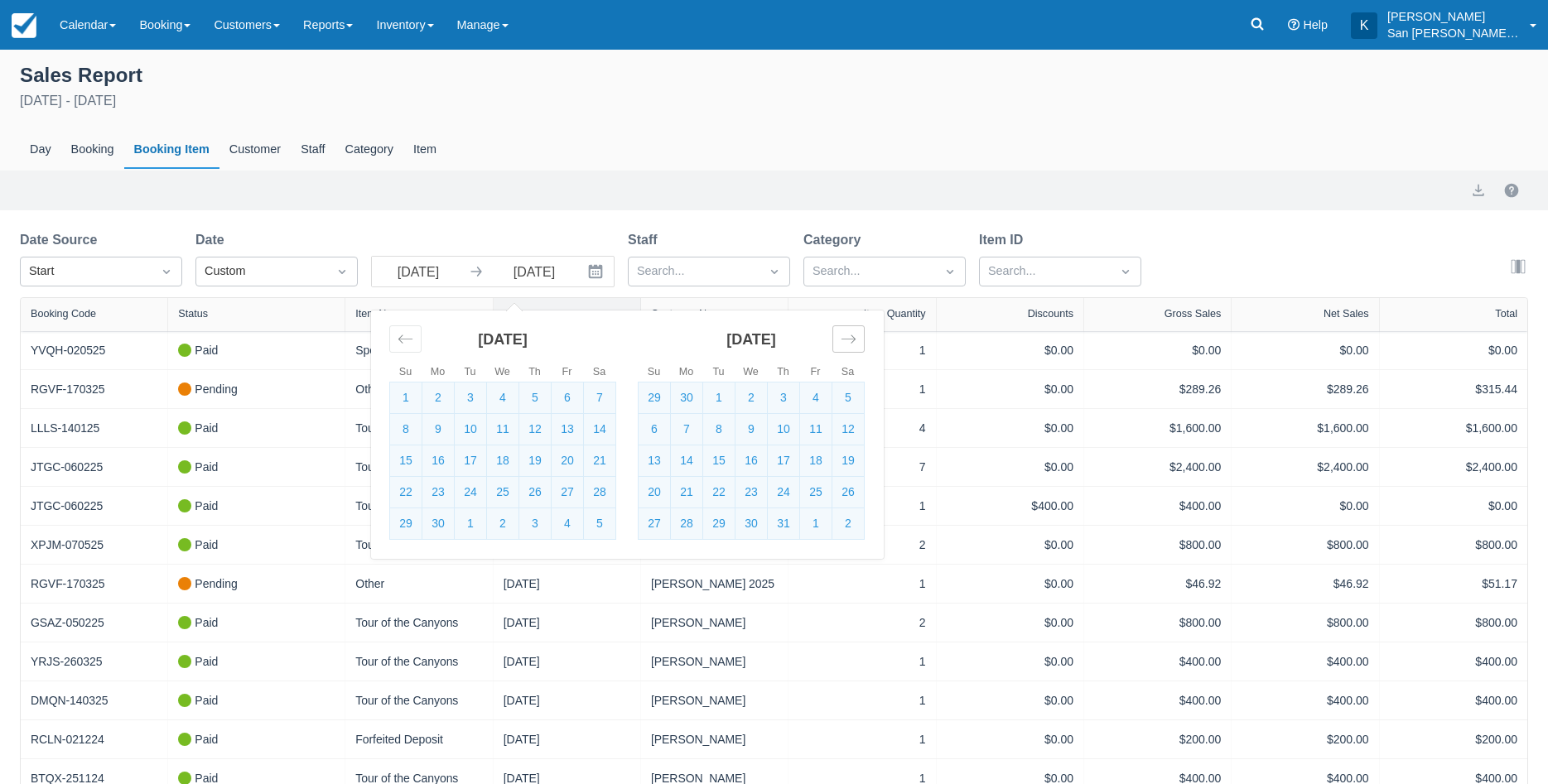
click at [845, 347] on icon "Move forward to switch to the next month." at bounding box center [848, 339] width 16 height 16
click at [816, 526] on td "31" at bounding box center [815, 524] width 32 height 31
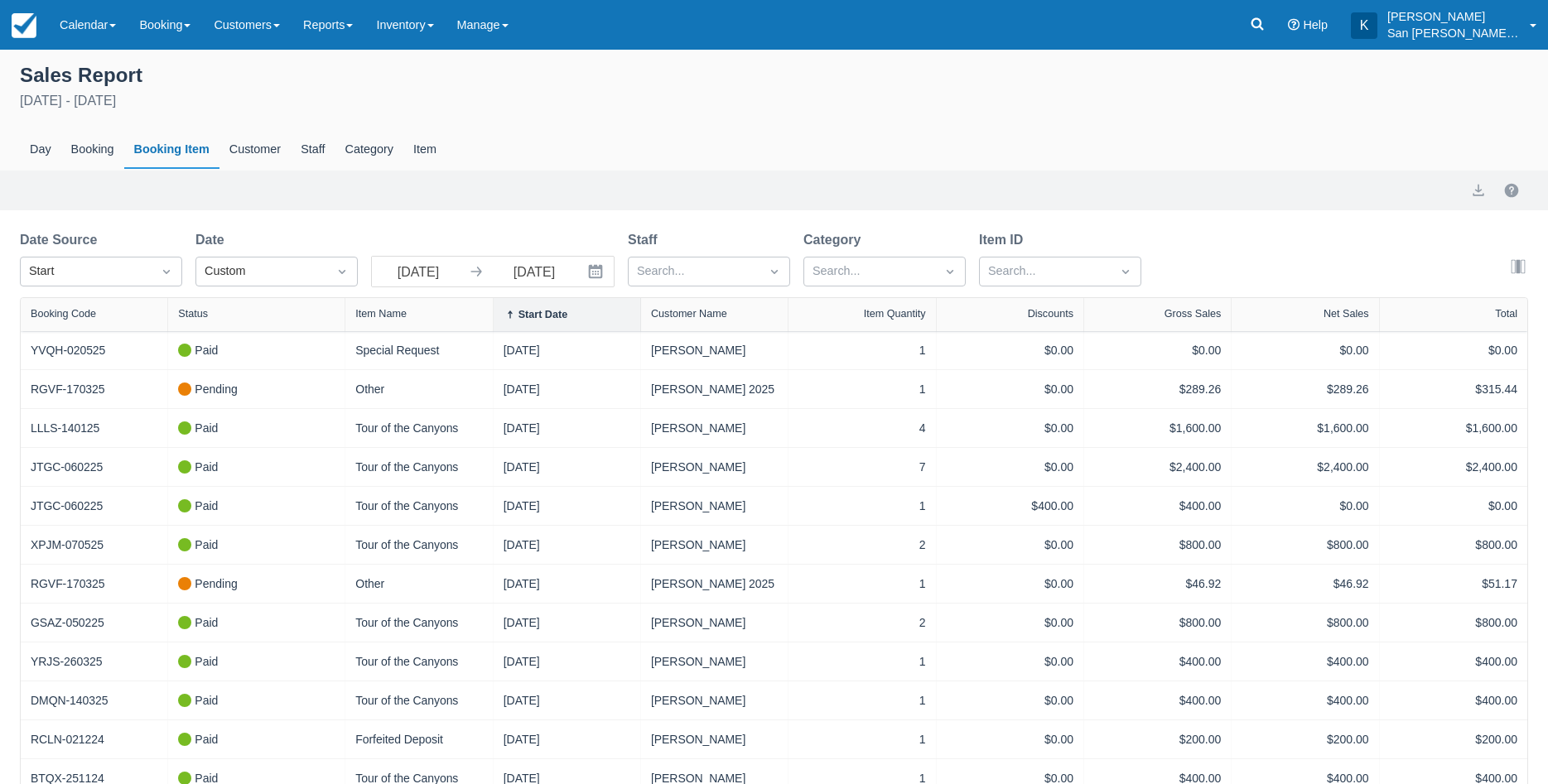
type input "[DATE]"
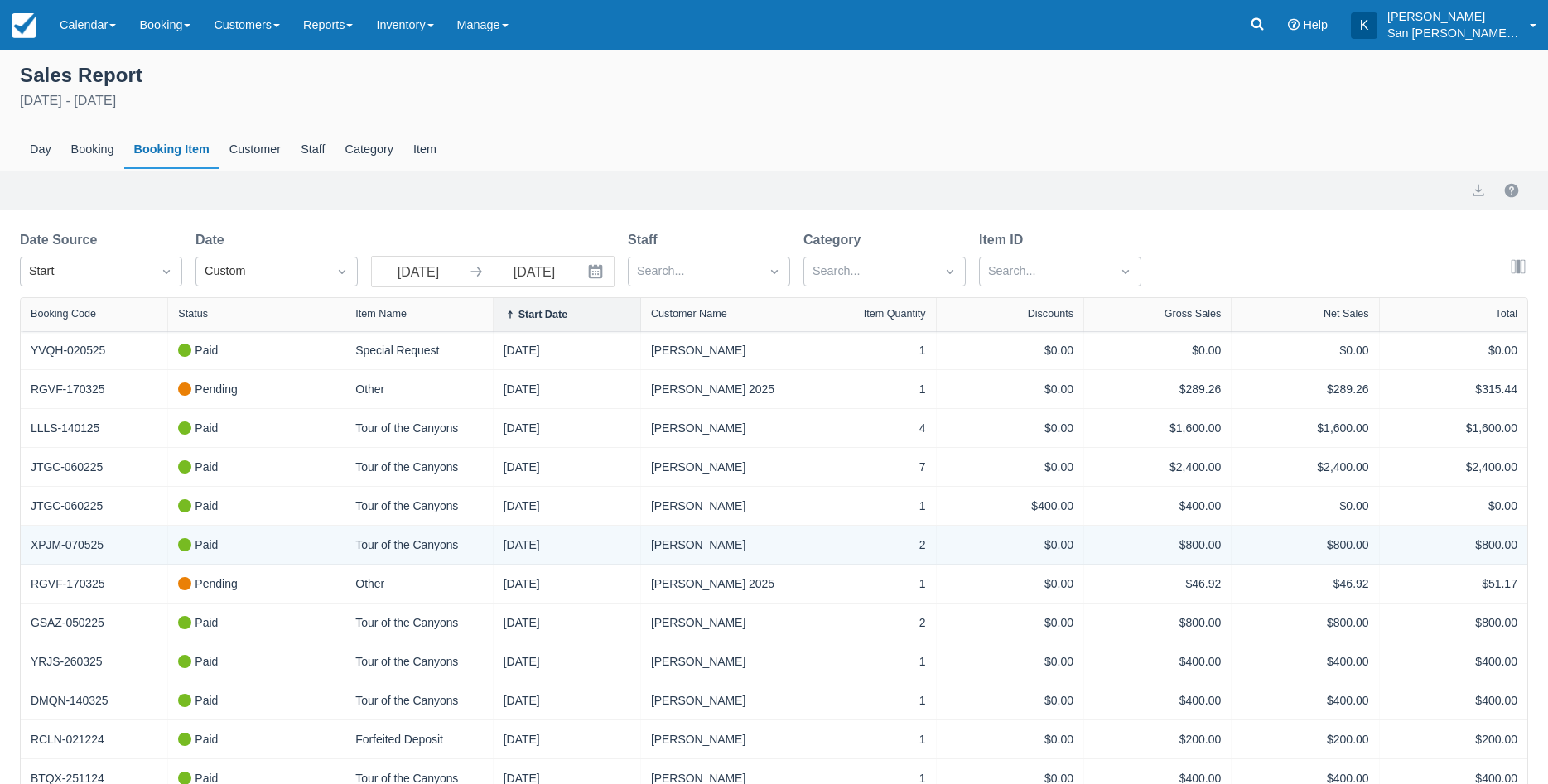
select select "20"
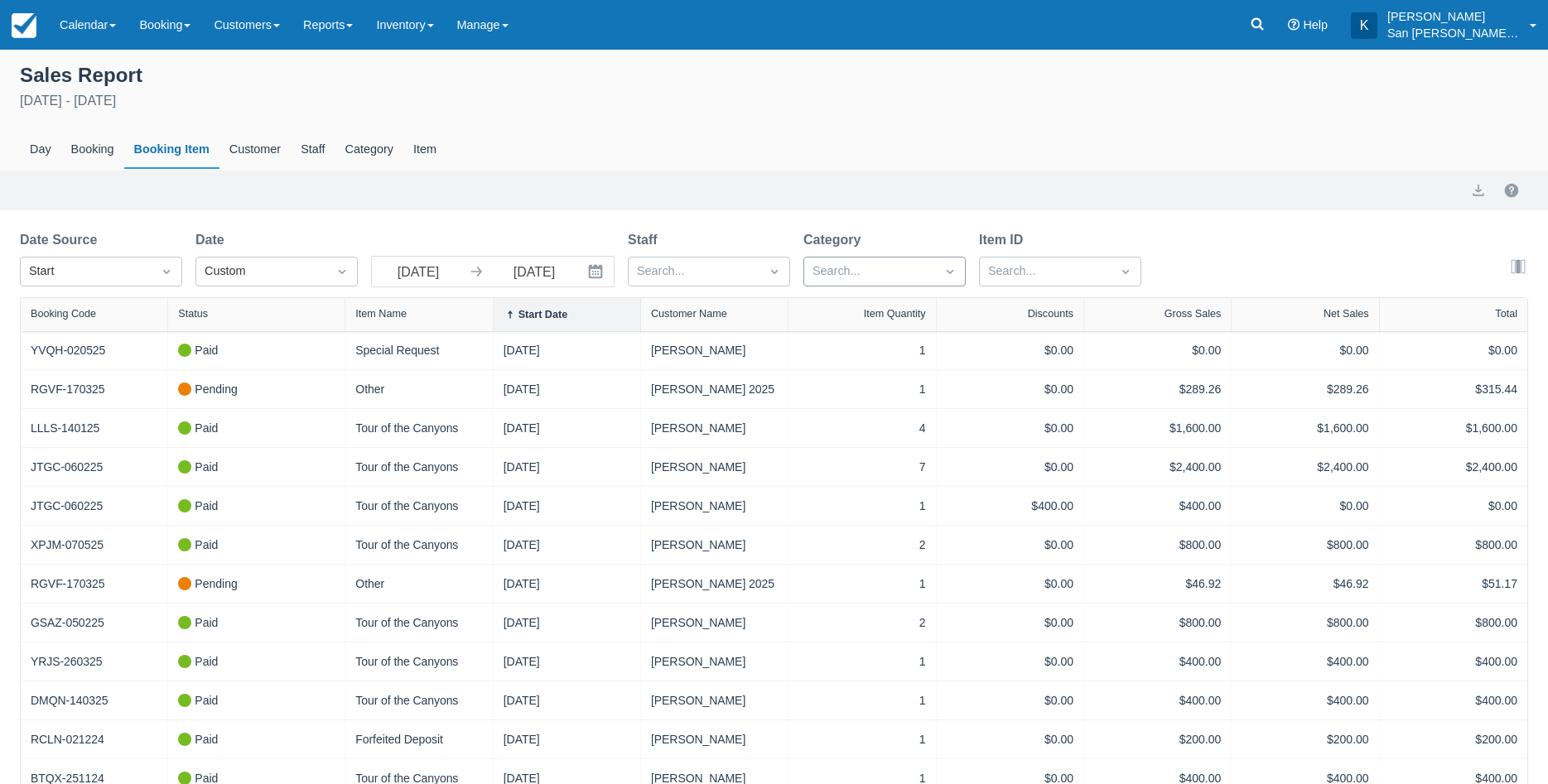
click at [926, 275] on div at bounding box center [869, 271] width 114 height 21
click at [824, 314] on div at bounding box center [884, 320] width 142 height 33
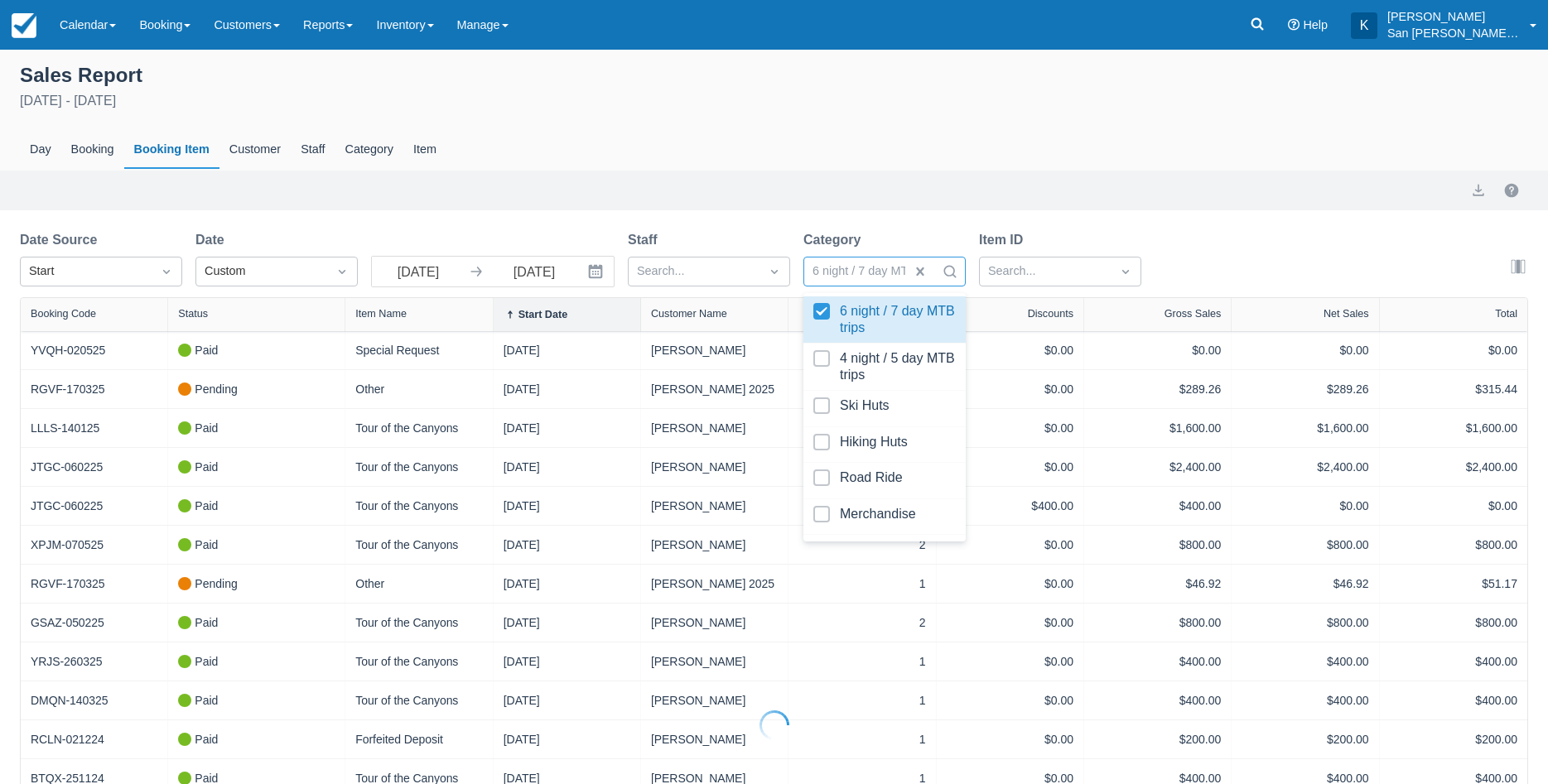
select select "20"
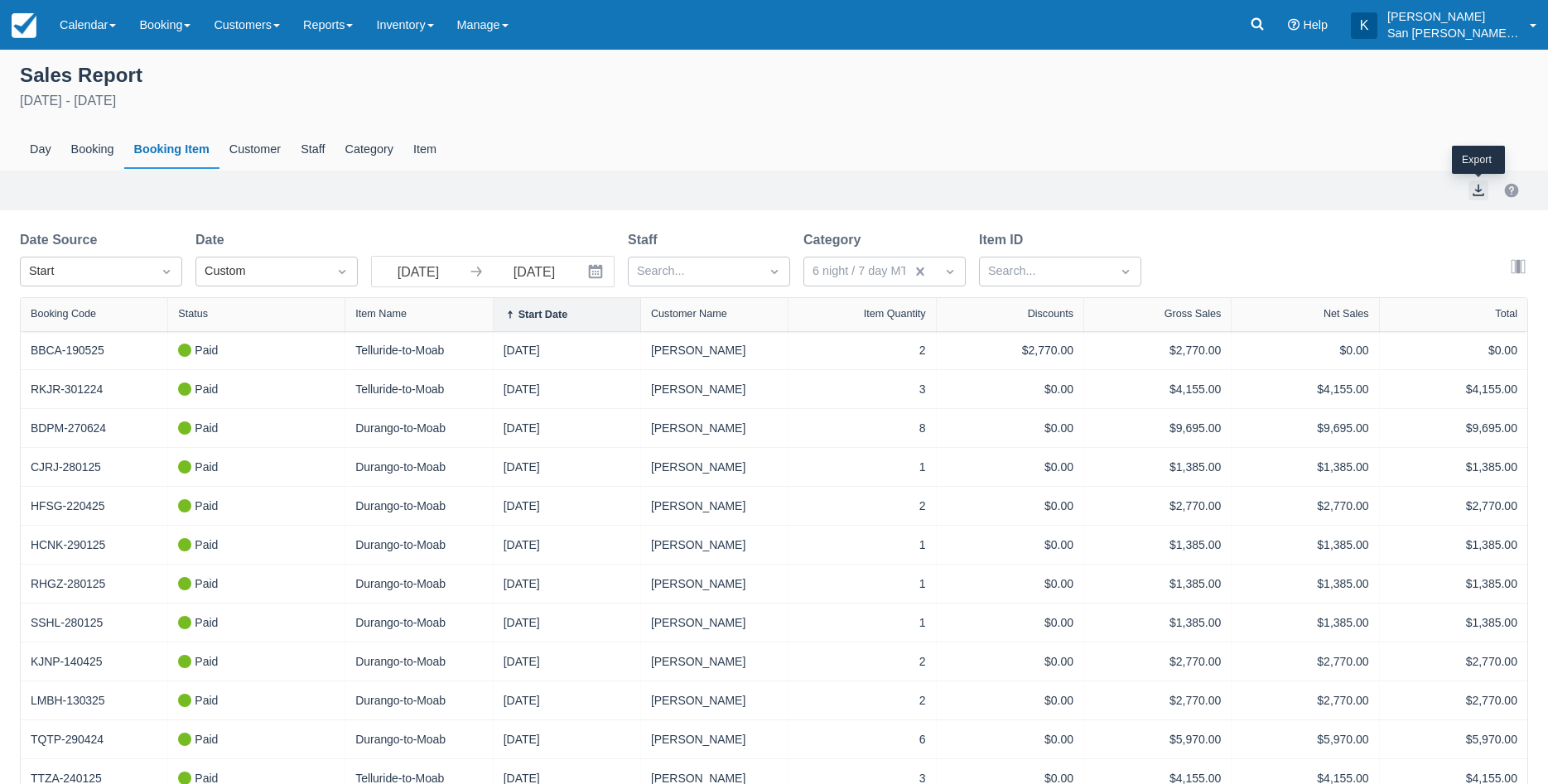
click at [1473, 195] on button "export" at bounding box center [1478, 190] width 20 height 20
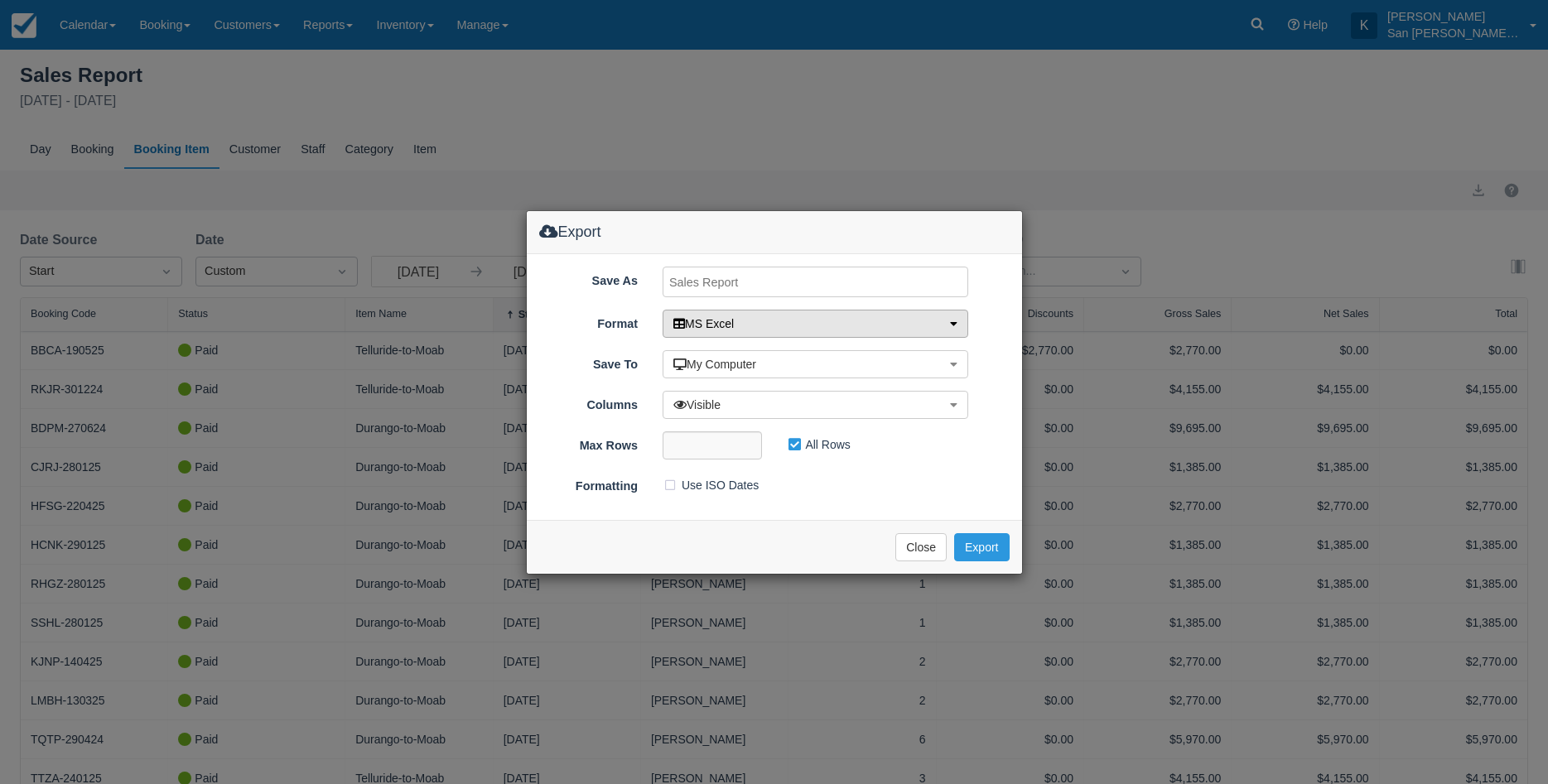
click at [822, 325] on button "MS Excel" at bounding box center [815, 324] width 305 height 28
click at [724, 349] on link "MS Excel" at bounding box center [728, 356] width 131 height 23
click at [975, 544] on button "Export" at bounding box center [981, 547] width 54 height 28
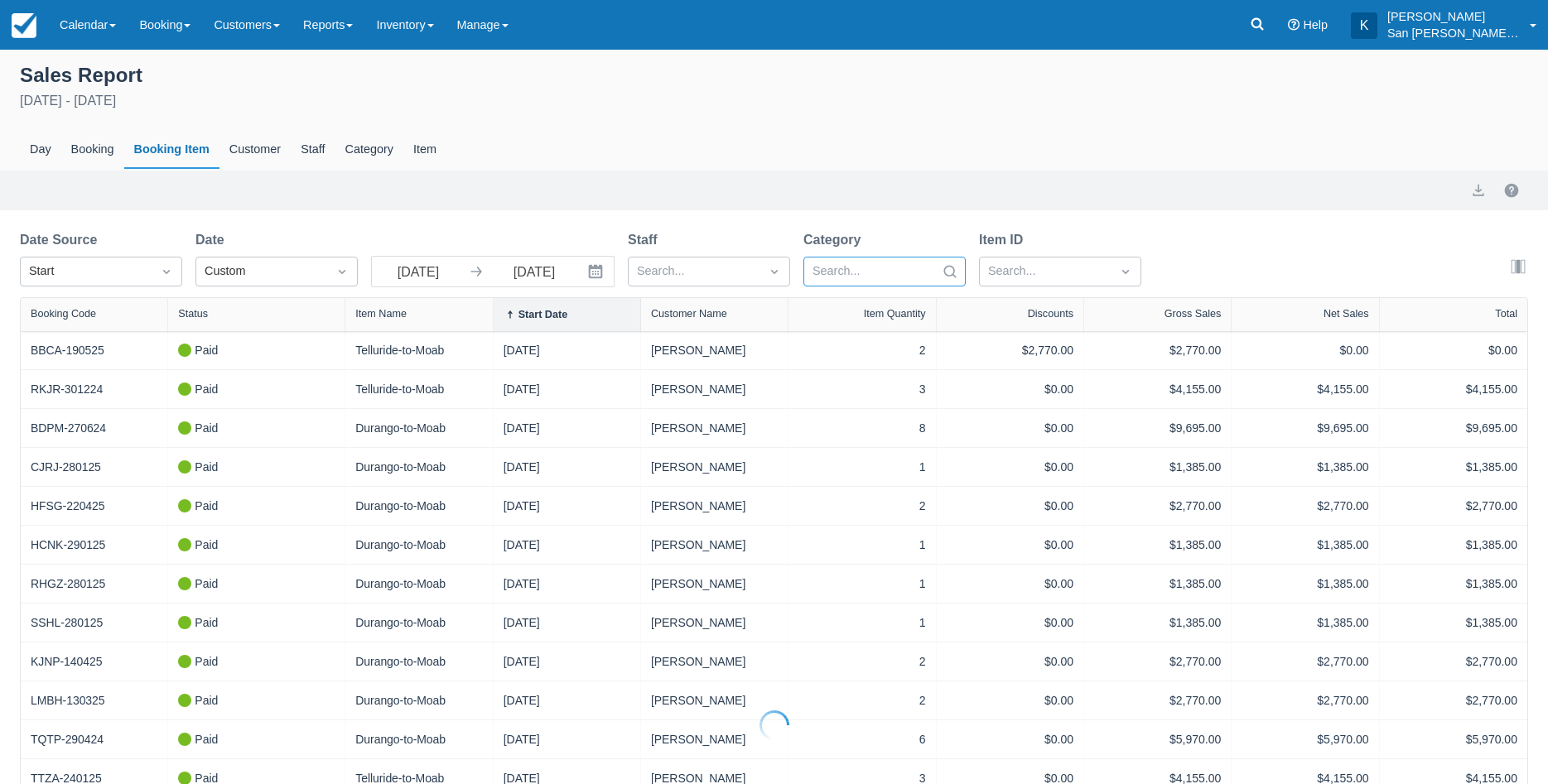
select select "20"
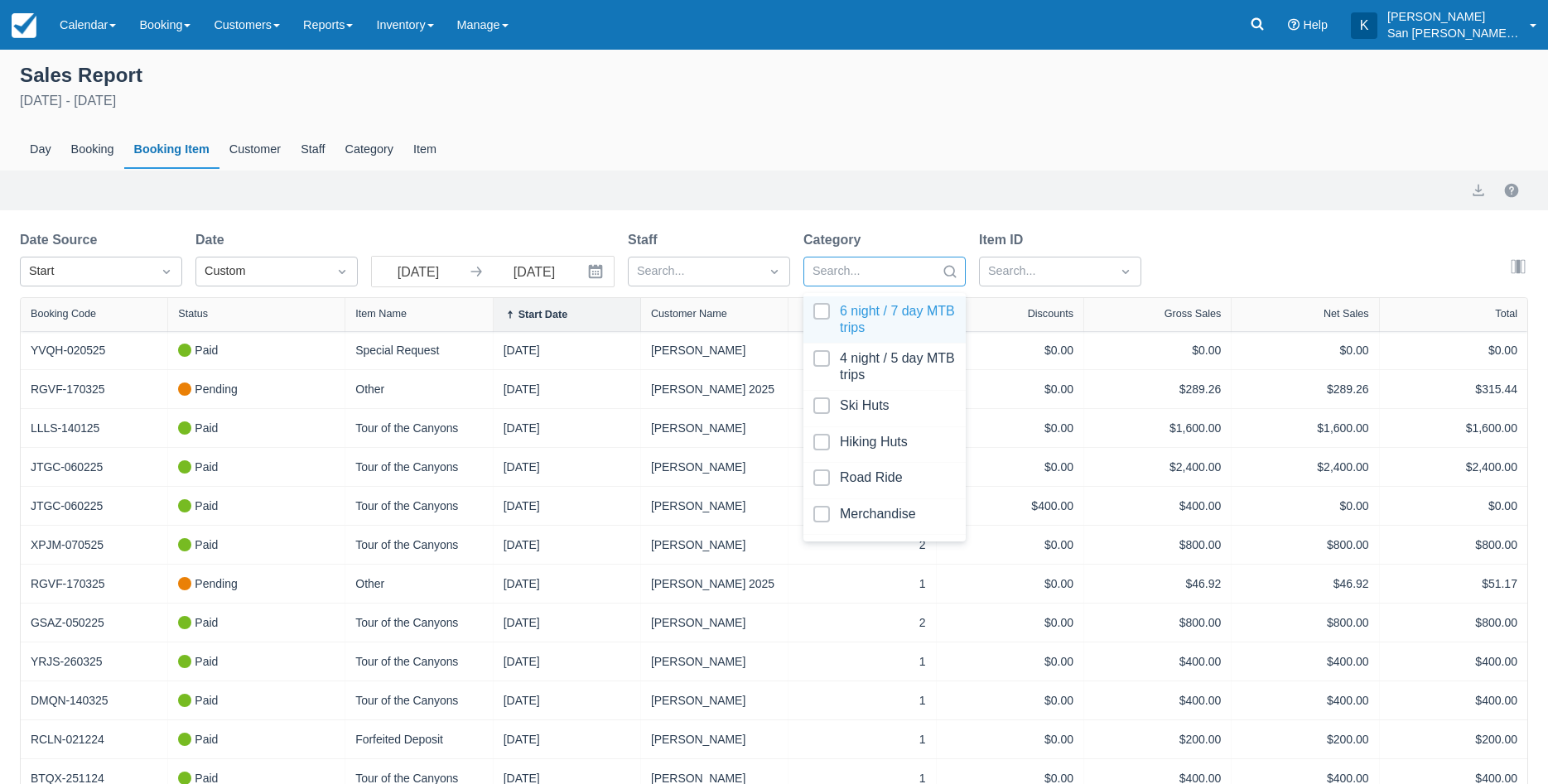
click at [913, 273] on div at bounding box center [869, 271] width 114 height 21
click at [824, 361] on div at bounding box center [884, 366] width 142 height 33
select select "20"
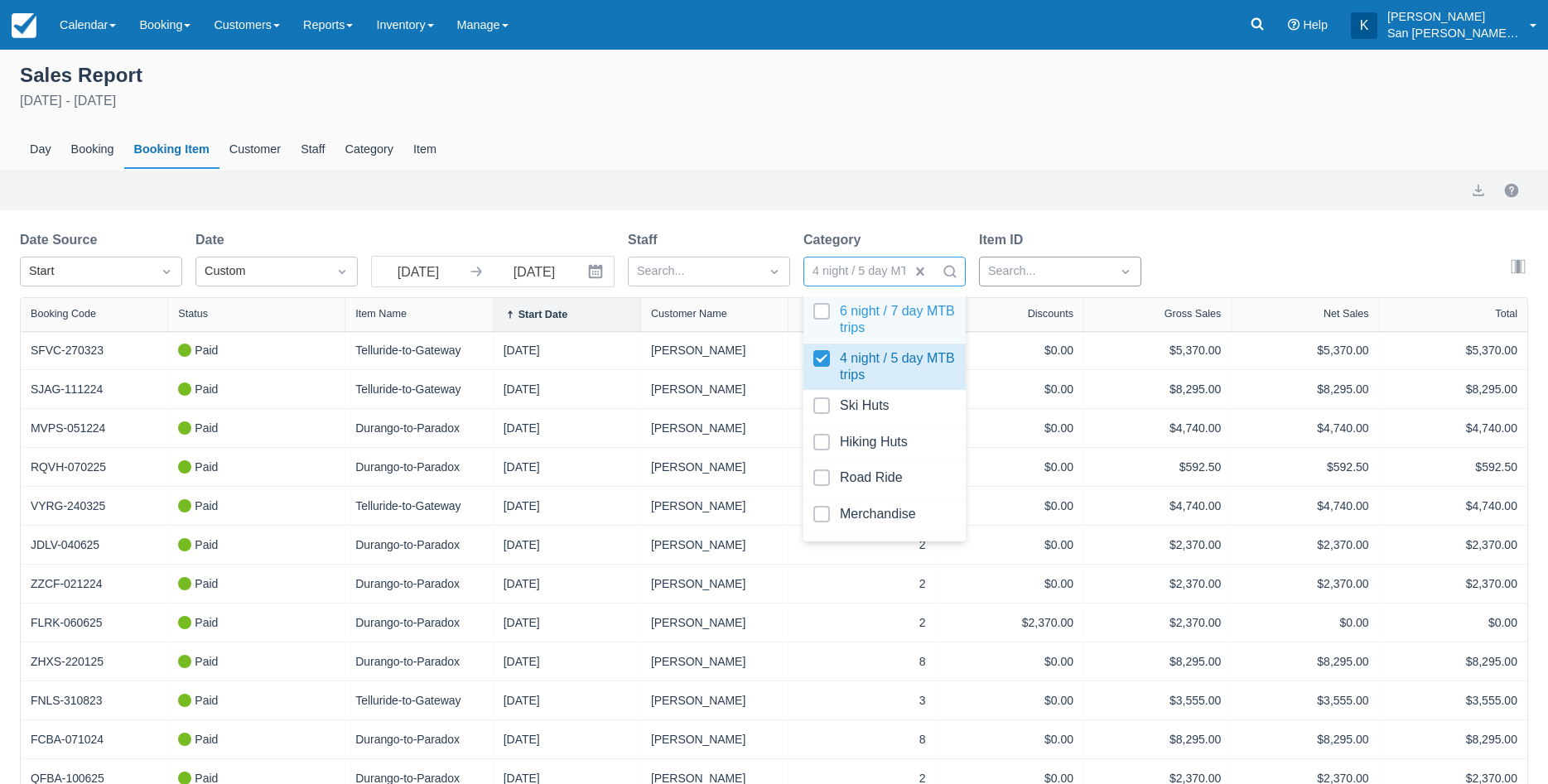
click at [1026, 275] on div at bounding box center [1045, 271] width 114 height 21
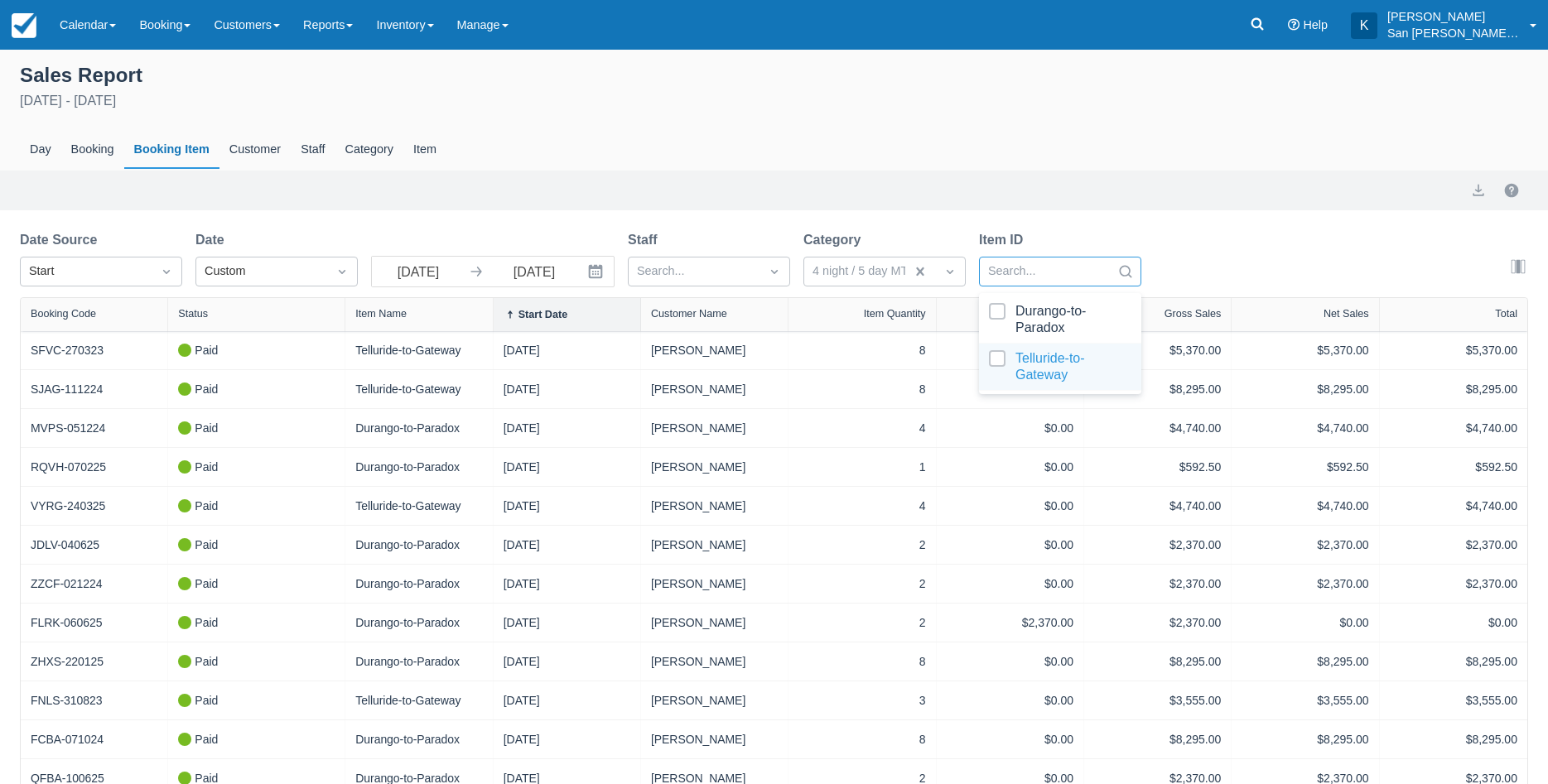
click at [999, 361] on div at bounding box center [1059, 366] width 142 height 33
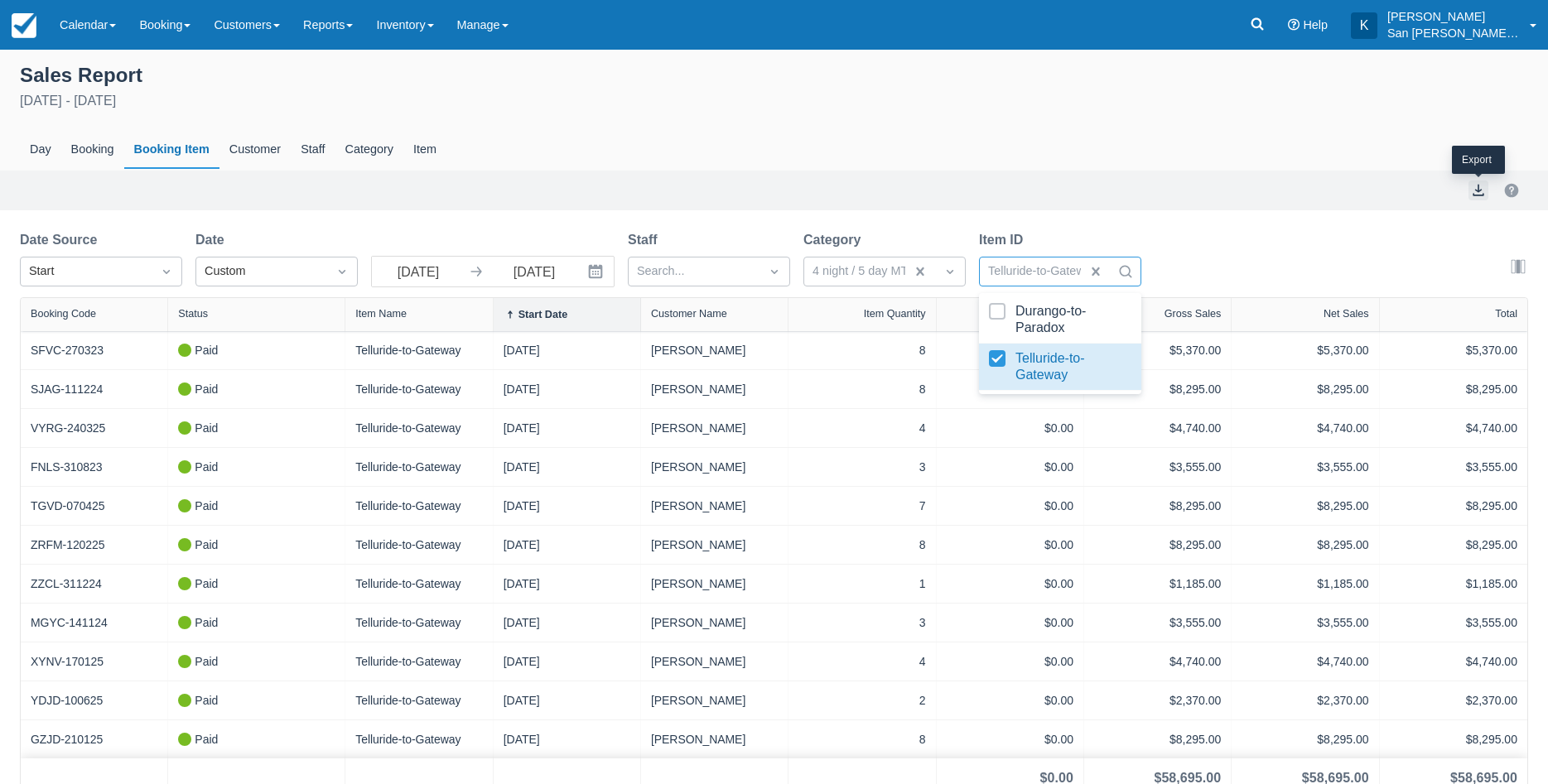
click at [1475, 195] on button "export" at bounding box center [1478, 190] width 20 height 20
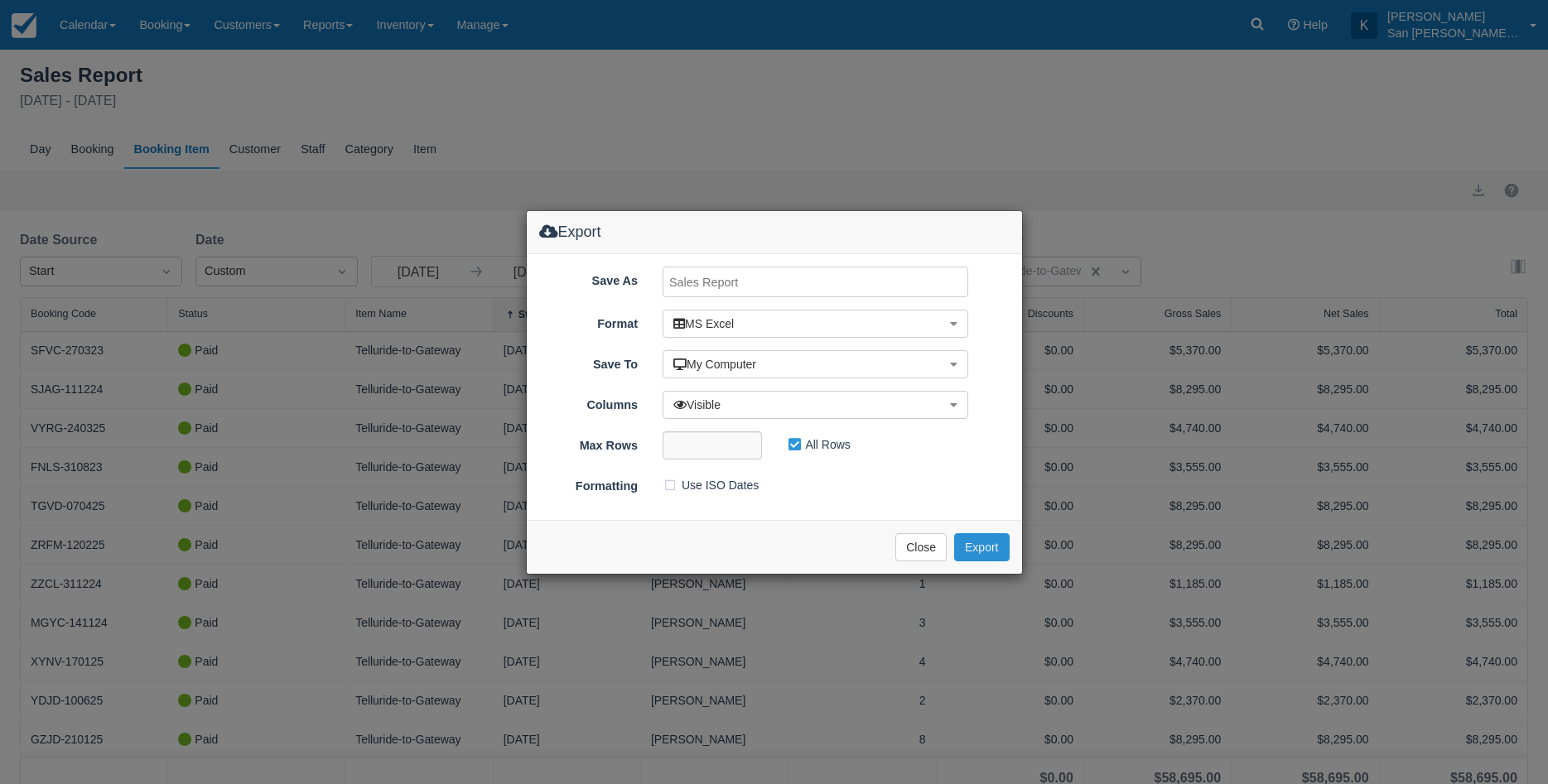
click at [992, 546] on button "Export" at bounding box center [981, 547] width 54 height 28
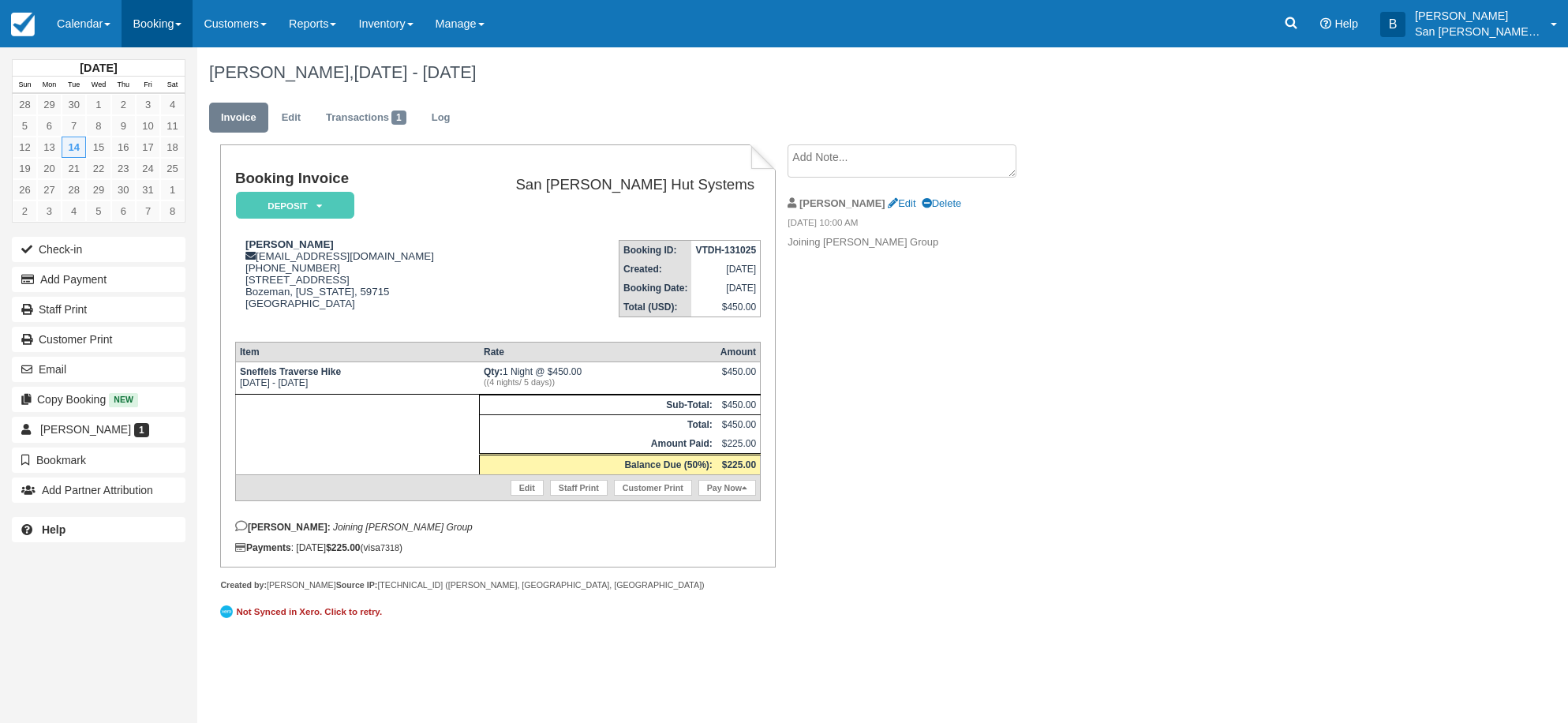
click at [182, 35] on link "Booking" at bounding box center [157, 23] width 71 height 47
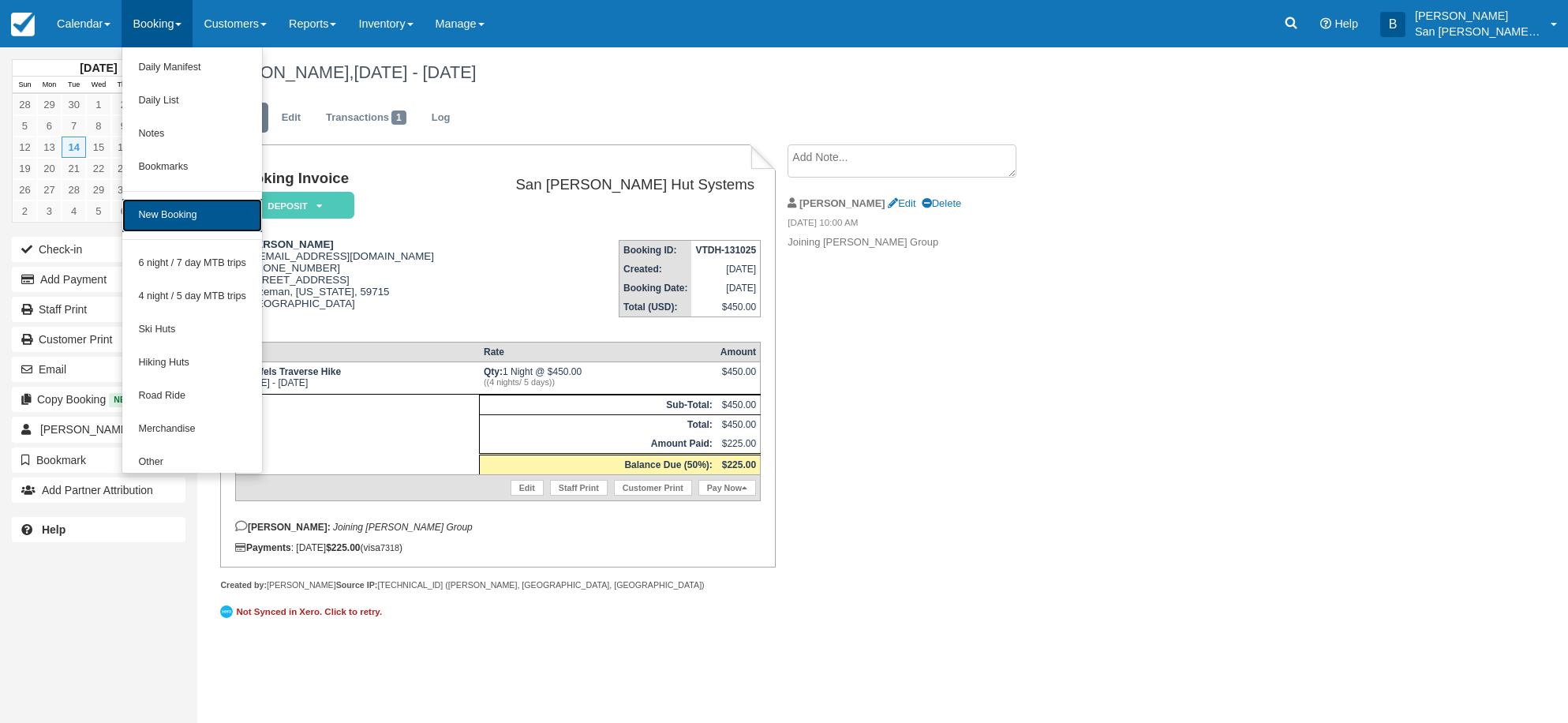
click at [187, 209] on link "New Booking" at bounding box center [191, 215] width 139 height 33
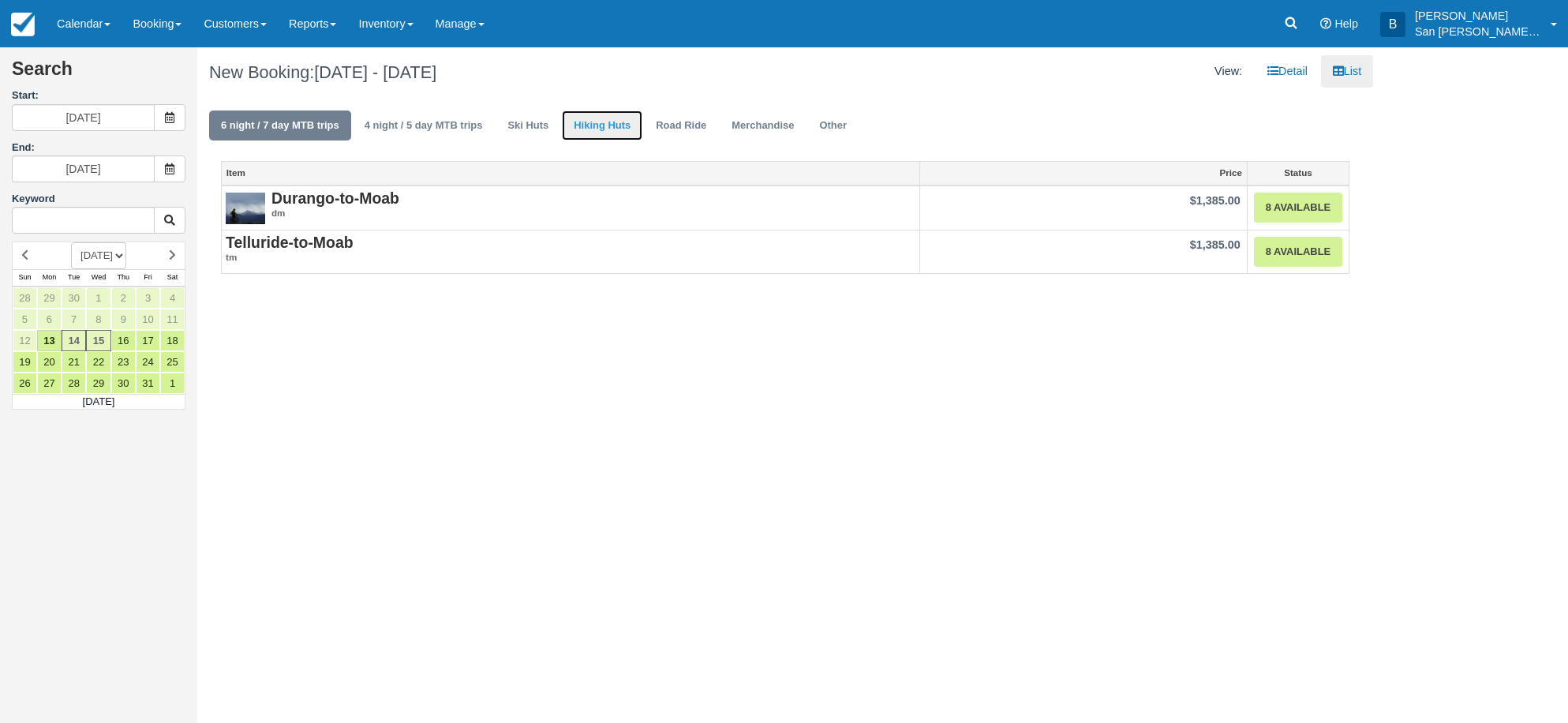
click at [590, 120] on link "Hiking Huts" at bounding box center [601, 126] width 80 height 30
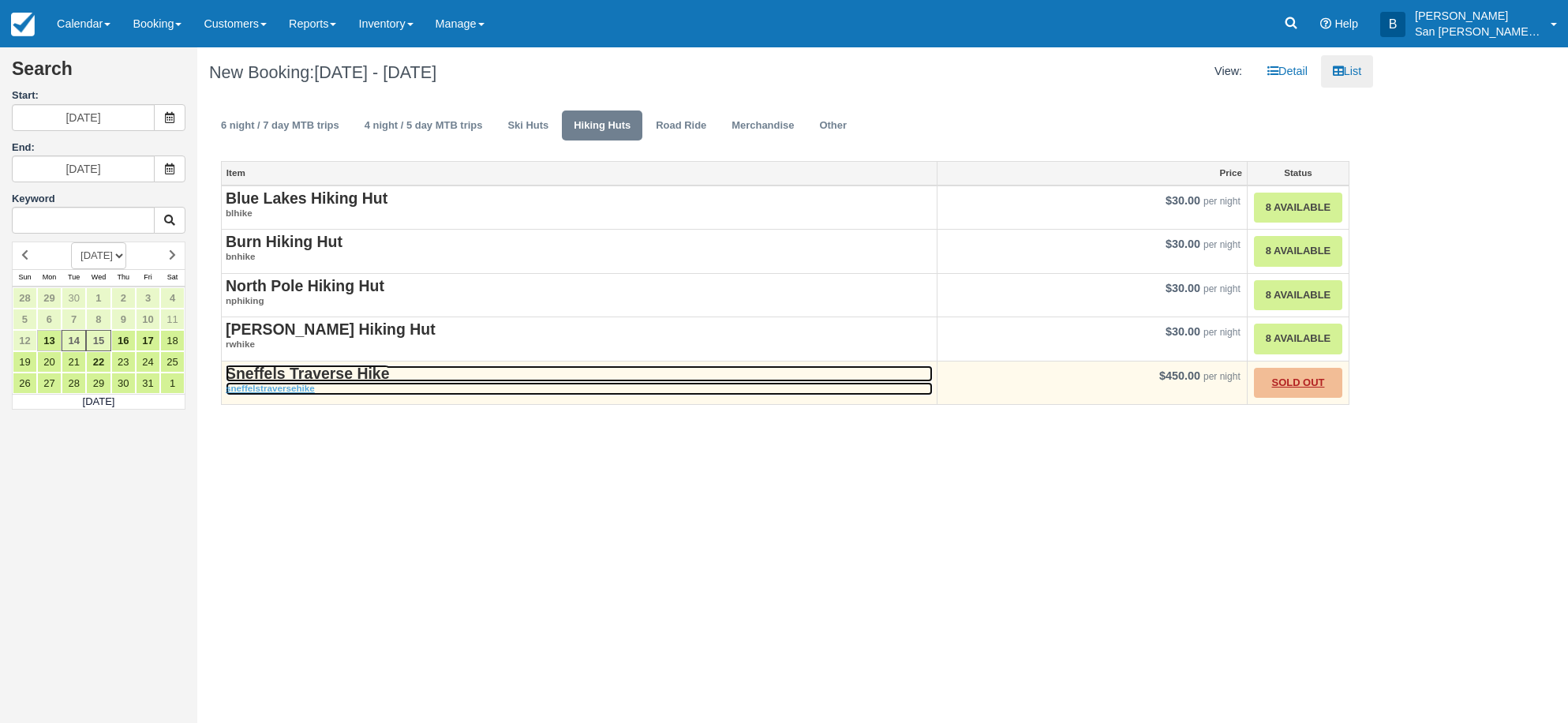
click at [347, 370] on strong "Sneffels Traverse Hike" at bounding box center [307, 373] width 163 height 18
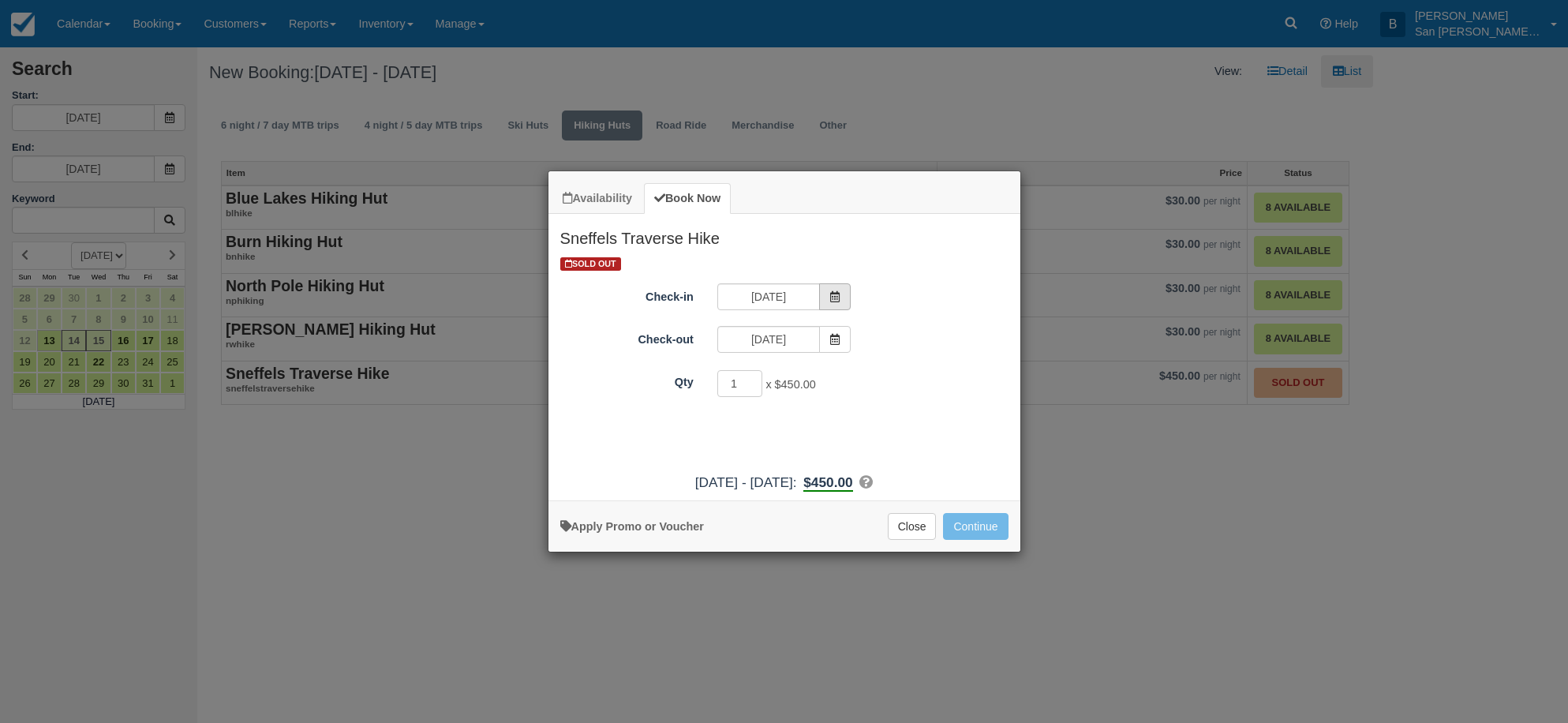
click at [822, 292] on span "Item Modal" at bounding box center [835, 296] width 31 height 27
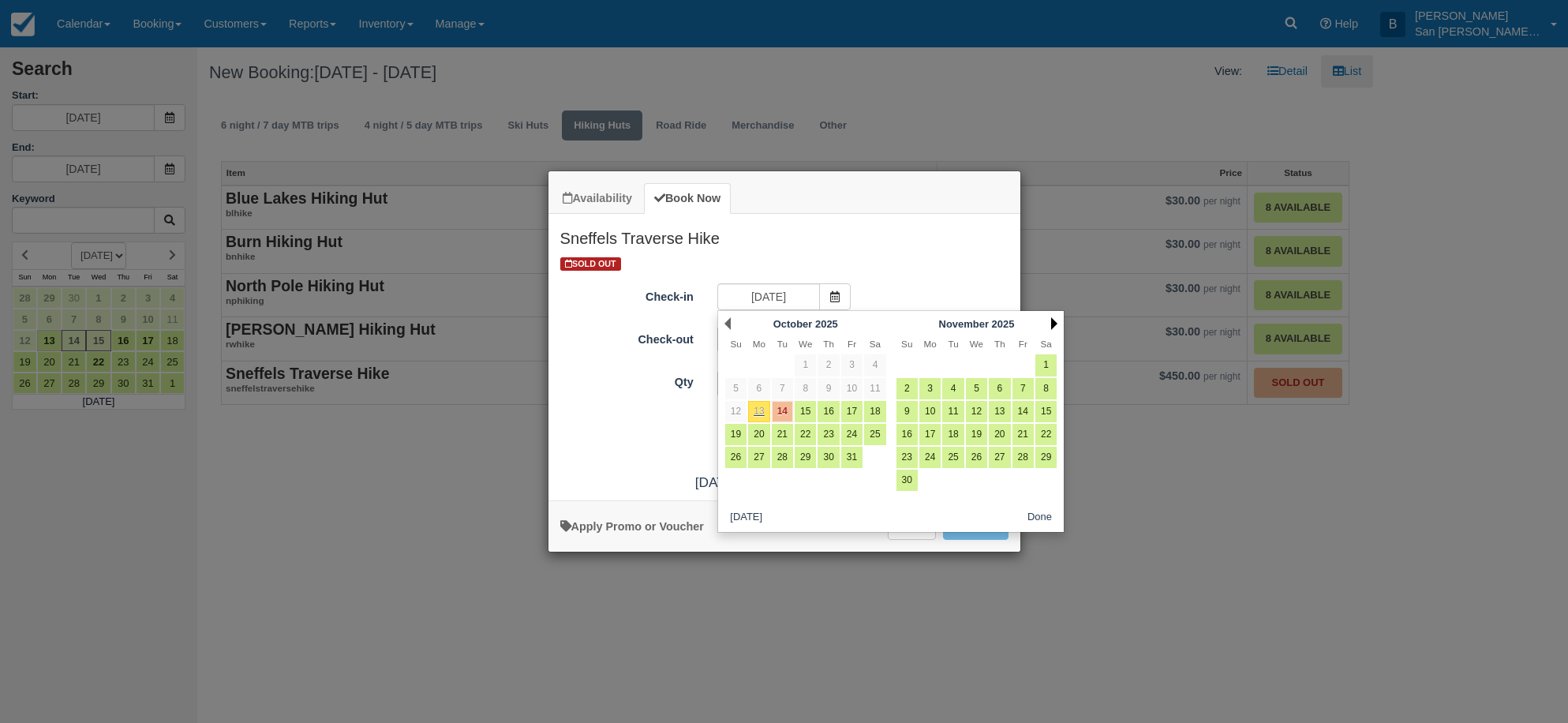
click at [1054, 323] on link "Next" at bounding box center [1054, 324] width 6 height 13
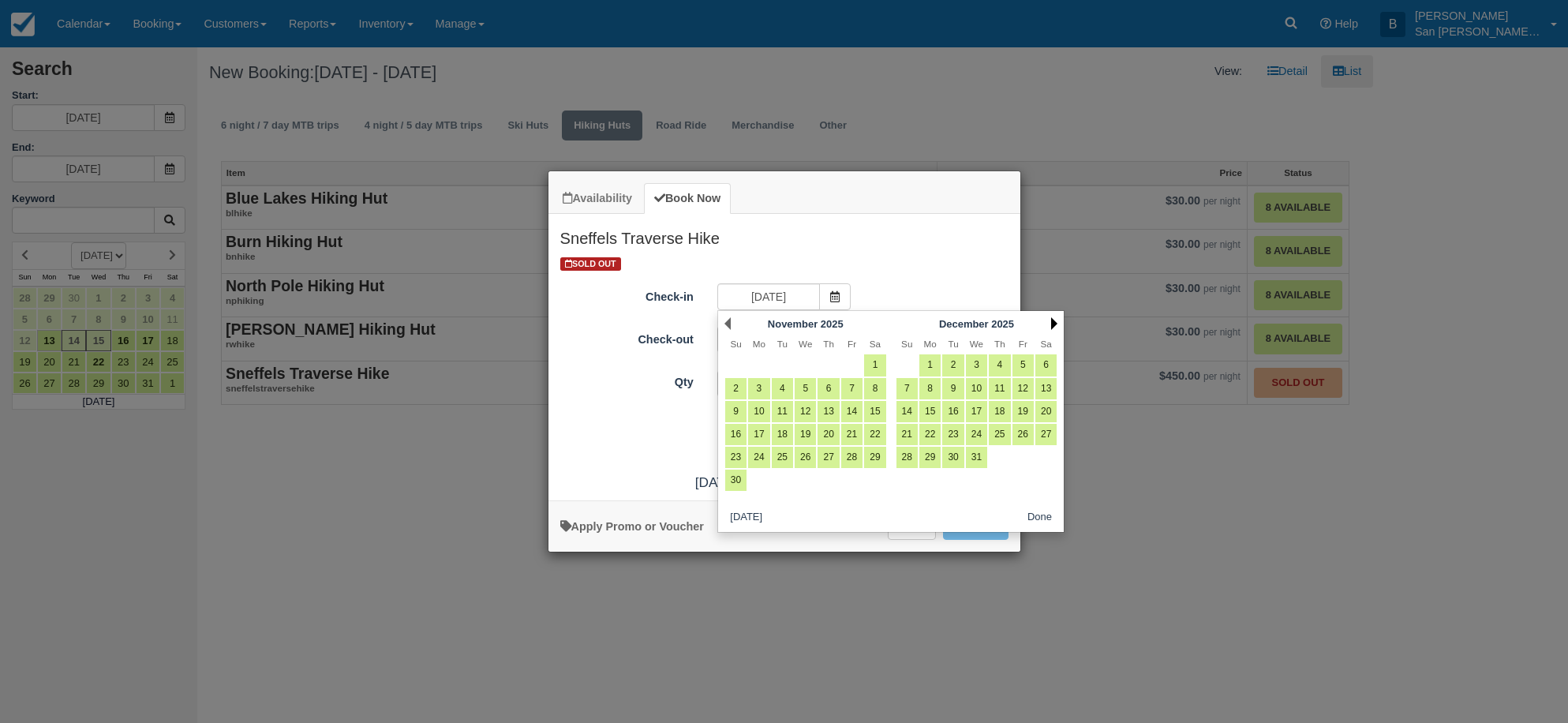
click at [1054, 323] on link "Next" at bounding box center [1054, 324] width 6 height 13
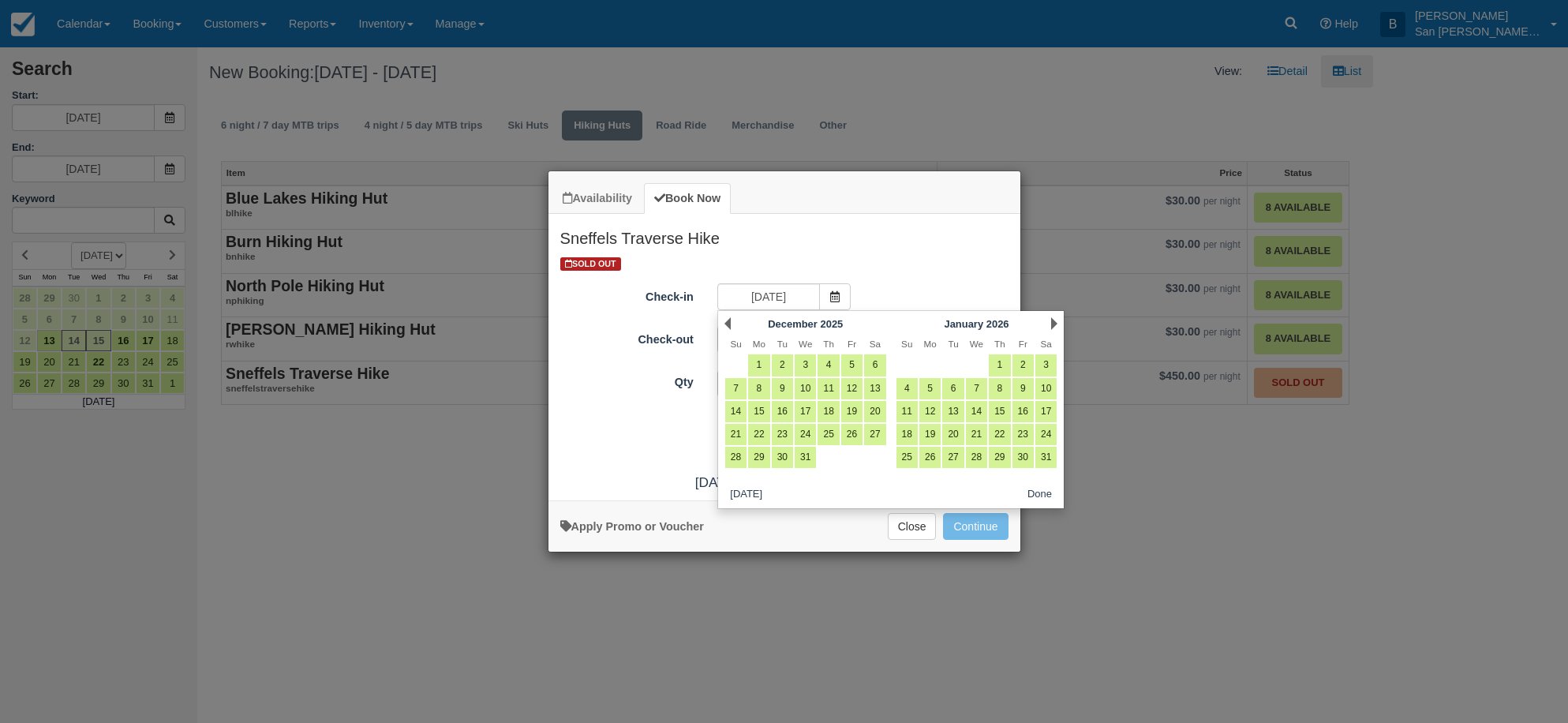
click at [1054, 322] on link "Next" at bounding box center [1054, 324] width 6 height 13
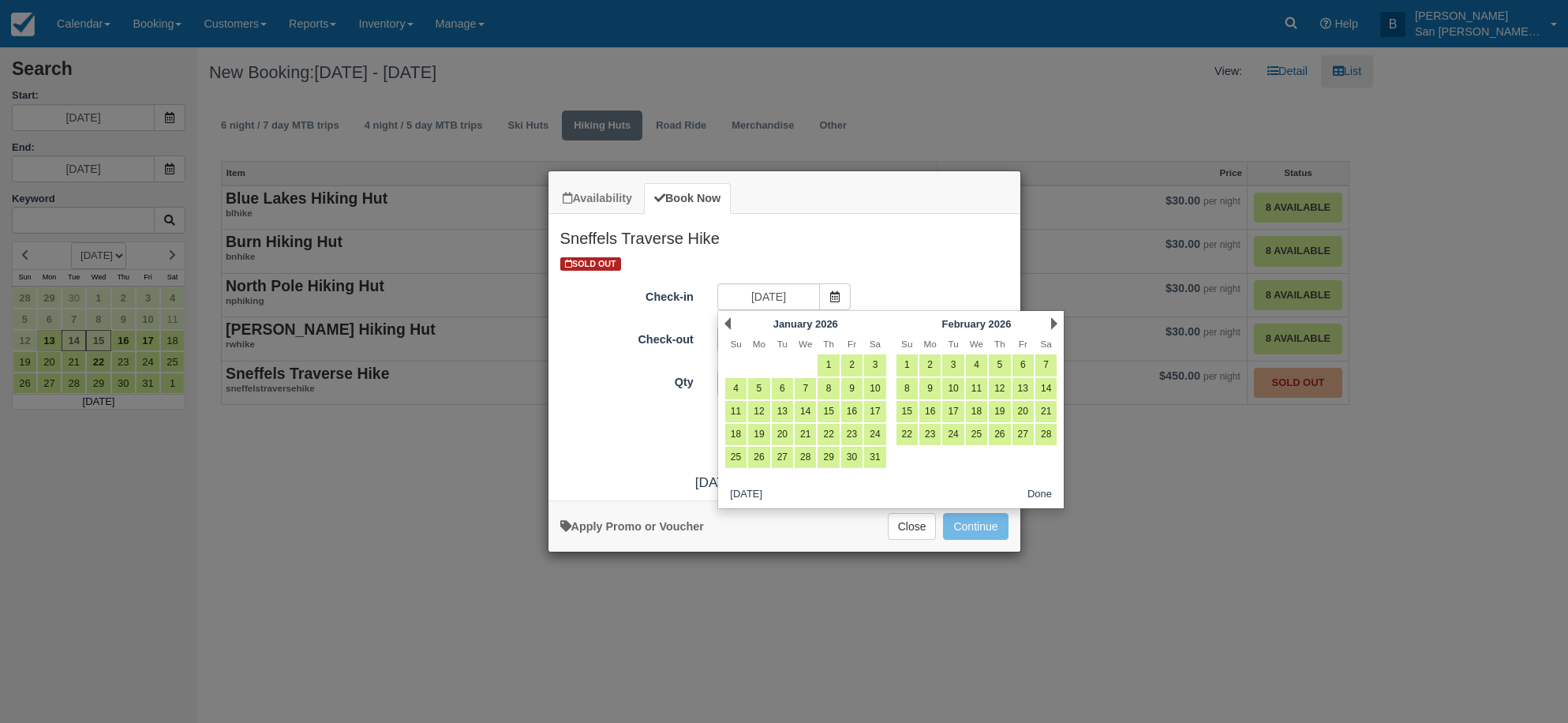
click at [1054, 322] on link "Next" at bounding box center [1054, 324] width 6 height 13
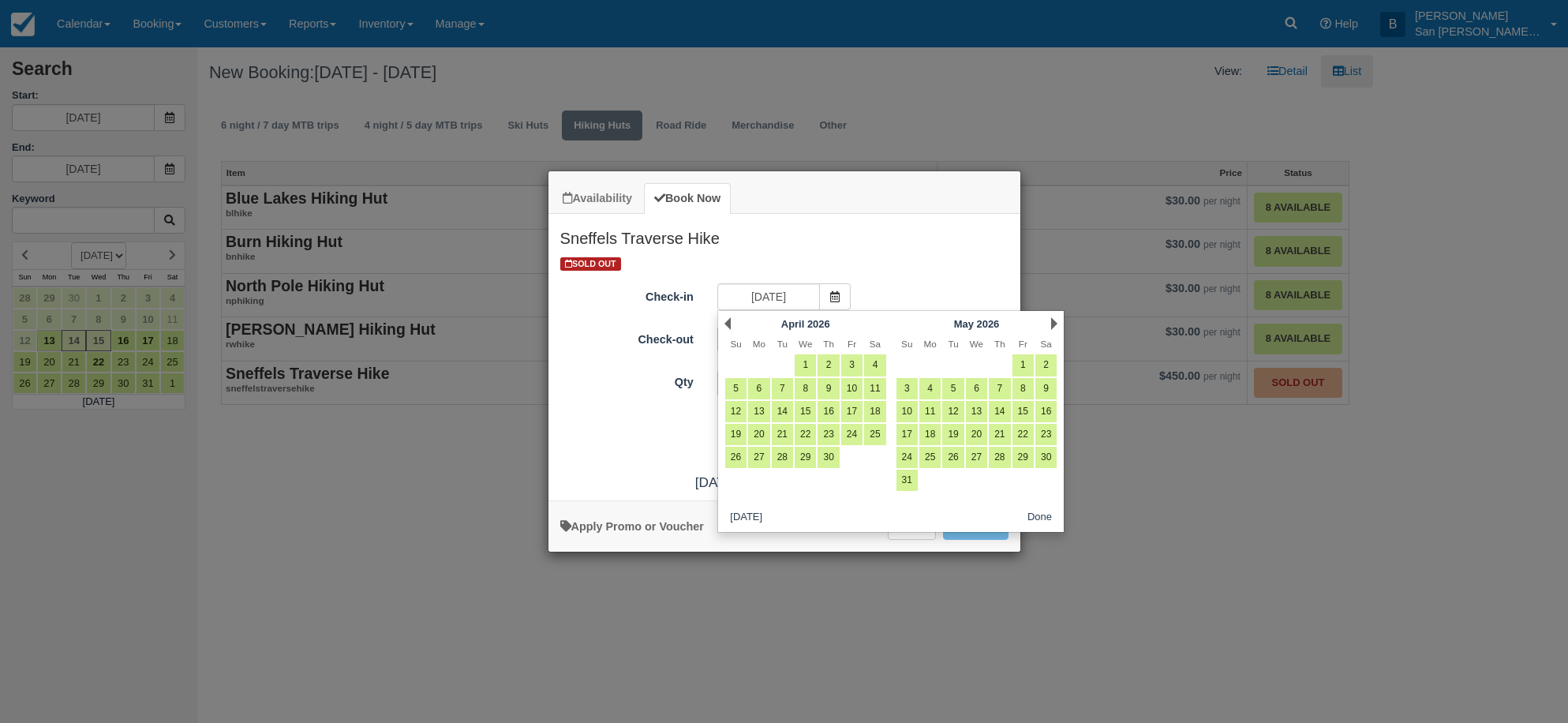
click at [1054, 322] on link "Next" at bounding box center [1054, 324] width 6 height 13
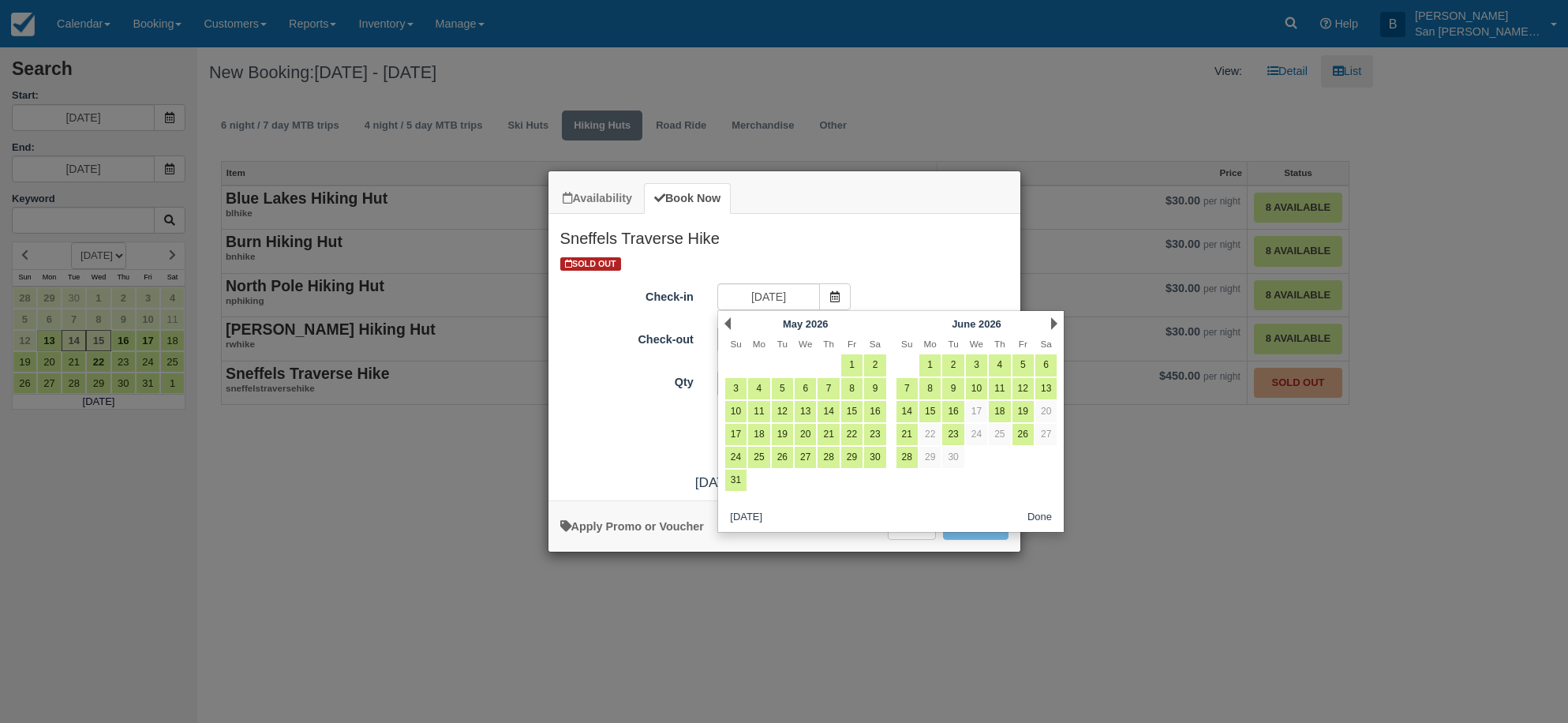
click at [1054, 322] on link "Next" at bounding box center [1054, 324] width 6 height 13
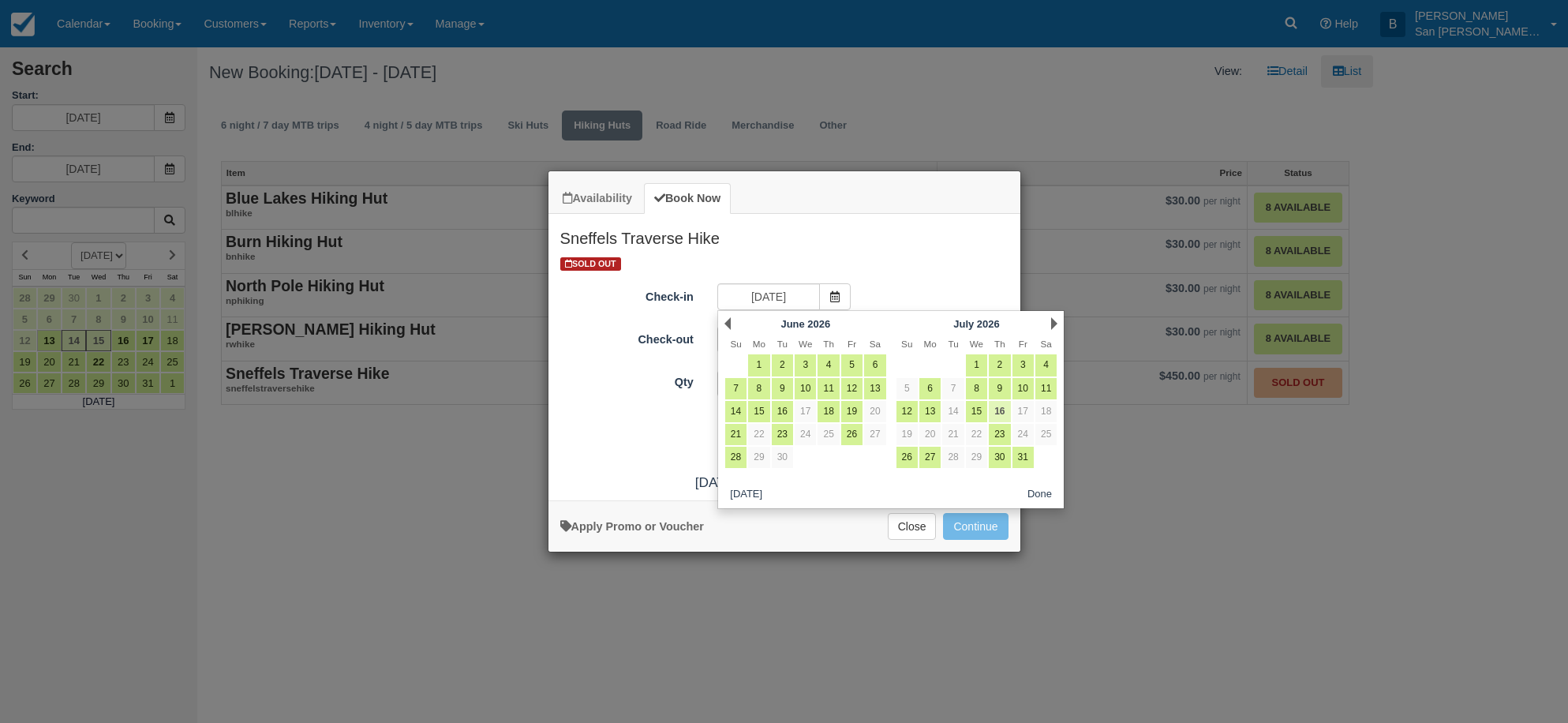
click at [1004, 405] on link "16" at bounding box center [999, 411] width 21 height 21
type input "07/16/26"
type input "07/17/26"
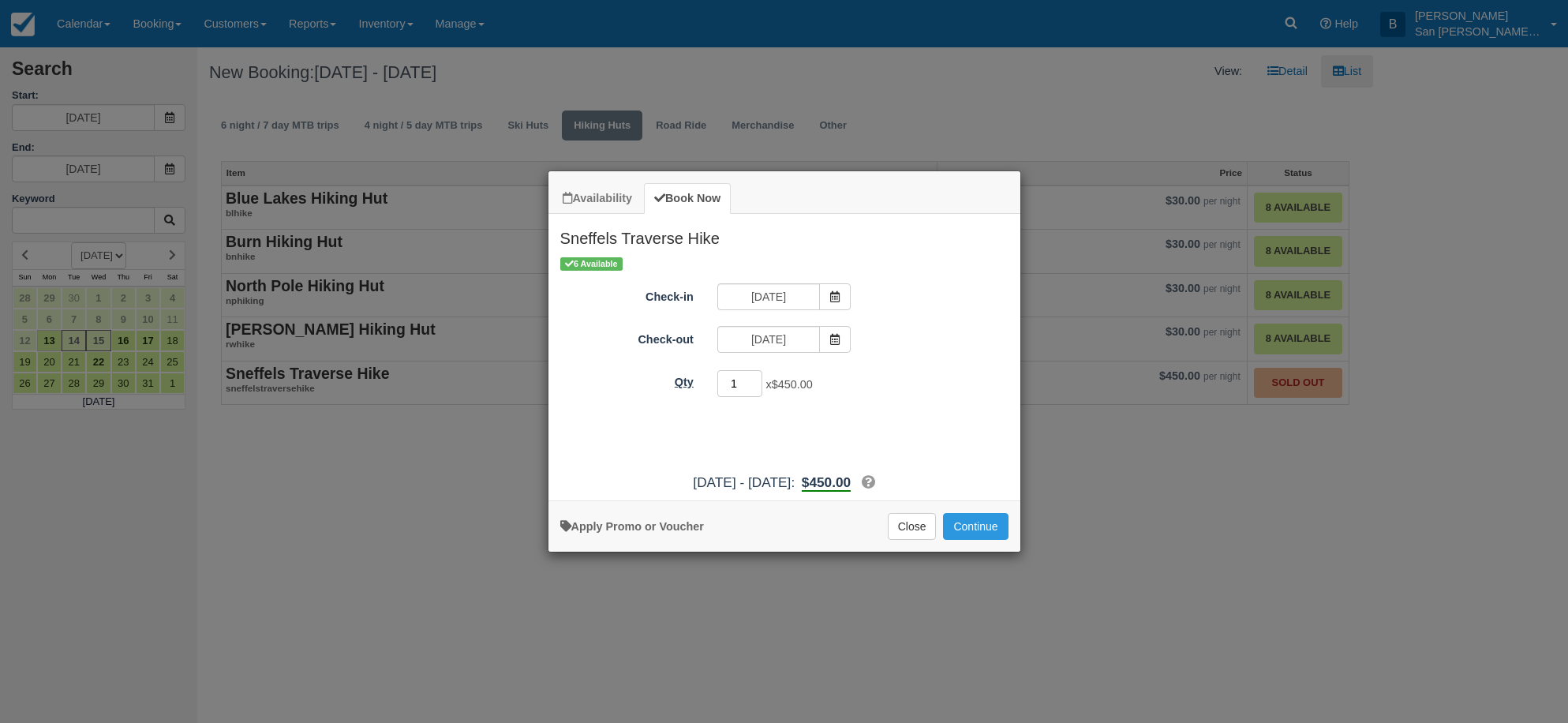
drag, startPoint x: 742, startPoint y: 387, endPoint x: 697, endPoint y: 379, distance: 45.7
click at [697, 379] on div "Qty 1 x $450.00 Required." at bounding box center [784, 383] width 472 height 30
type input "2"
click at [992, 529] on button "Continue" at bounding box center [975, 525] width 65 height 27
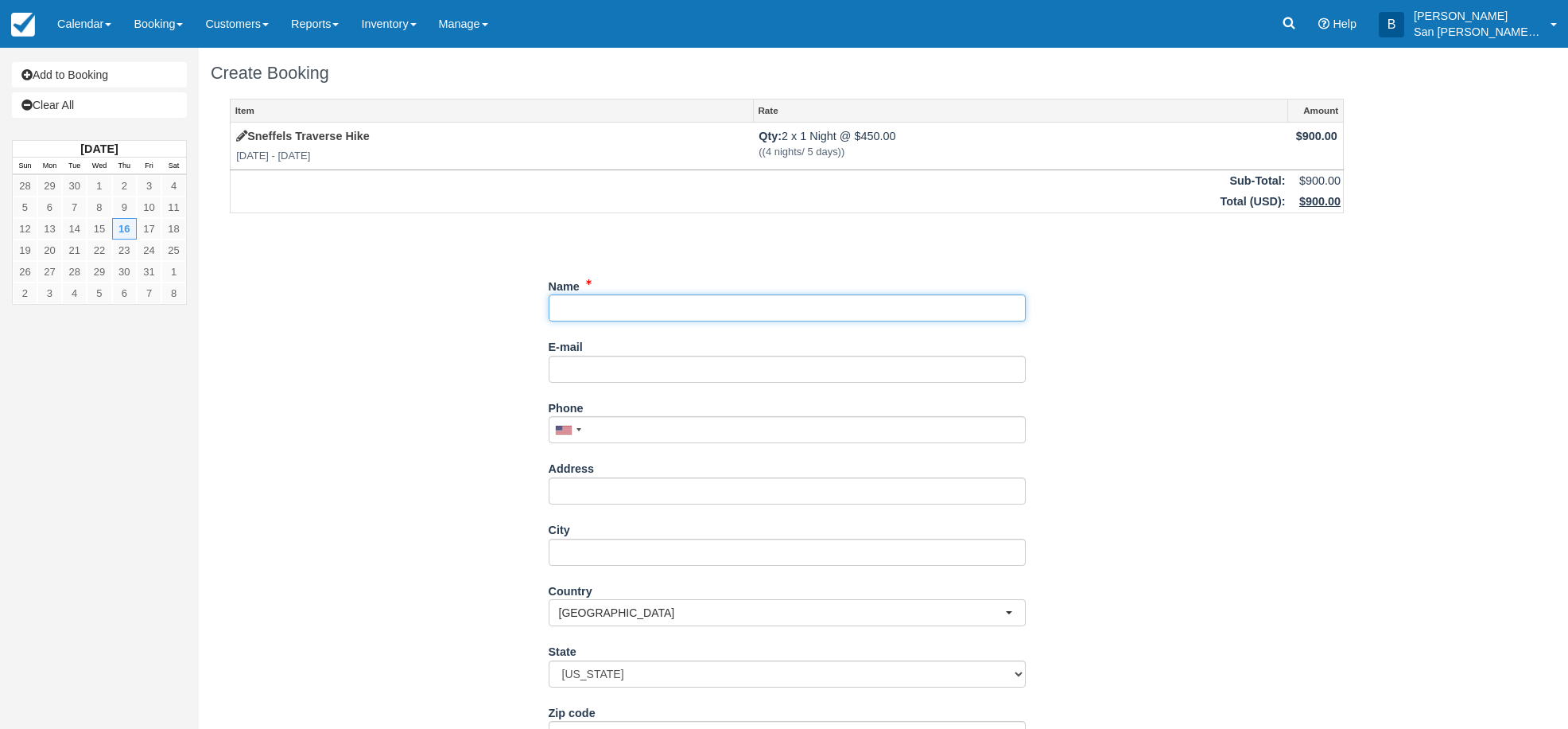
click at [574, 304] on input "Name" at bounding box center [787, 307] width 477 height 27
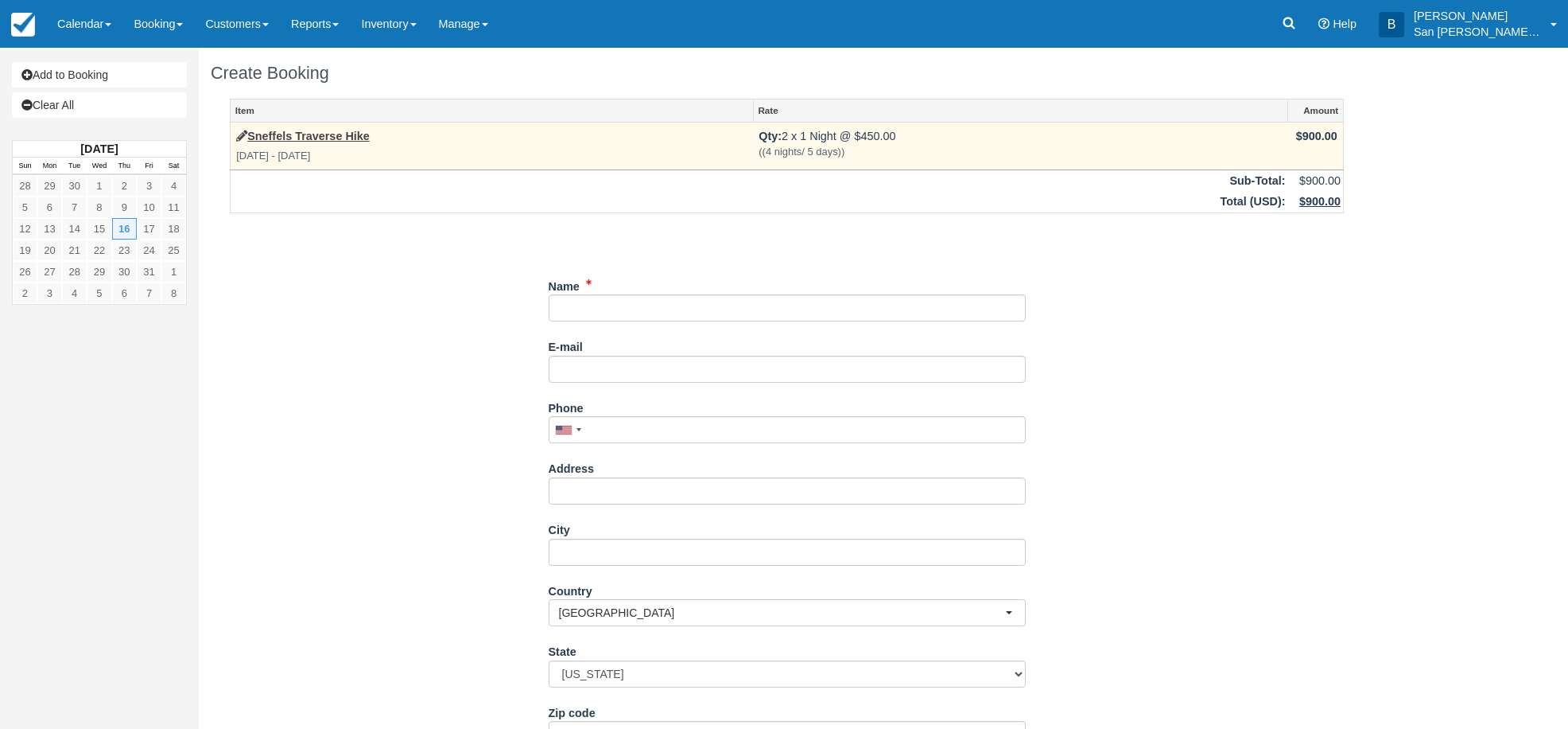
drag, startPoint x: 257, startPoint y: 160, endPoint x: 401, endPoint y: 167, distance: 144.2
click at [401, 167] on td "Sneffels Traverse Hike [DATE] - [DATE]" at bounding box center [492, 146] width 523 height 47
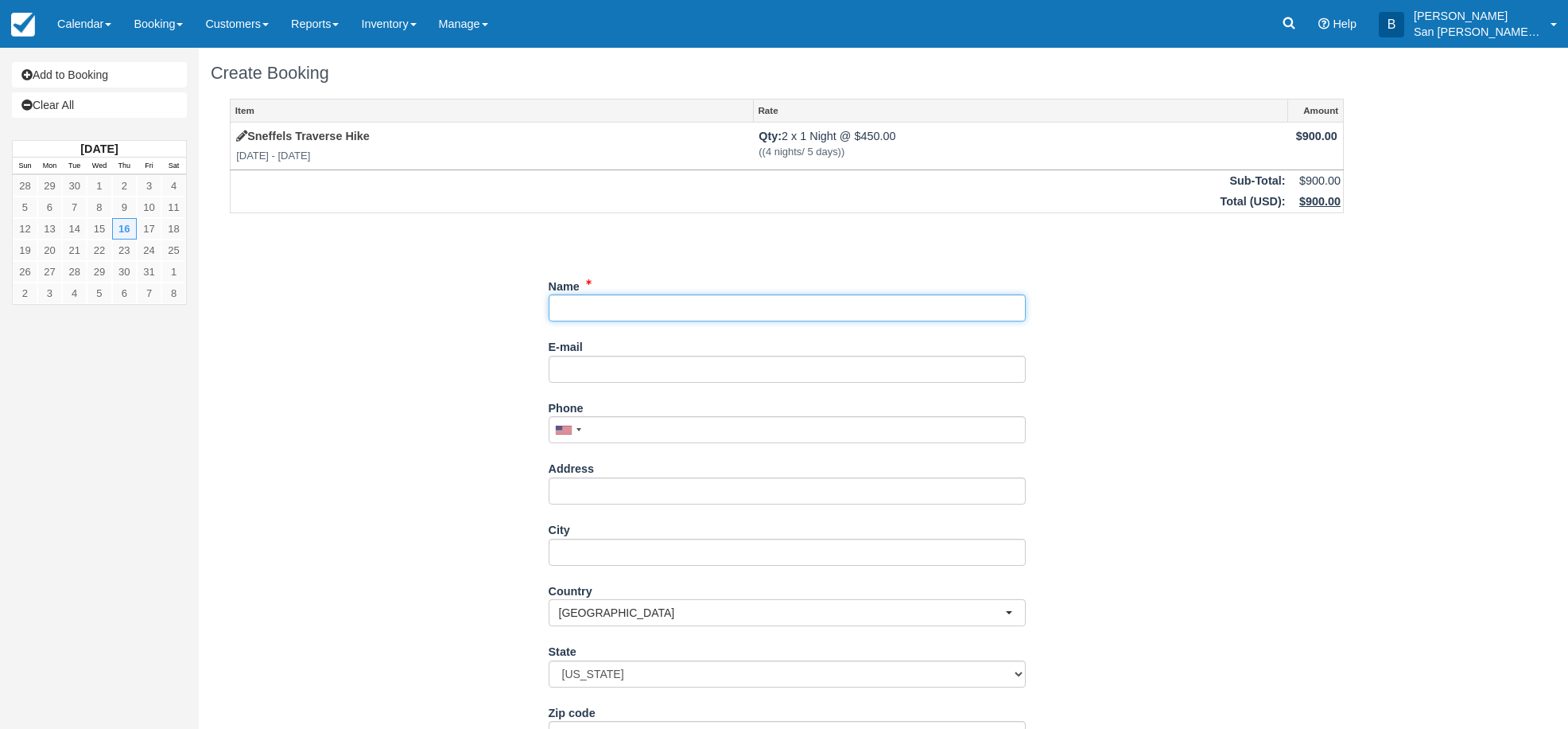
click at [686, 314] on input "Name" at bounding box center [787, 307] width 477 height 27
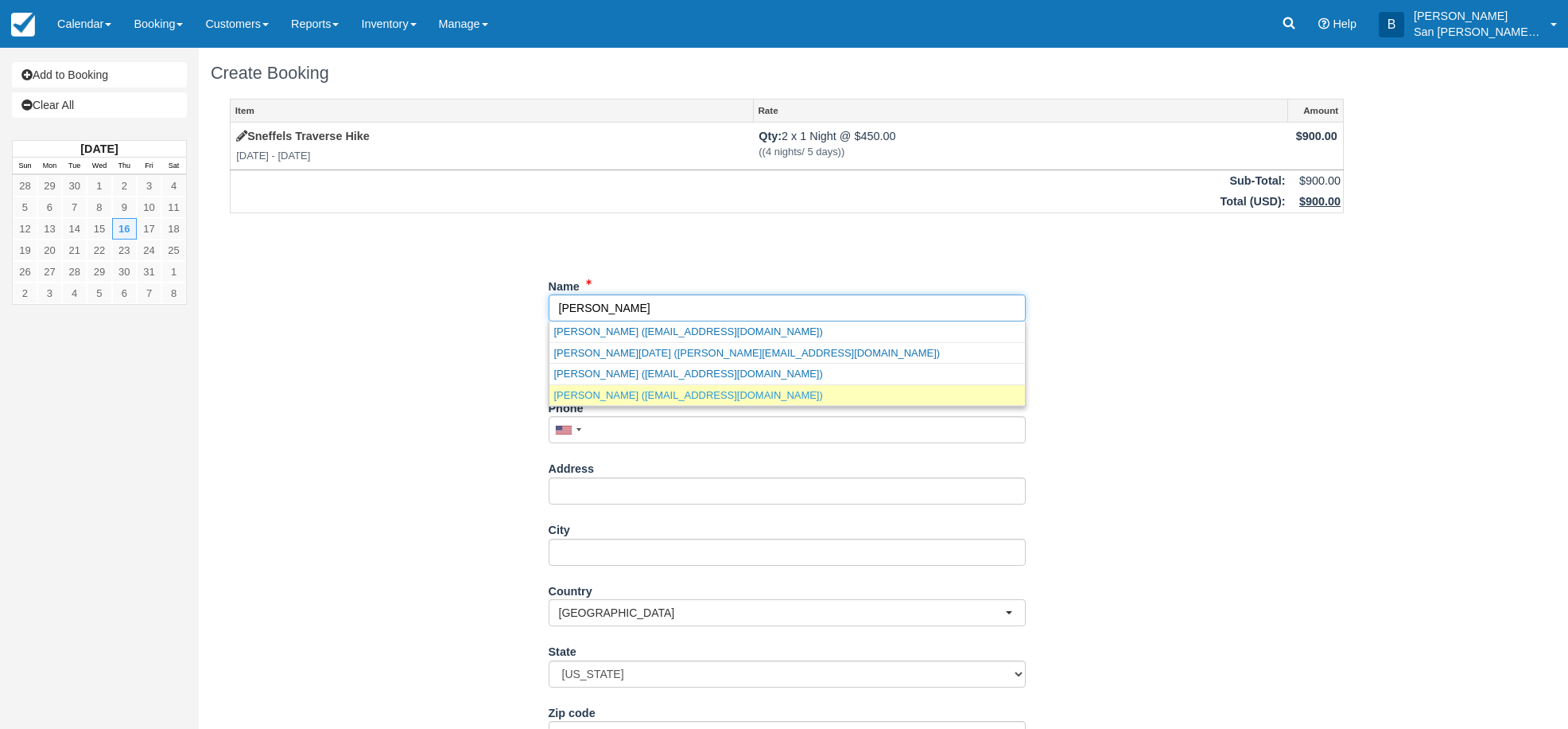
click at [647, 398] on link "[PERSON_NAME] ([EMAIL_ADDRESS][DOMAIN_NAME])" at bounding box center [786, 395] width 476 height 20
type input "[PERSON_NAME]"
type input "[EMAIL_ADDRESS][DOMAIN_NAME]"
type input "[PHONE_NUMBER]"
type input "[STREET_ADDRESS]"
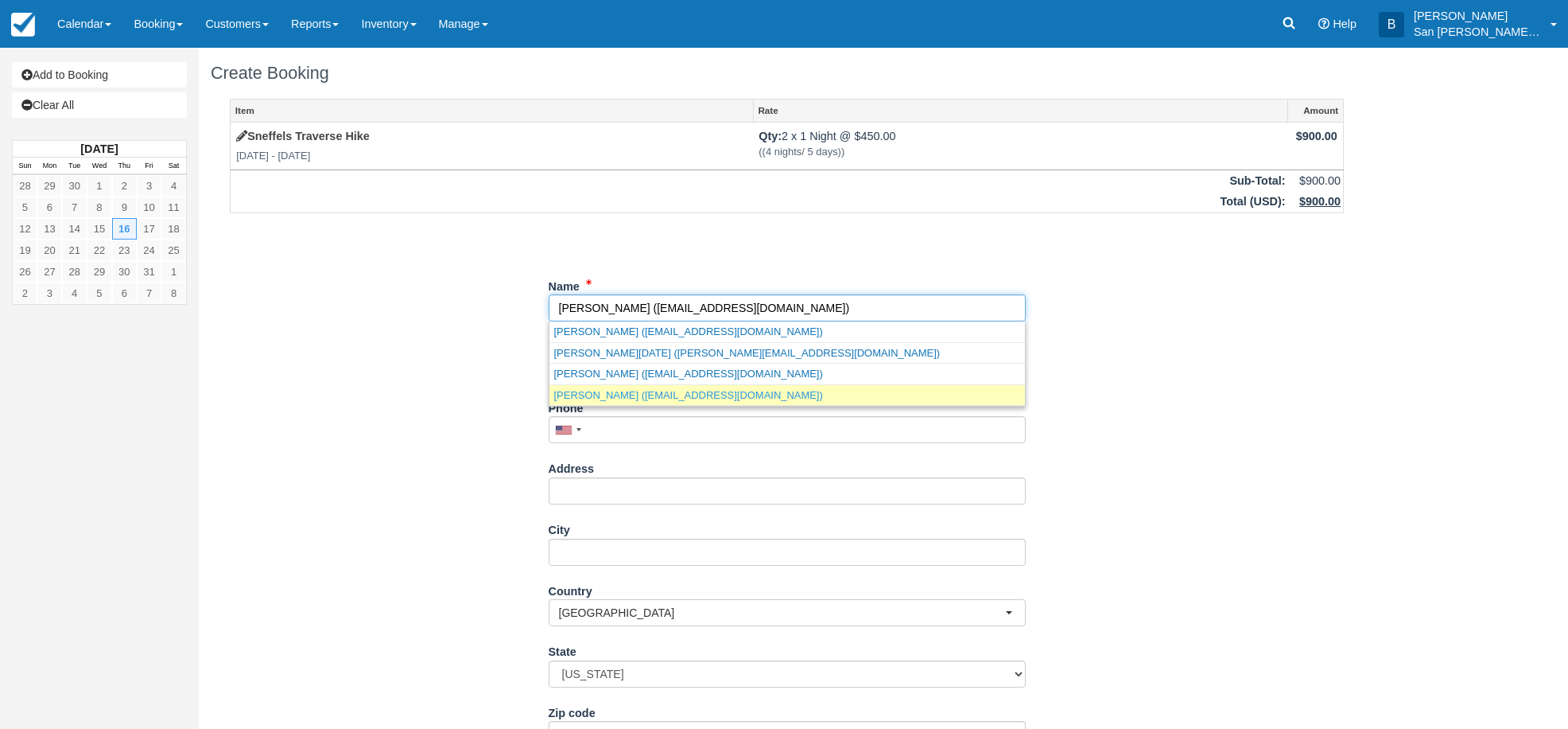
type input "[GEOGRAPHIC_DATA]"
type input "80223"
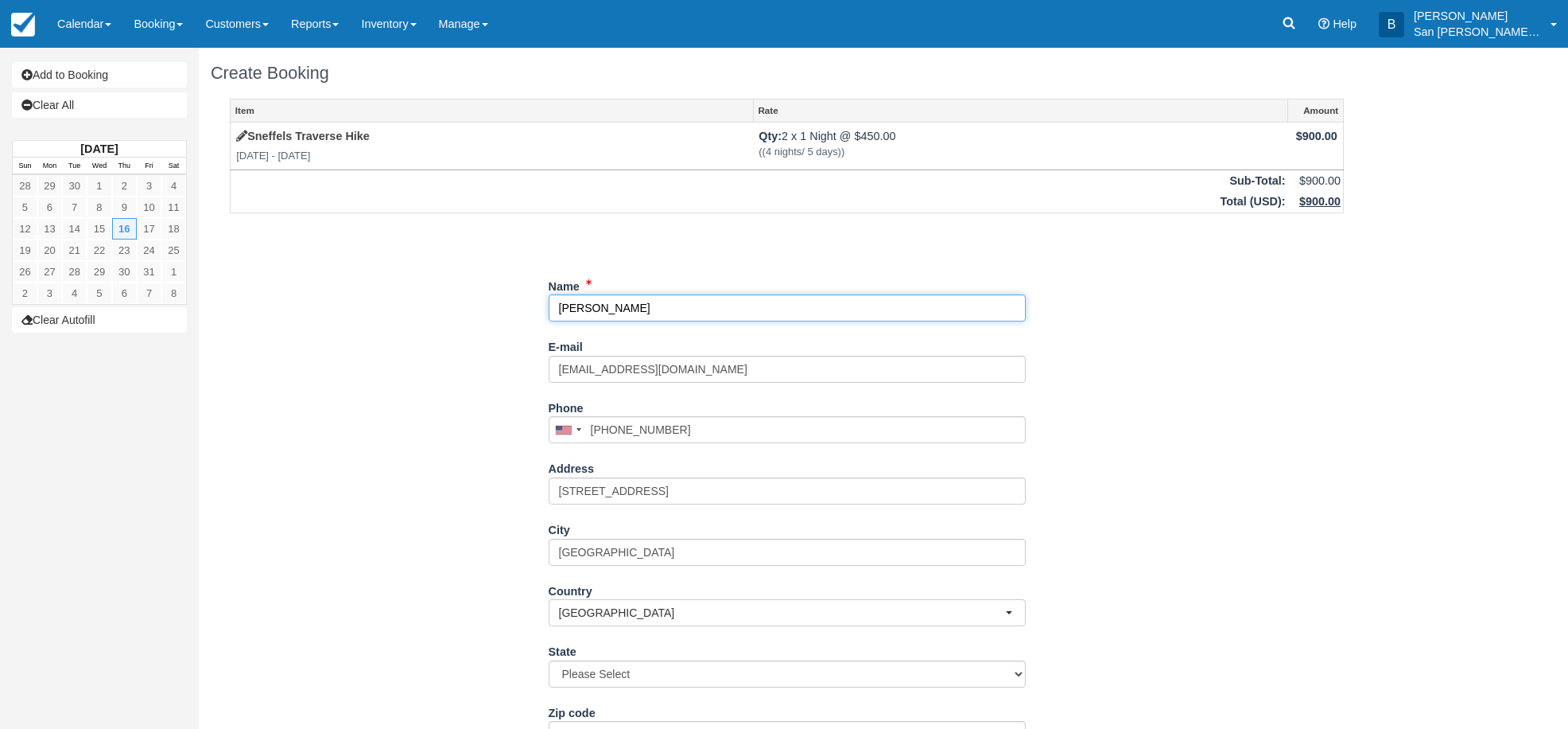
select select "CO"
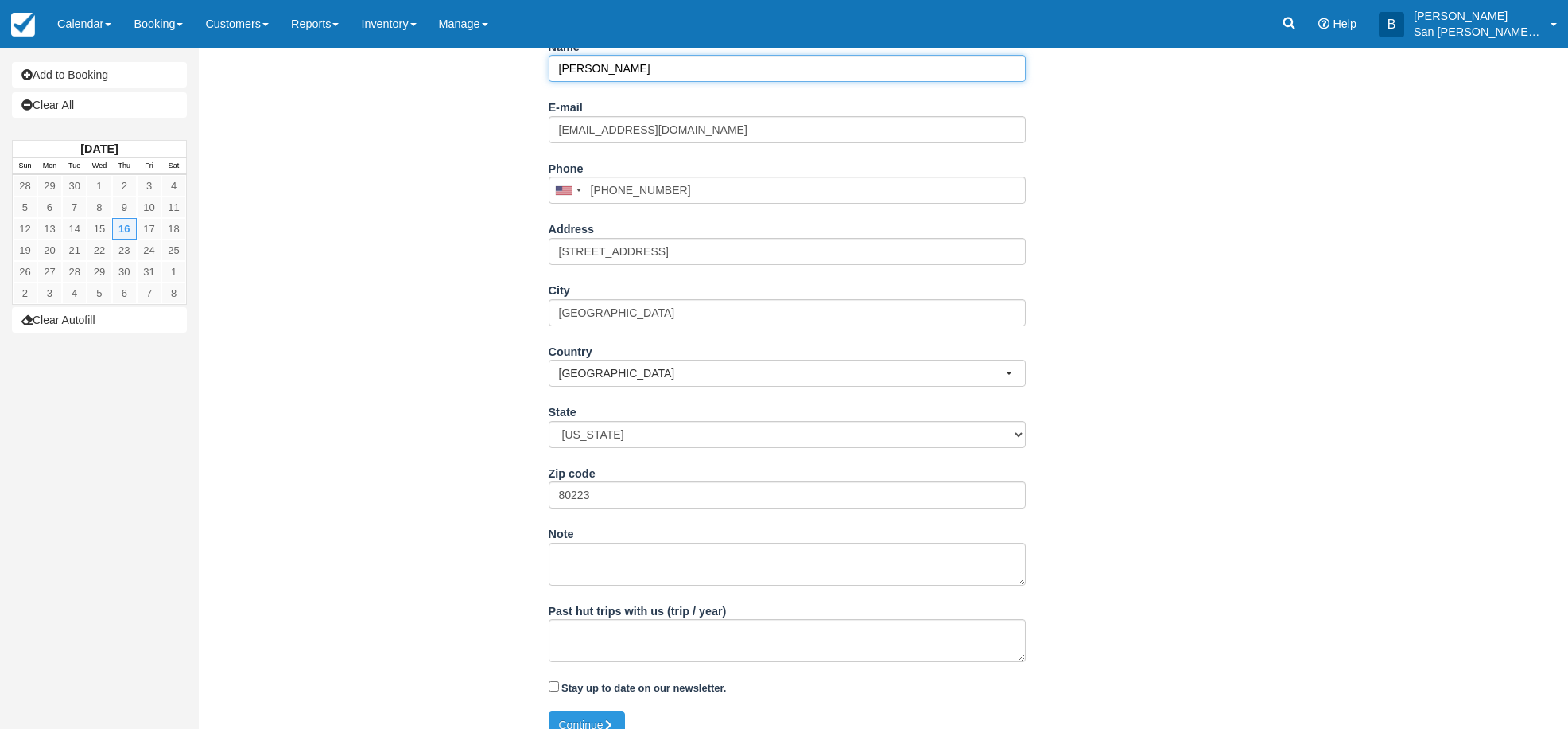
scroll to position [261, 0]
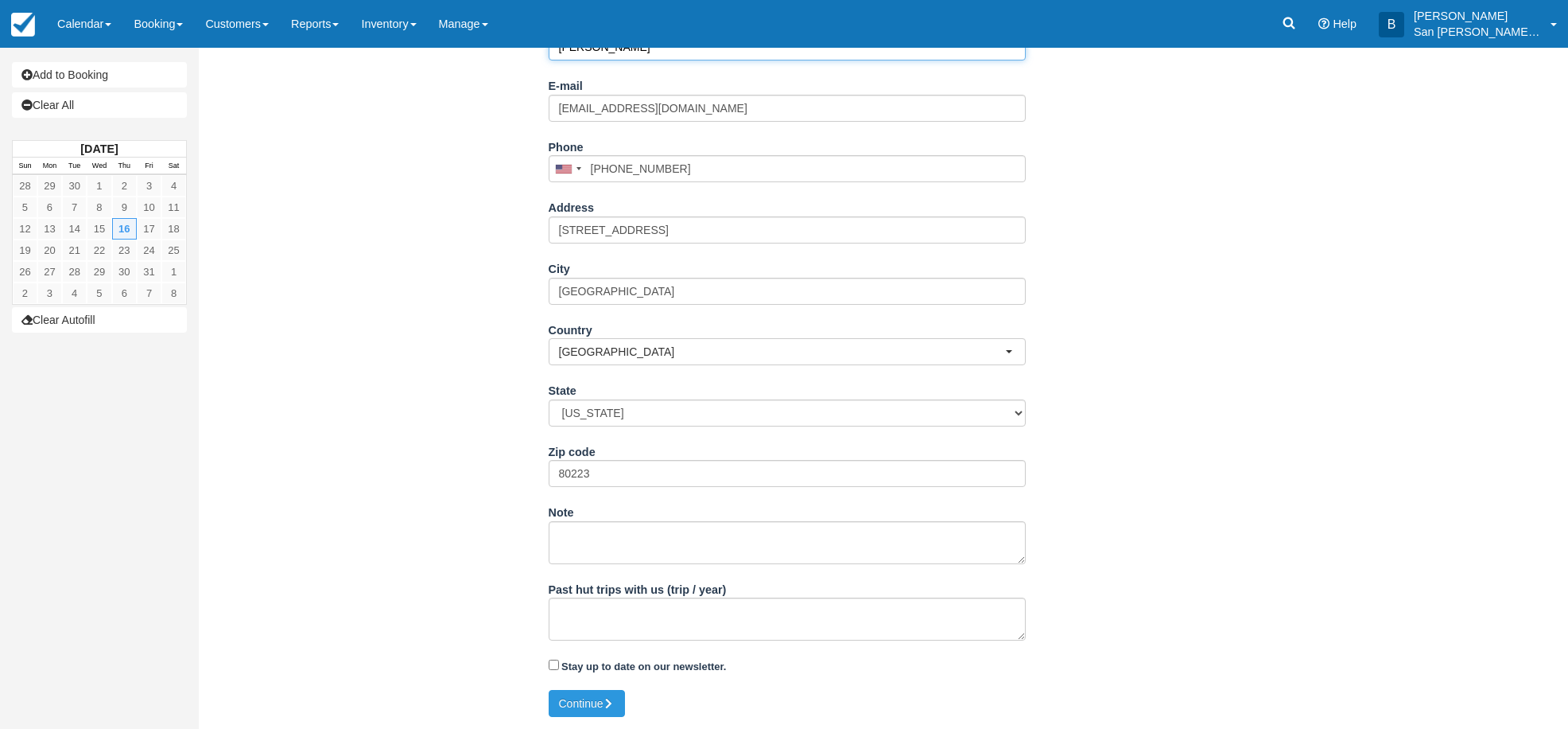
type input "[PERSON_NAME]"
click at [621, 613] on textarea "Past hut trips with us (trip / year)" at bounding box center [787, 619] width 477 height 43
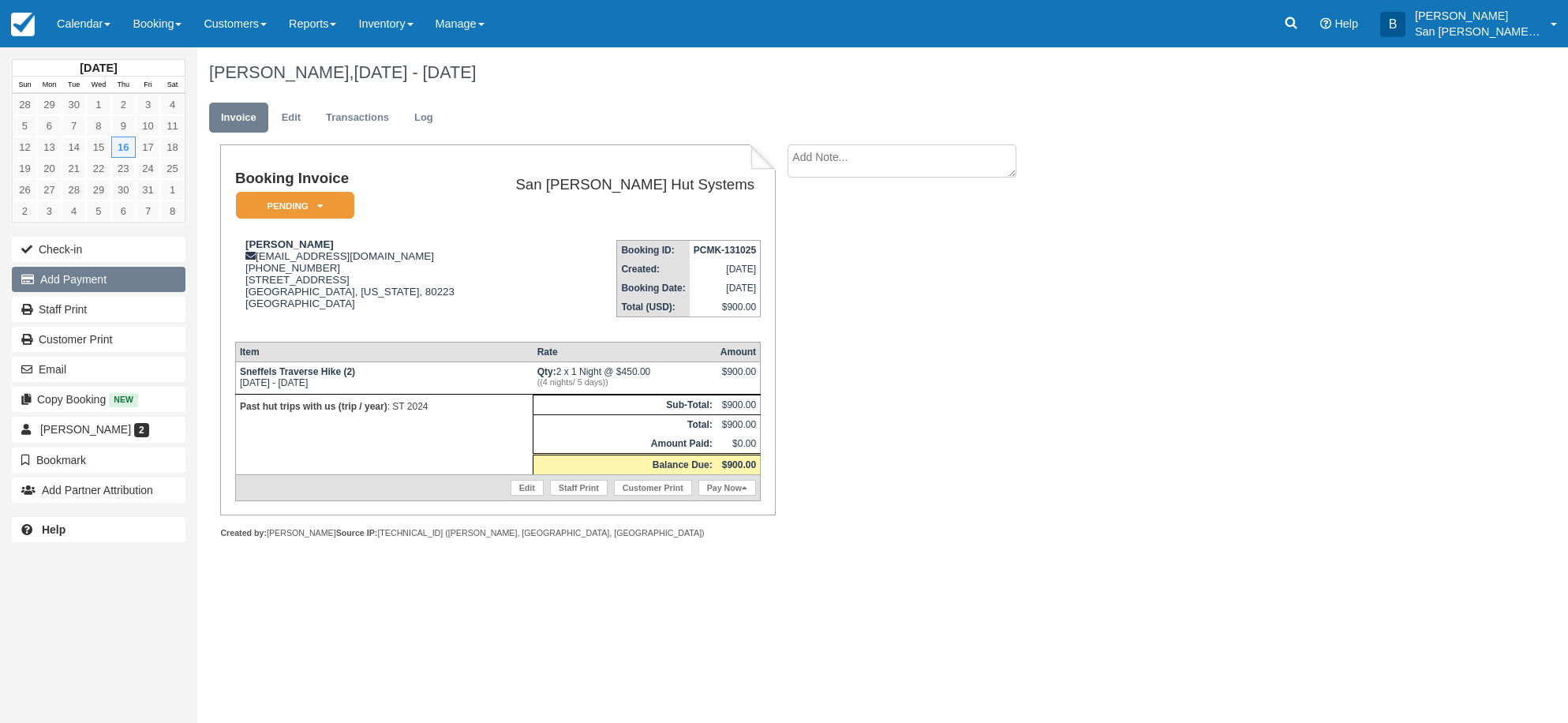
click at [88, 279] on button "Add Payment" at bounding box center [99, 279] width 174 height 25
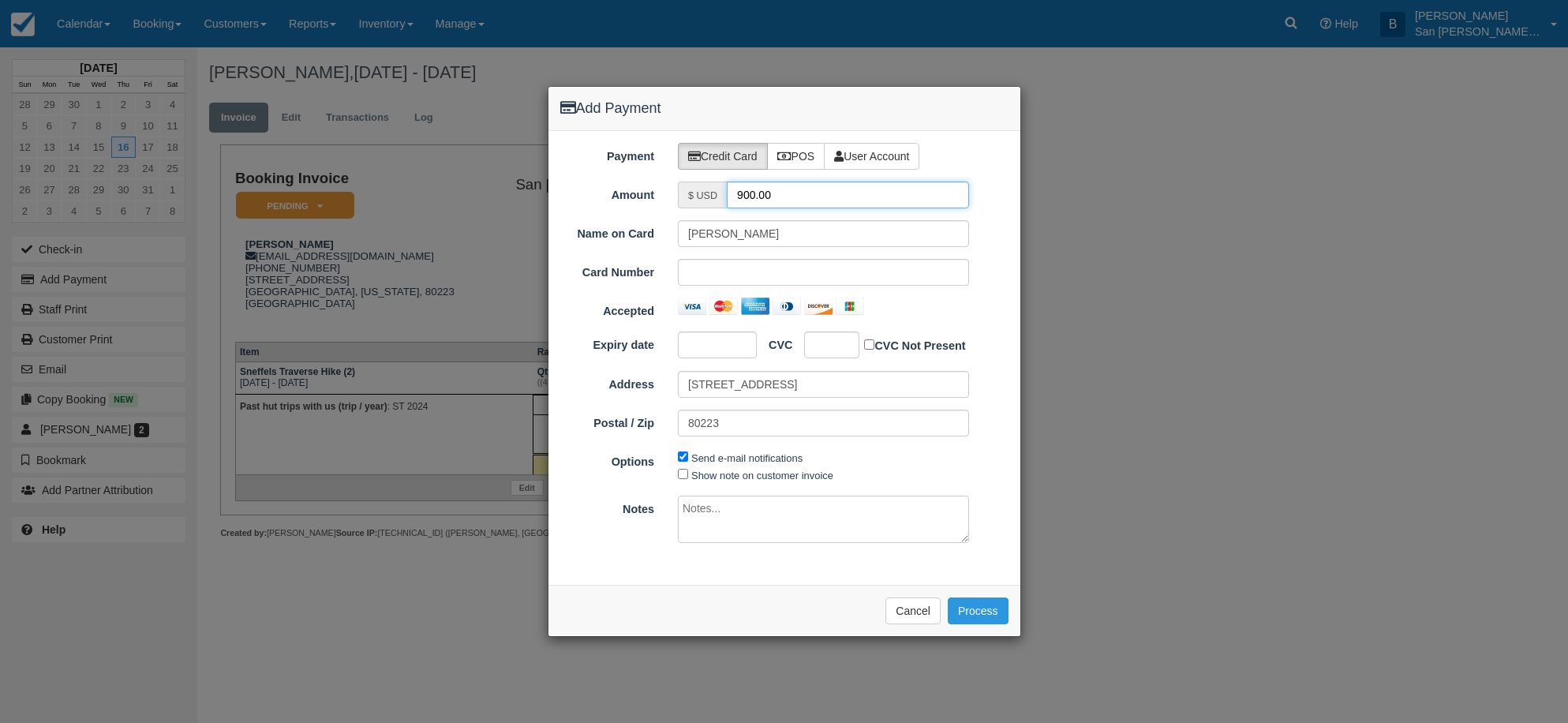
drag, startPoint x: 777, startPoint y: 196, endPoint x: 680, endPoint y: 197, distance: 97.0
click at [680, 197] on div "$ USD 900.00" at bounding box center [823, 195] width 291 height 27
type input "450.00"
click at [685, 337] on div at bounding box center [717, 344] width 78 height 27
click at [974, 611] on button "Process" at bounding box center [978, 610] width 61 height 27
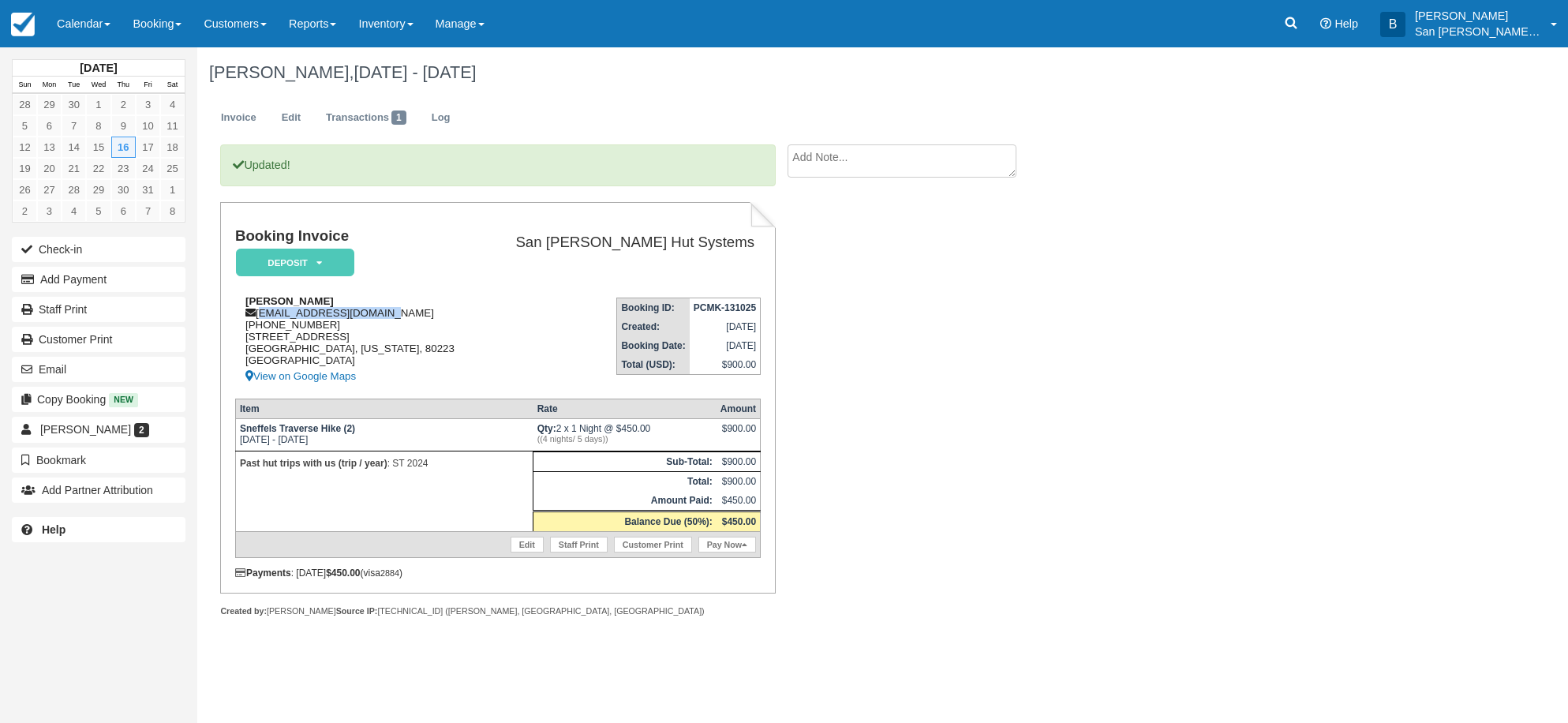
drag, startPoint x: 259, startPoint y: 316, endPoint x: 422, endPoint y: 316, distance: 163.0
click at [422, 316] on div "Kris Williams kwilliams512@gmail.com 1 (720) 788-1538 857 S Tejon St Denver, Co…" at bounding box center [357, 341] width 245 height 90
copy div "kwilliams512@gmail.com"
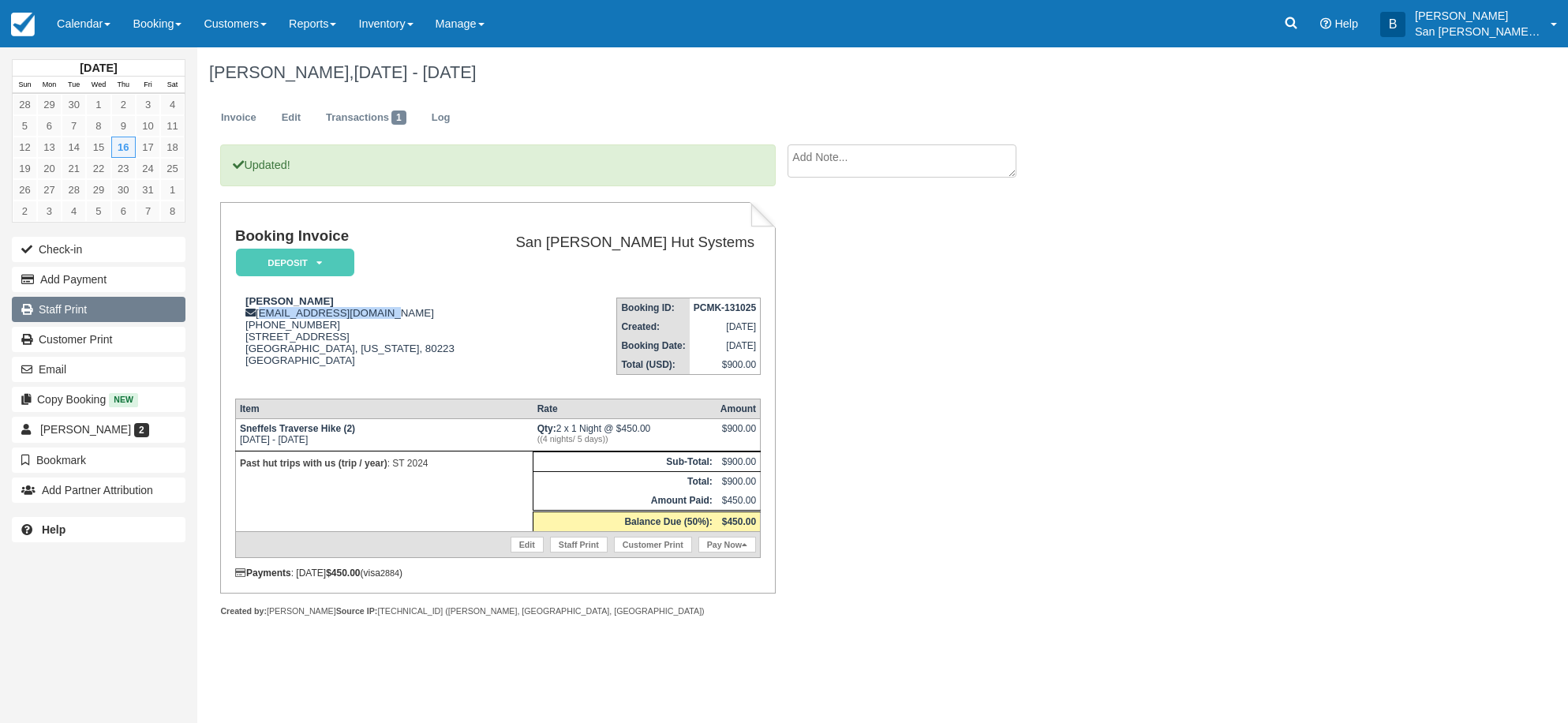
click at [84, 312] on link "Staff Print" at bounding box center [99, 308] width 174 height 25
click at [444, 118] on link "Log" at bounding box center [441, 117] width 42 height 30
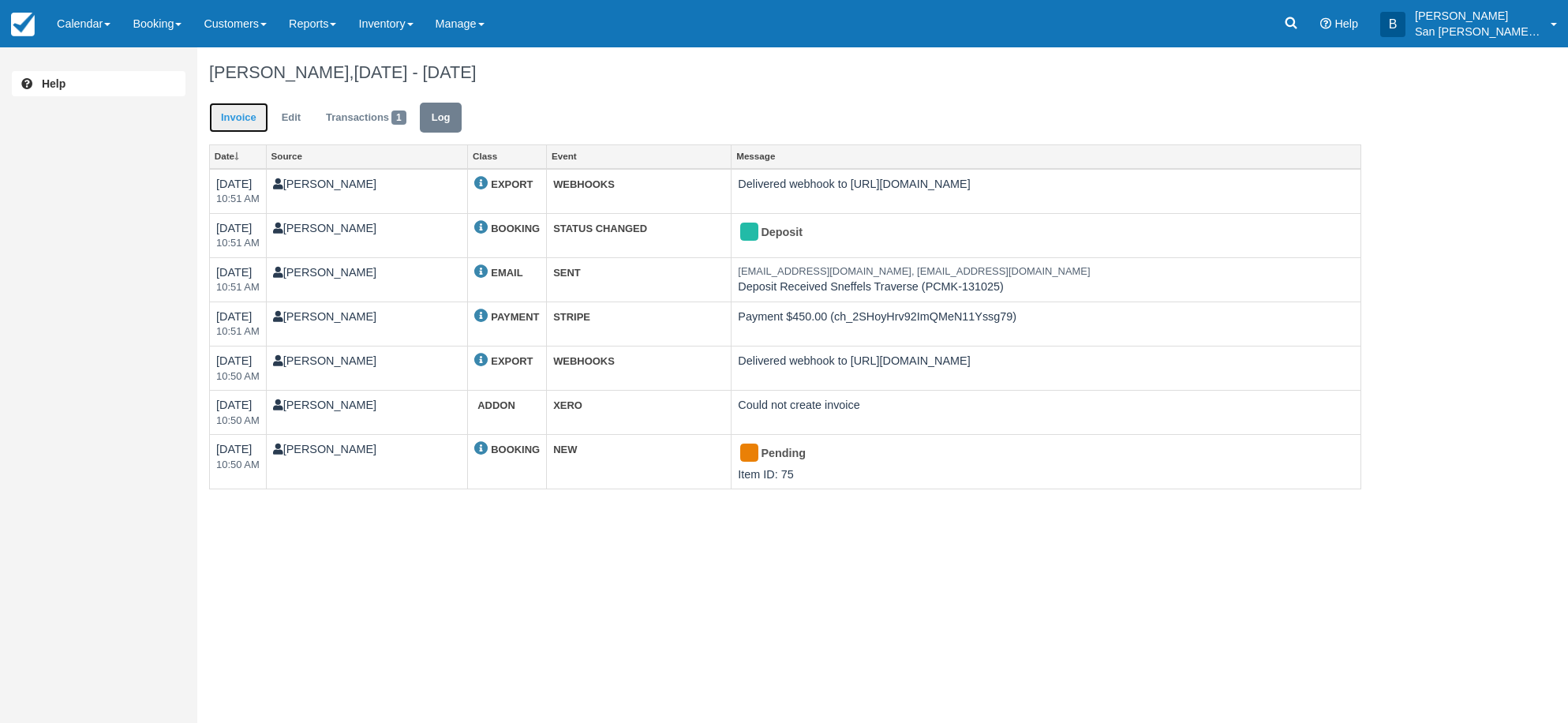
click at [235, 127] on link "Invoice" at bounding box center [238, 117] width 59 height 30
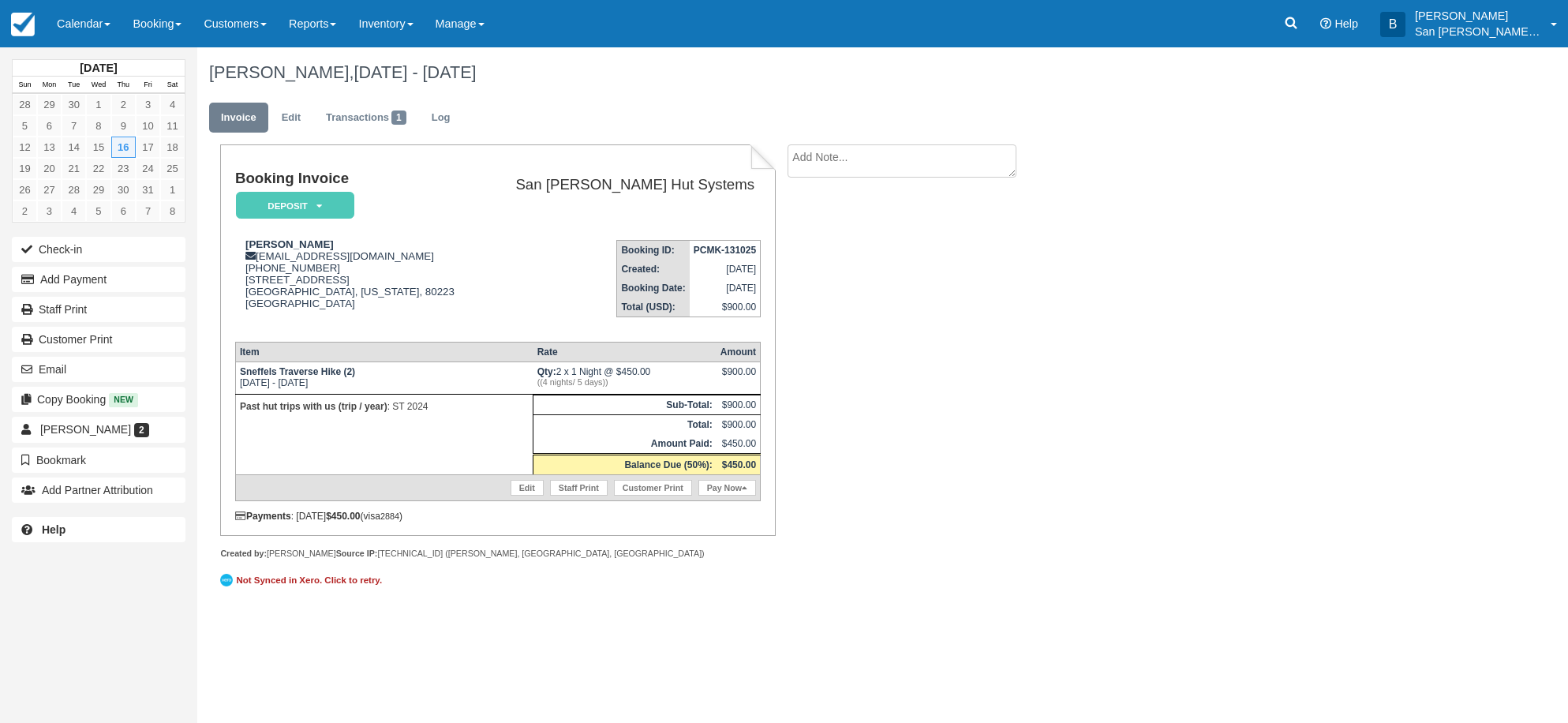
click at [1043, 293] on div "Booking Invoice Deposit   Pending Reserved Paid Waiting Cancelled Shuttle San J…" at bounding box center [632, 377] width 868 height 465
click at [1006, 356] on div "Booking Invoice Deposit   Pending Reserved Paid Waiting Cancelled Shuttle San J…" at bounding box center [632, 377] width 868 height 465
